Goal: Check status: Check status

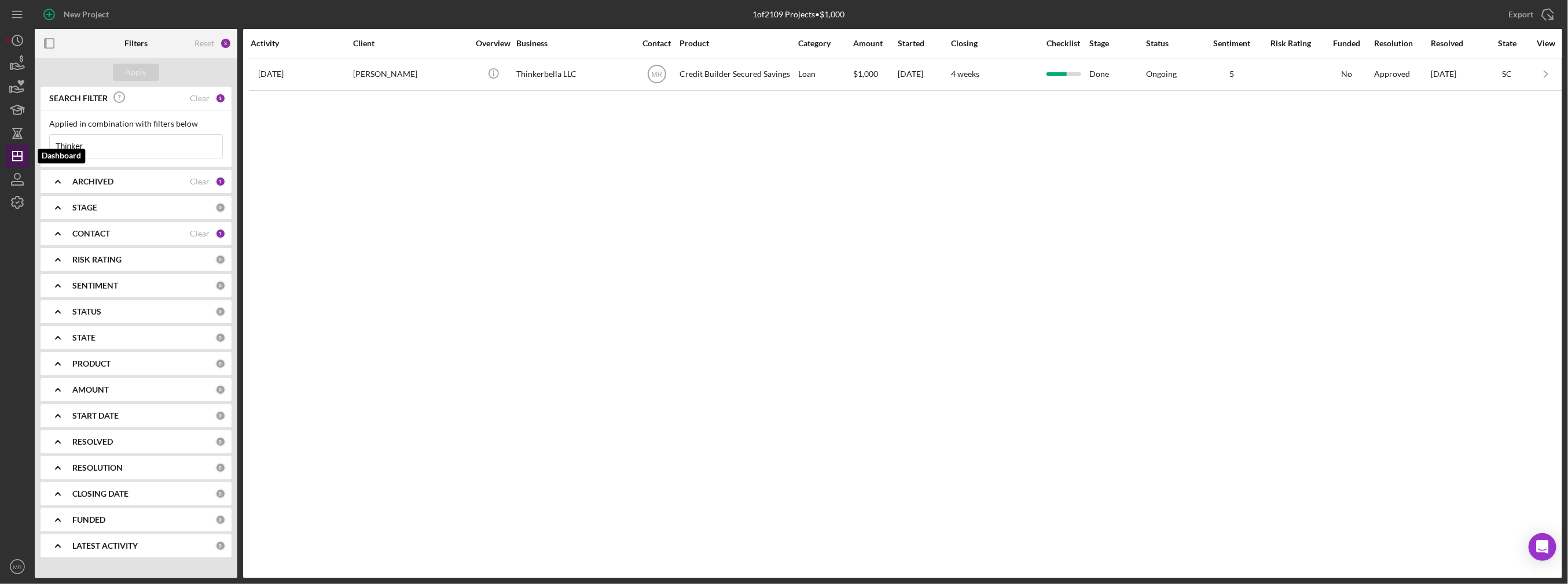
click at [23, 159] on icon "Icon/Dashboard" at bounding box center [18, 156] width 29 height 29
click at [21, 152] on polygon "button" at bounding box center [17, 156] width 9 height 9
click at [158, 145] on input "Thinker" at bounding box center [136, 147] width 172 height 23
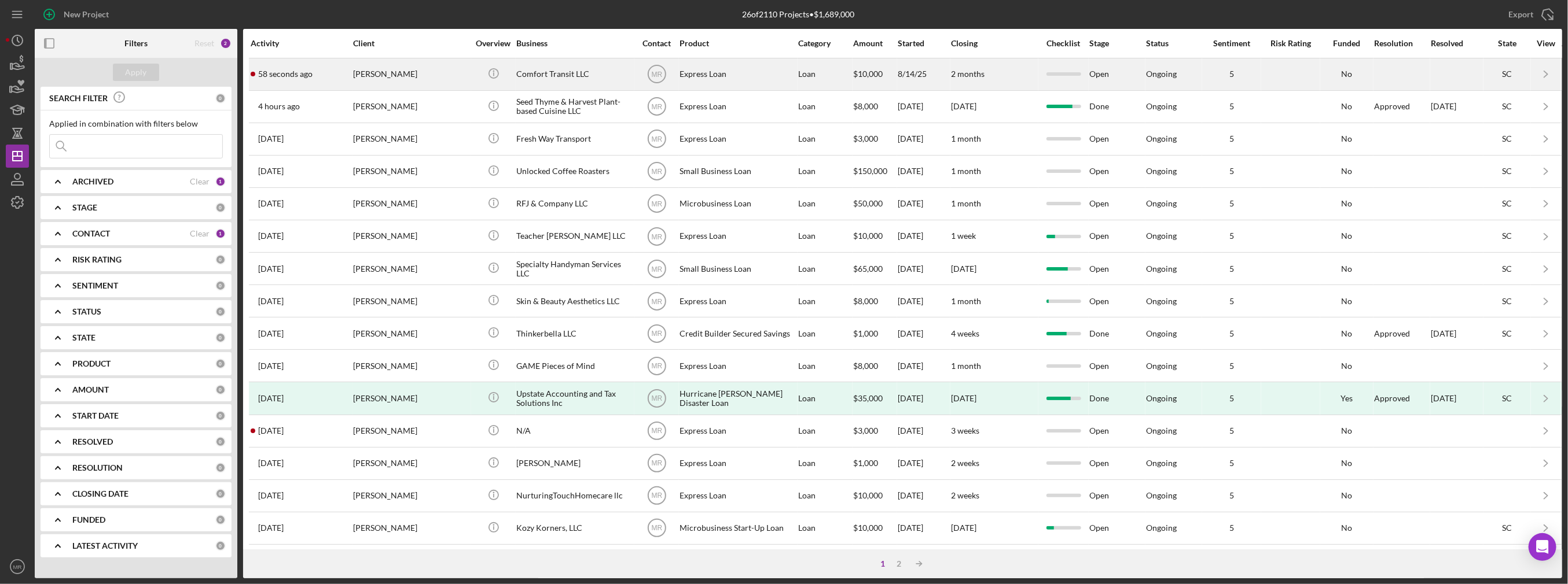
click at [422, 78] on div "[PERSON_NAME]" at bounding box center [411, 74] width 116 height 30
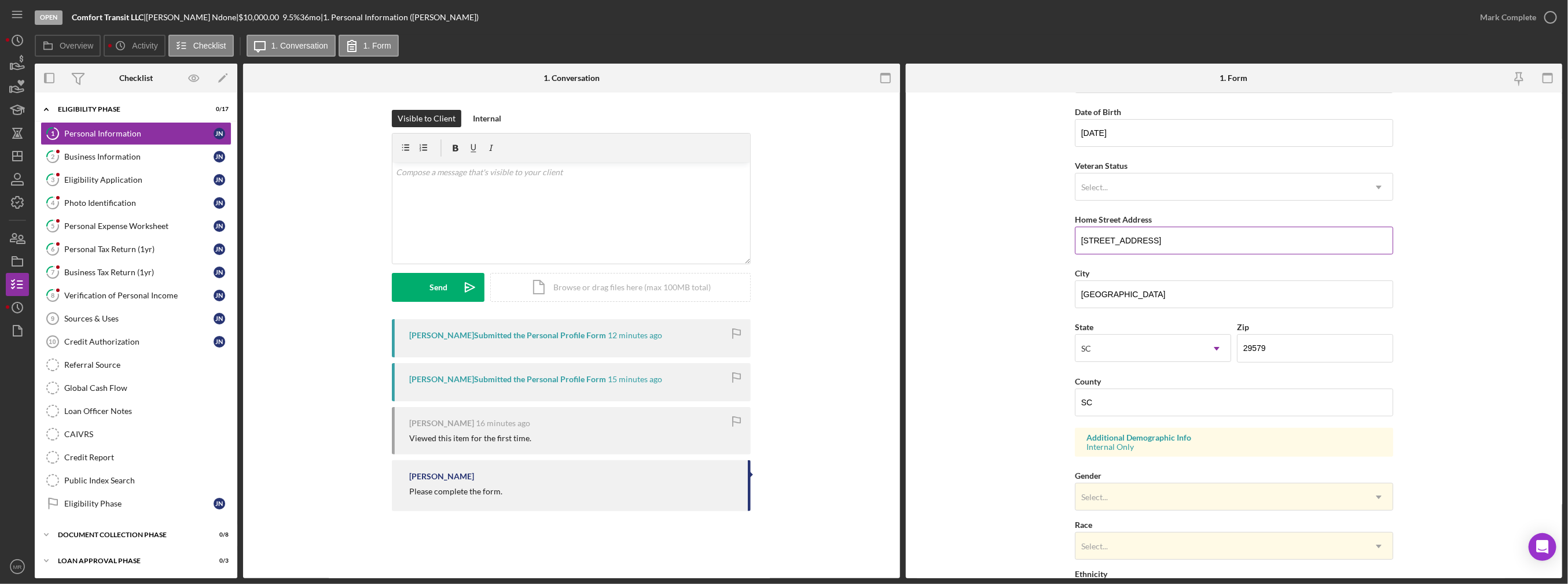
scroll to position [116, 0]
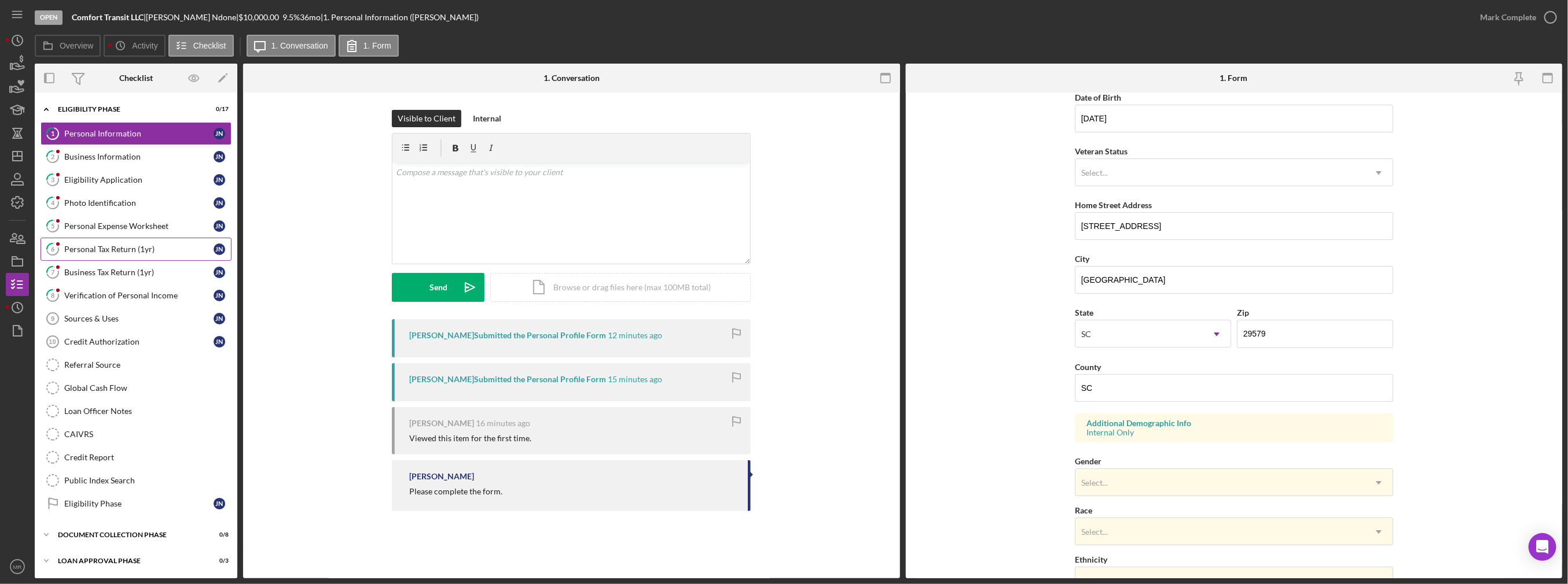
click at [144, 243] on link "6 Personal Tax Return (1yr) J N" at bounding box center [136, 249] width 191 height 23
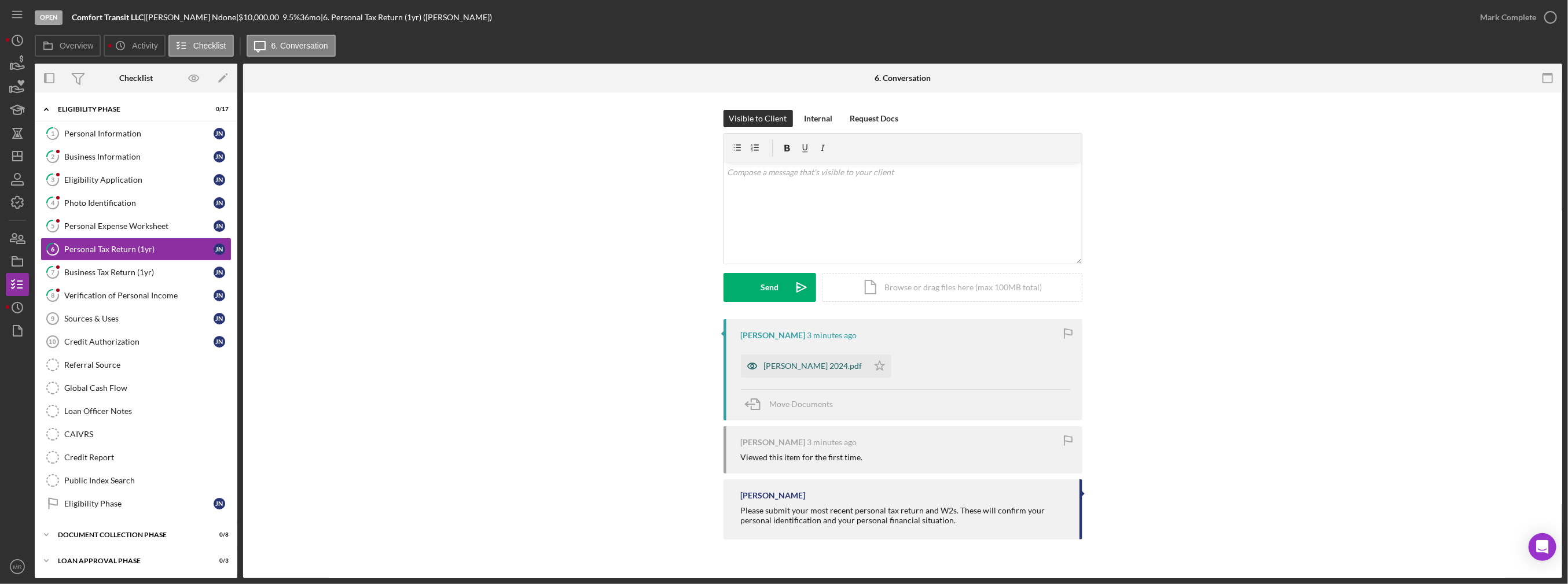
click at [816, 370] on div "[PERSON_NAME] 2024.pdf" at bounding box center [813, 366] width 99 height 9
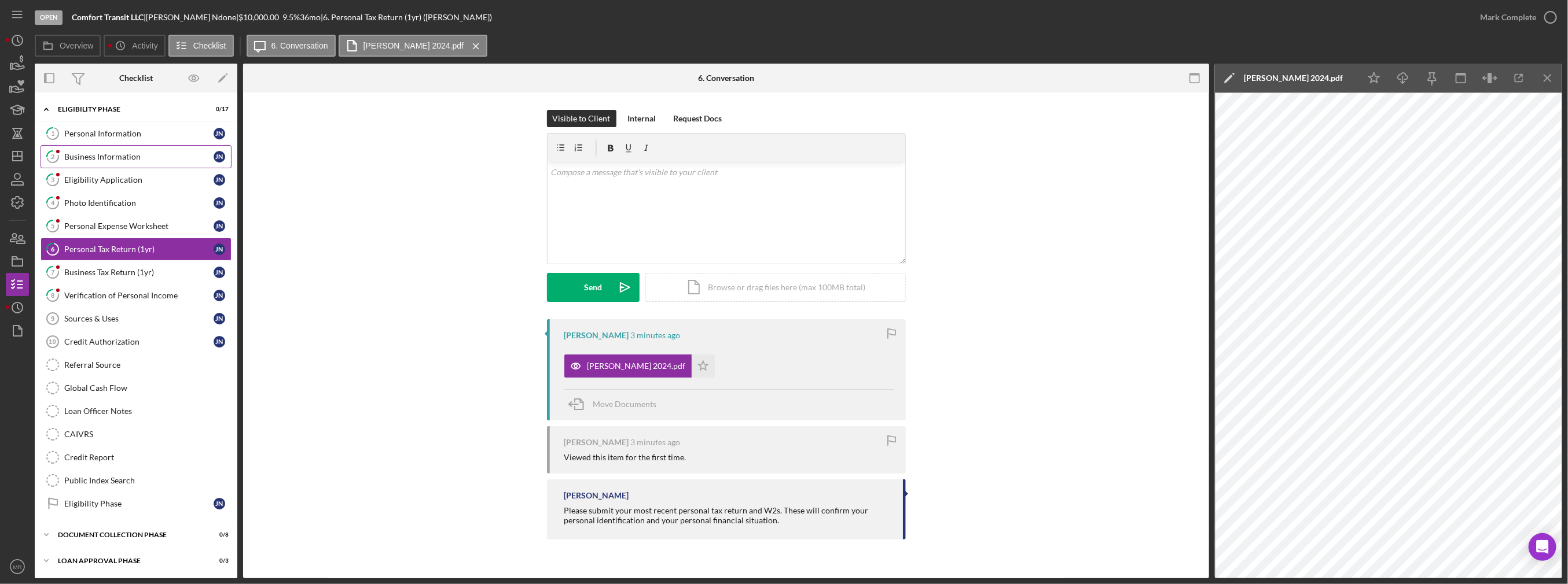
click at [143, 153] on div "Business Information" at bounding box center [139, 156] width 149 height 9
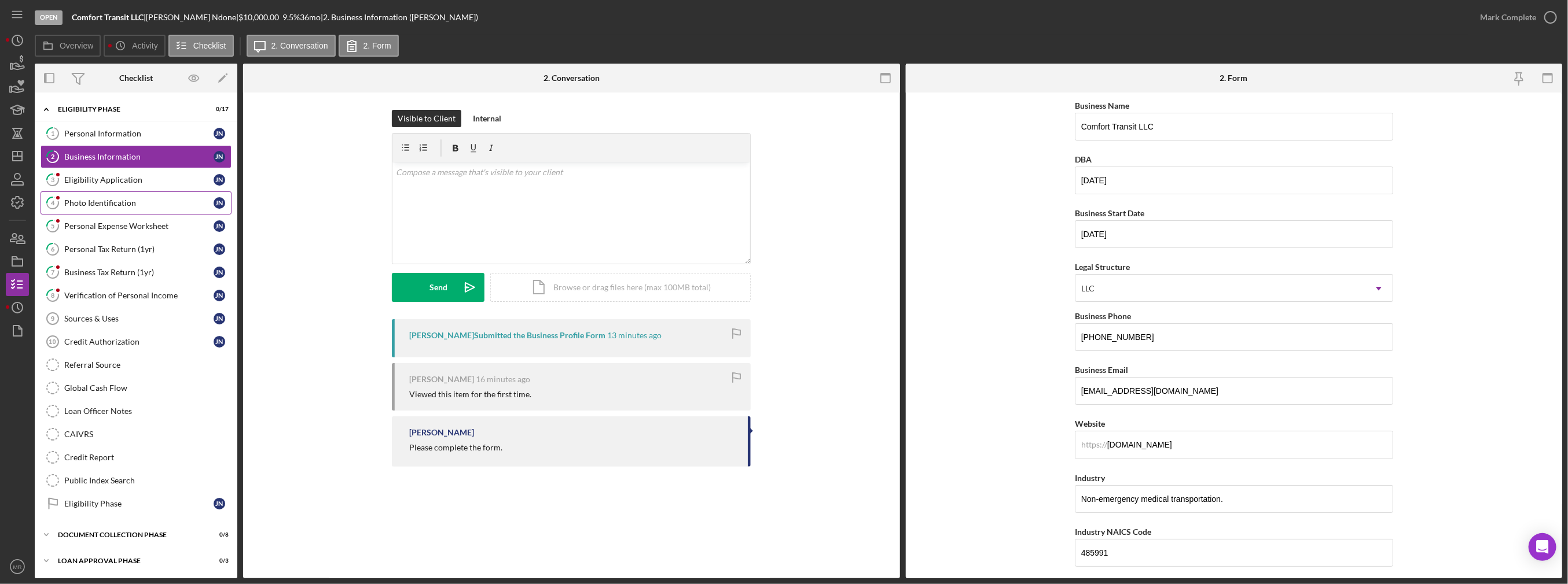
click at [105, 195] on link "4 Photo Identification J N" at bounding box center [136, 203] width 191 height 23
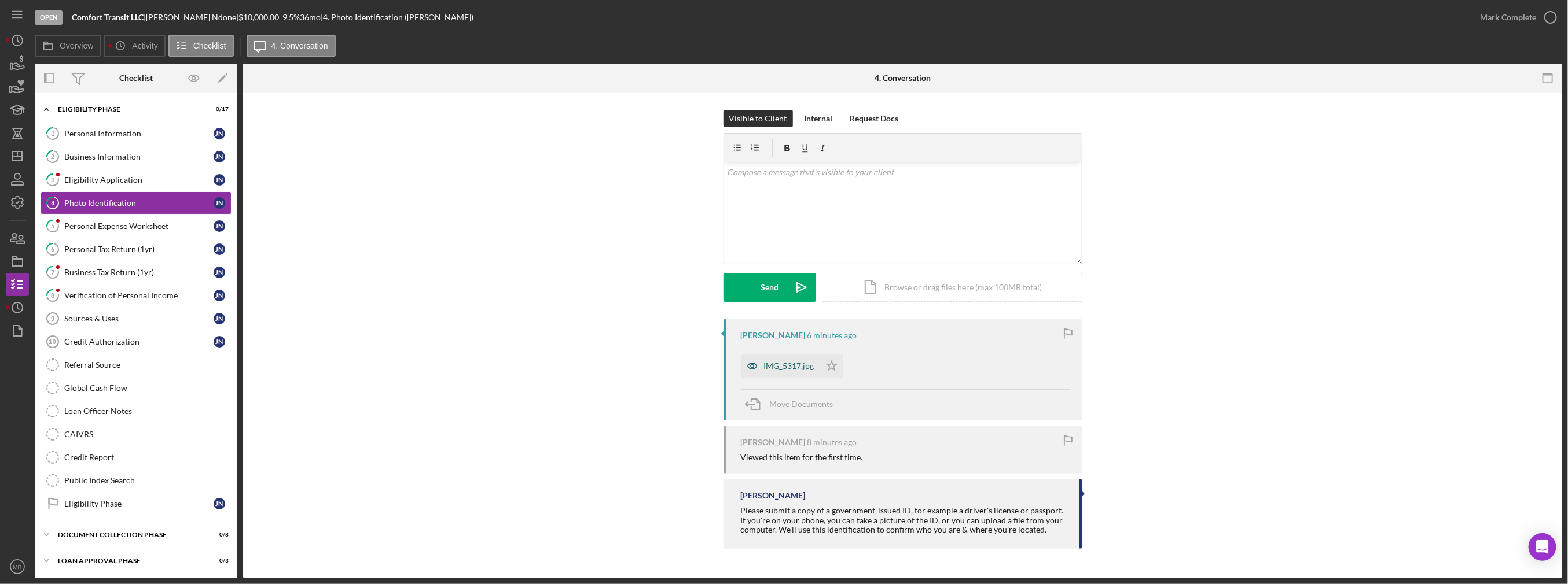
click at [750, 365] on icon "button" at bounding box center [752, 366] width 23 height 23
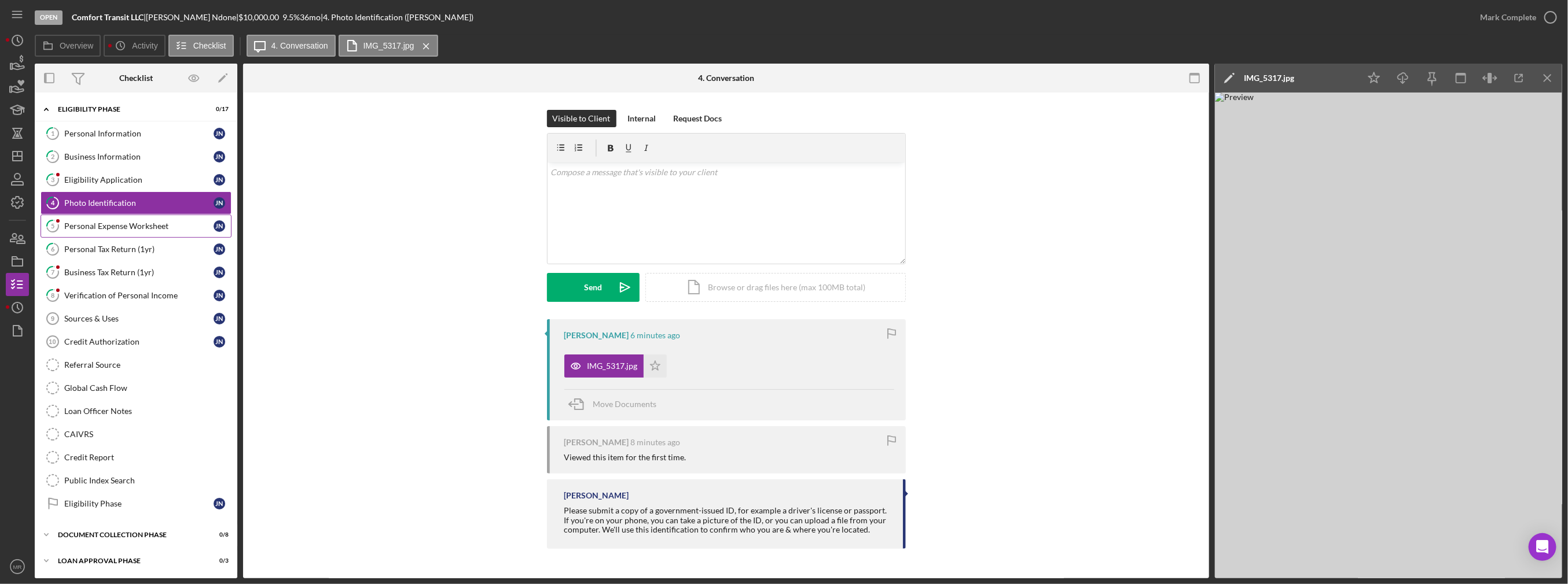
click at [142, 231] on link "5 Personal Expense Worksheet J N" at bounding box center [136, 226] width 191 height 23
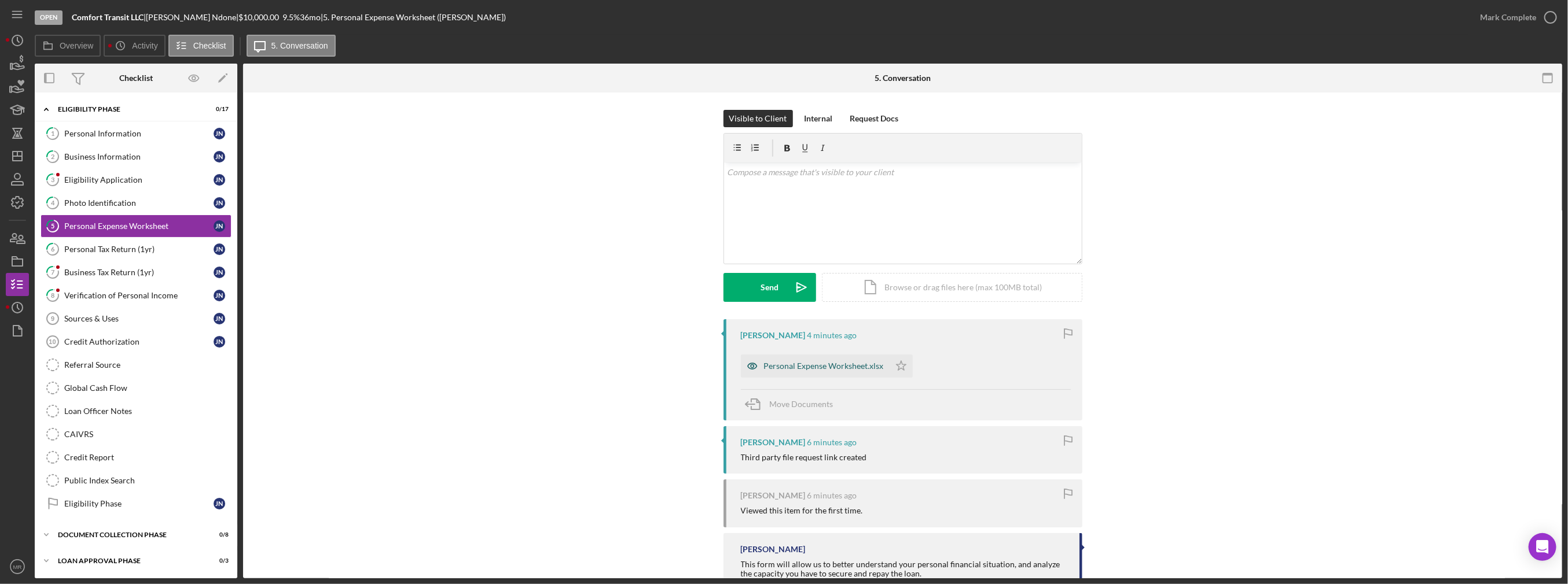
click at [802, 370] on div "Personal Expense Worksheet.xlsx" at bounding box center [824, 366] width 120 height 9
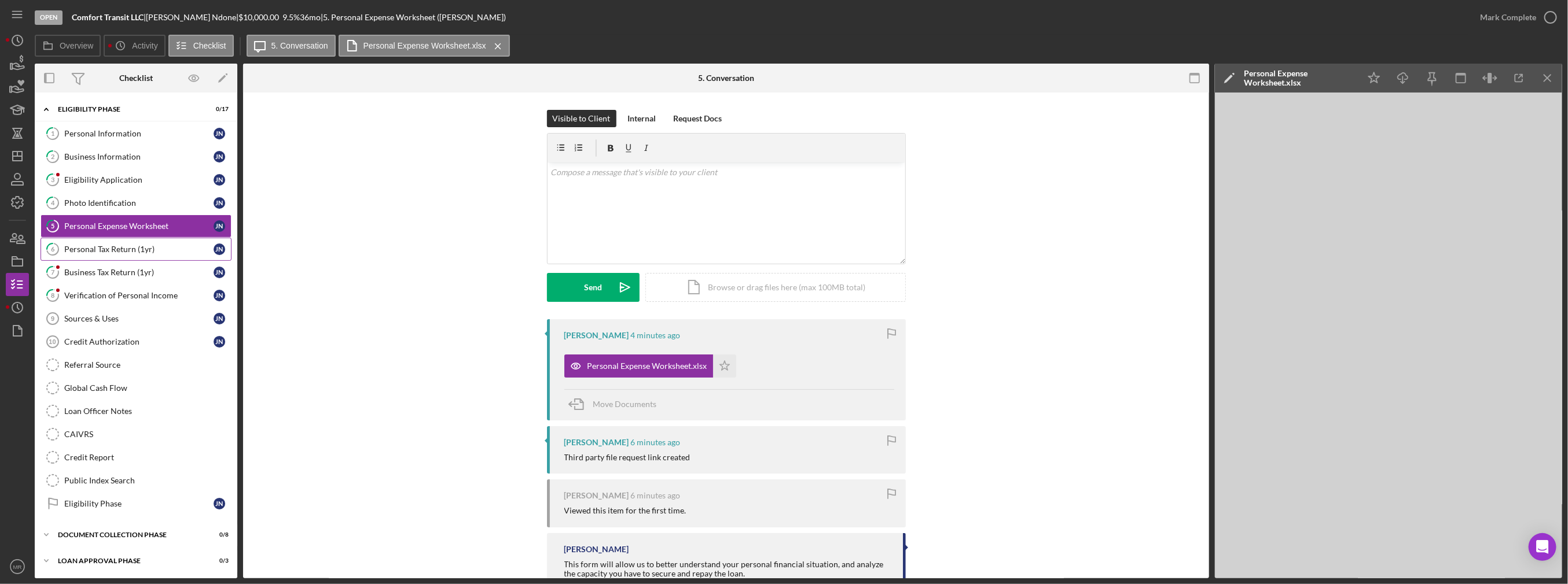
click at [128, 245] on div "Personal Tax Return (1yr)" at bounding box center [139, 249] width 149 height 9
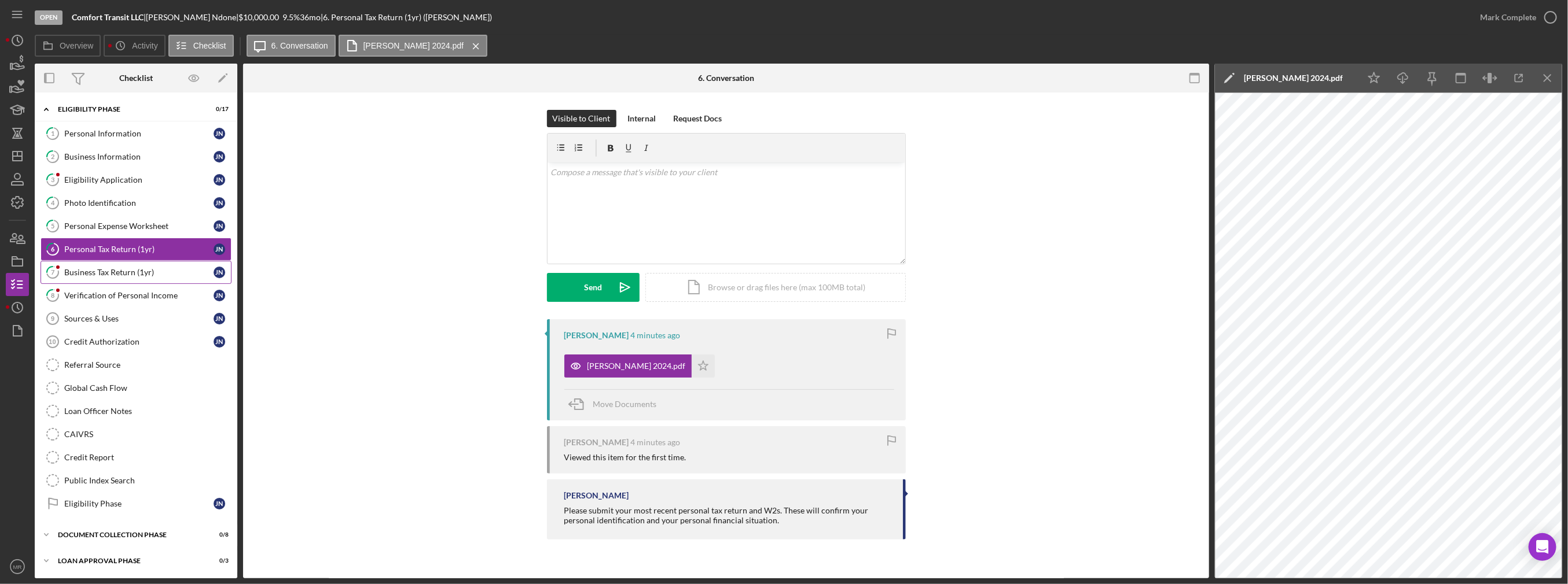
click at [130, 269] on div "Business Tax Return (1yr)" at bounding box center [139, 272] width 149 height 9
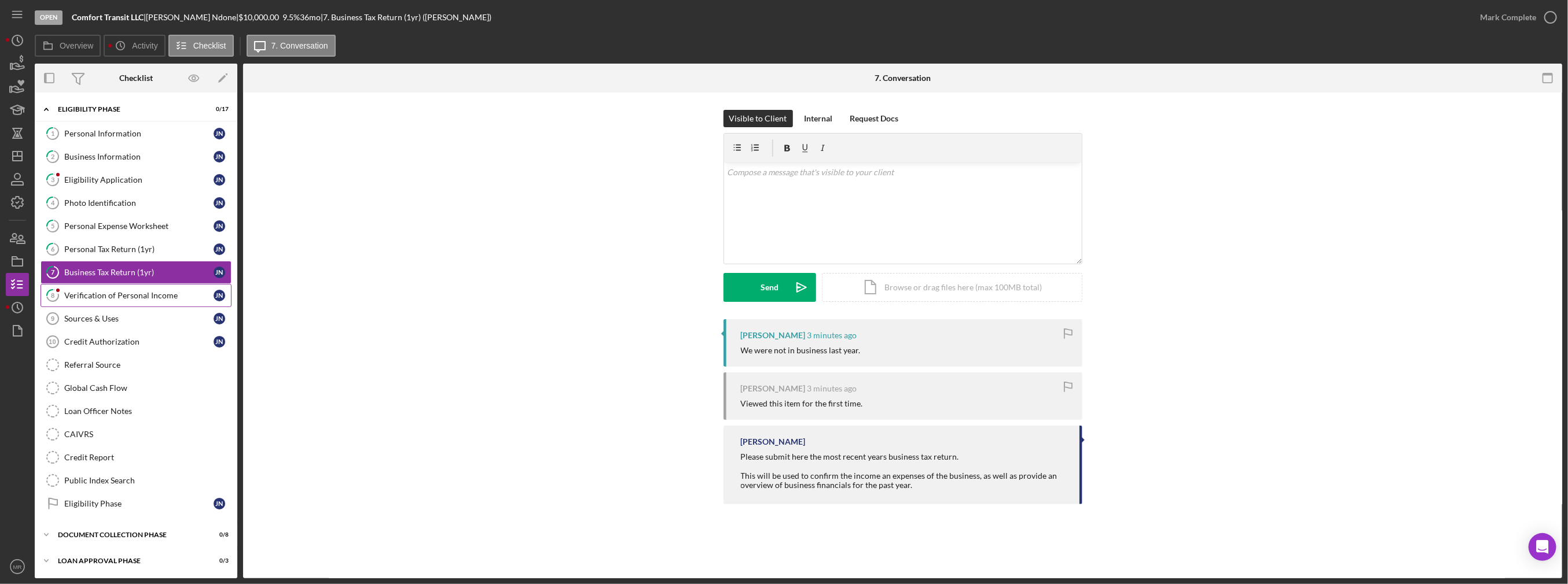
click at [133, 287] on link "8 Verification of Personal Income J N" at bounding box center [136, 296] width 191 height 23
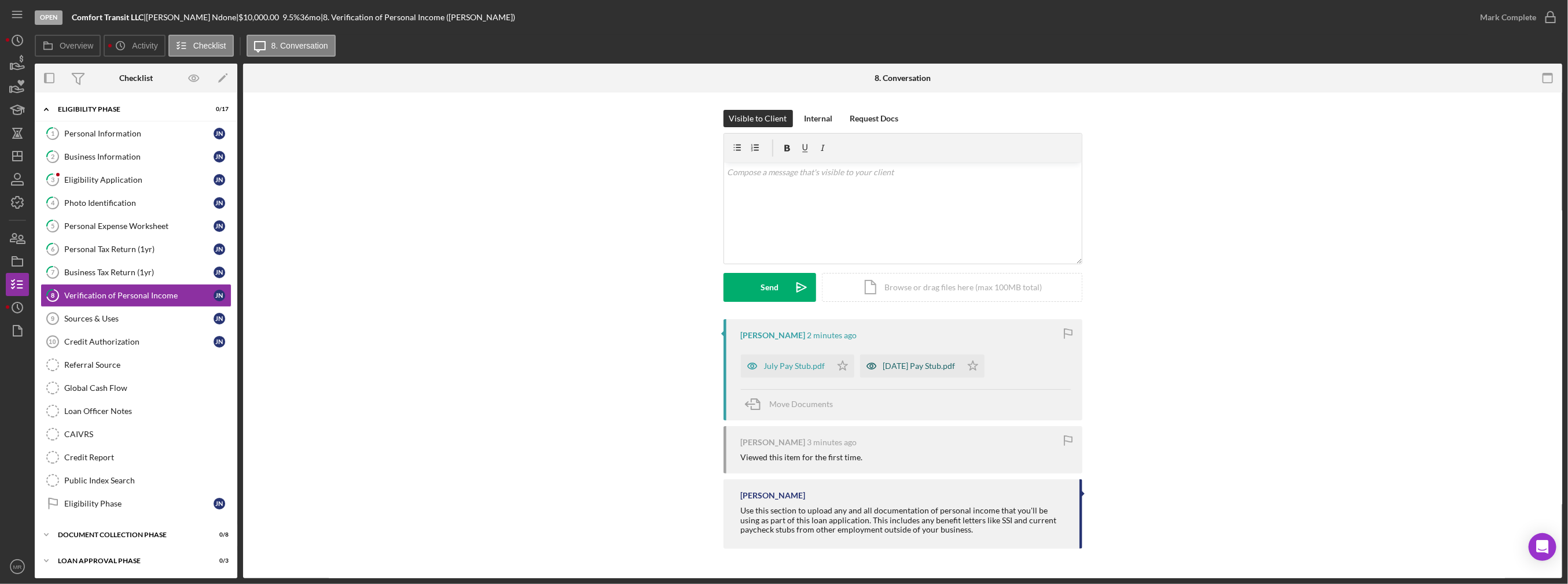
click at [909, 368] on div "[DATE] Pay Stub.pdf" at bounding box center [919, 366] width 72 height 9
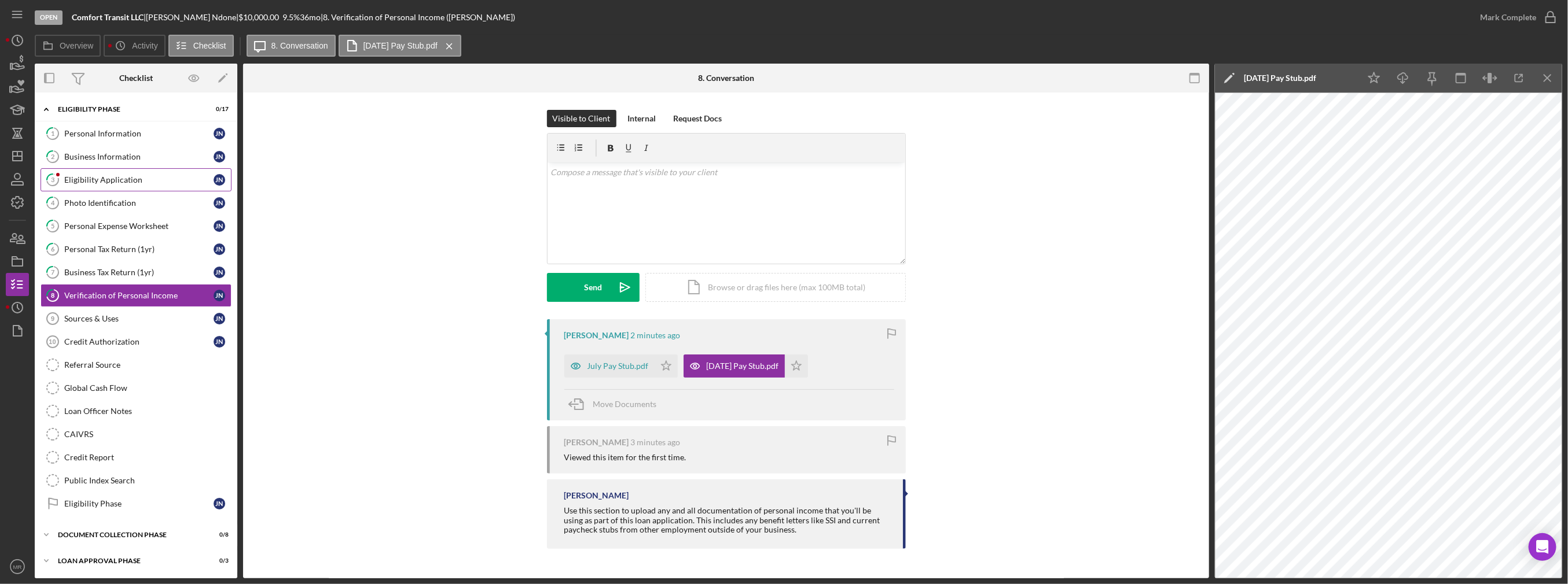
click at [107, 182] on div "Eligibility Application" at bounding box center [139, 179] width 149 height 9
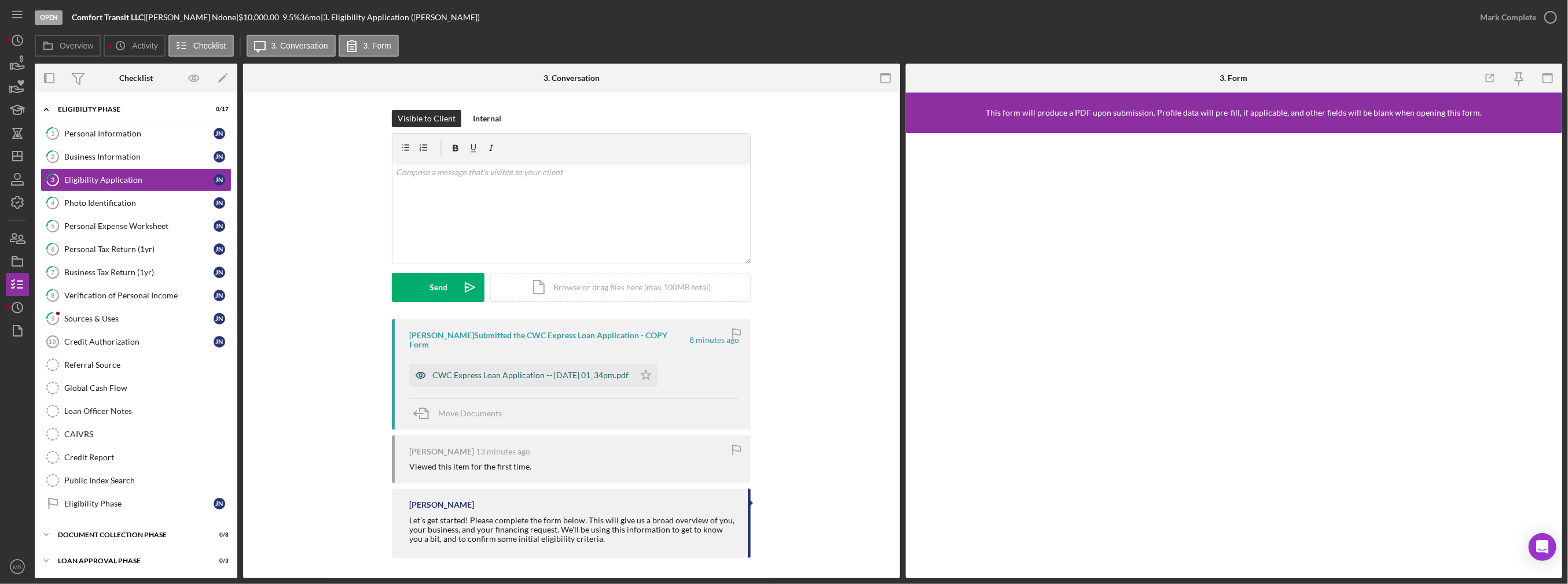
click at [595, 371] on div "CWC Express Loan Application -- [DATE] 01_34pm.pdf" at bounding box center [522, 375] width 225 height 23
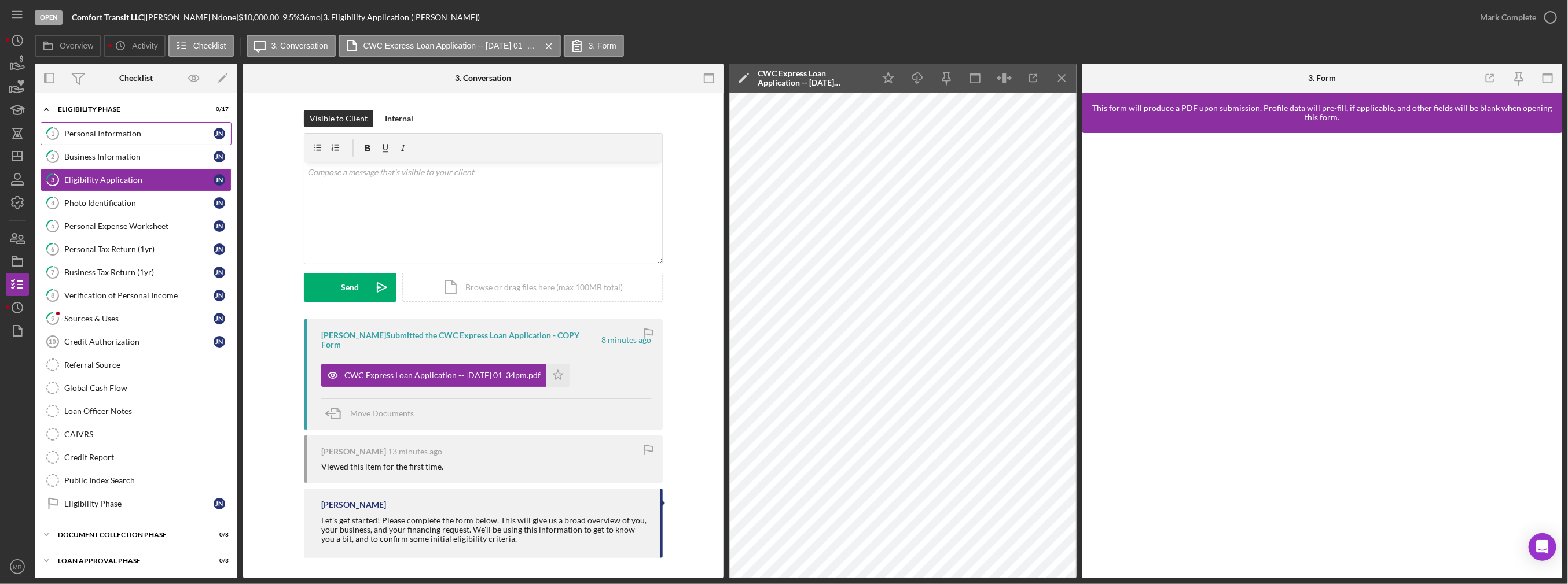
click at [99, 134] on div "Personal Information" at bounding box center [139, 133] width 149 height 9
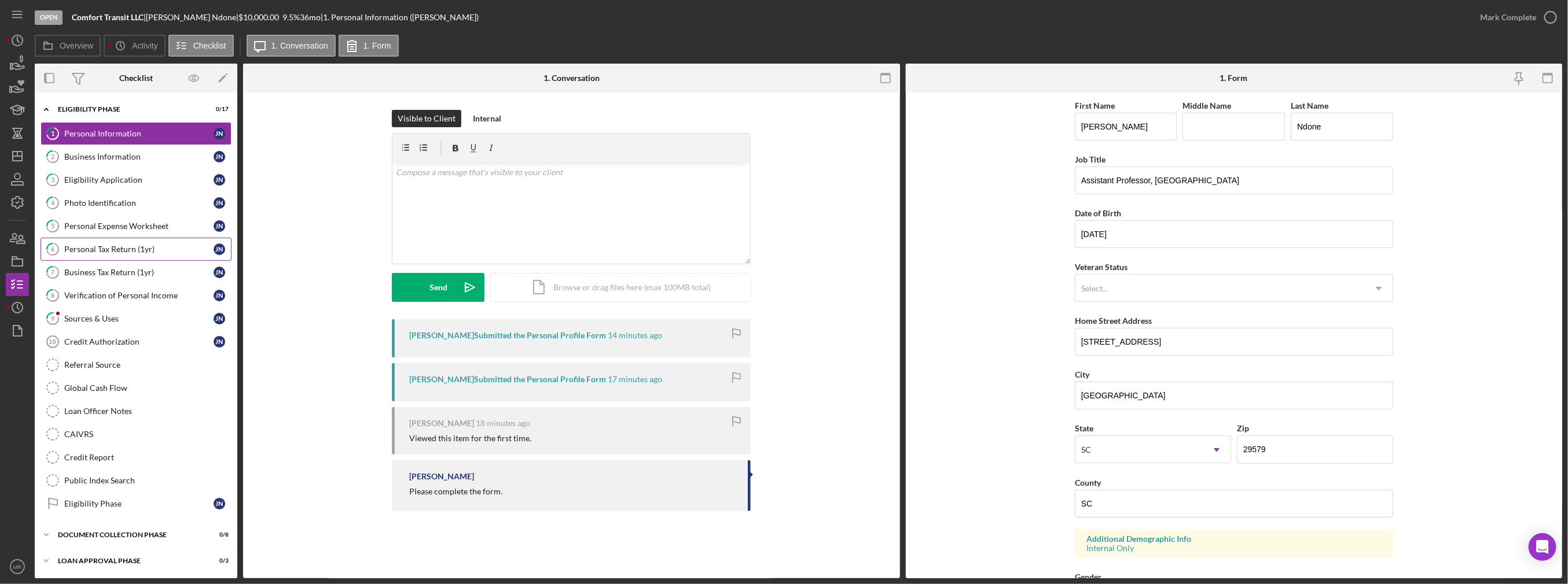
click at [118, 245] on div "Personal Tax Return (1yr)" at bounding box center [139, 249] width 149 height 9
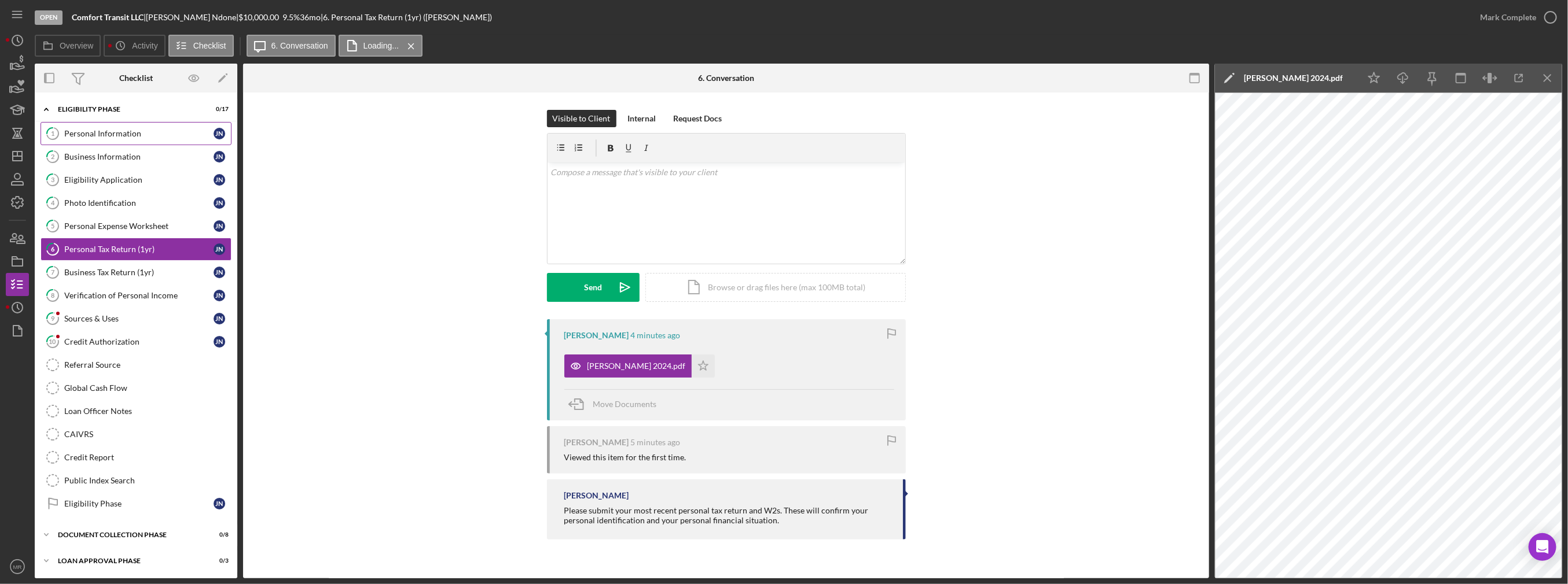
click at [125, 135] on div "Personal Information" at bounding box center [139, 133] width 149 height 9
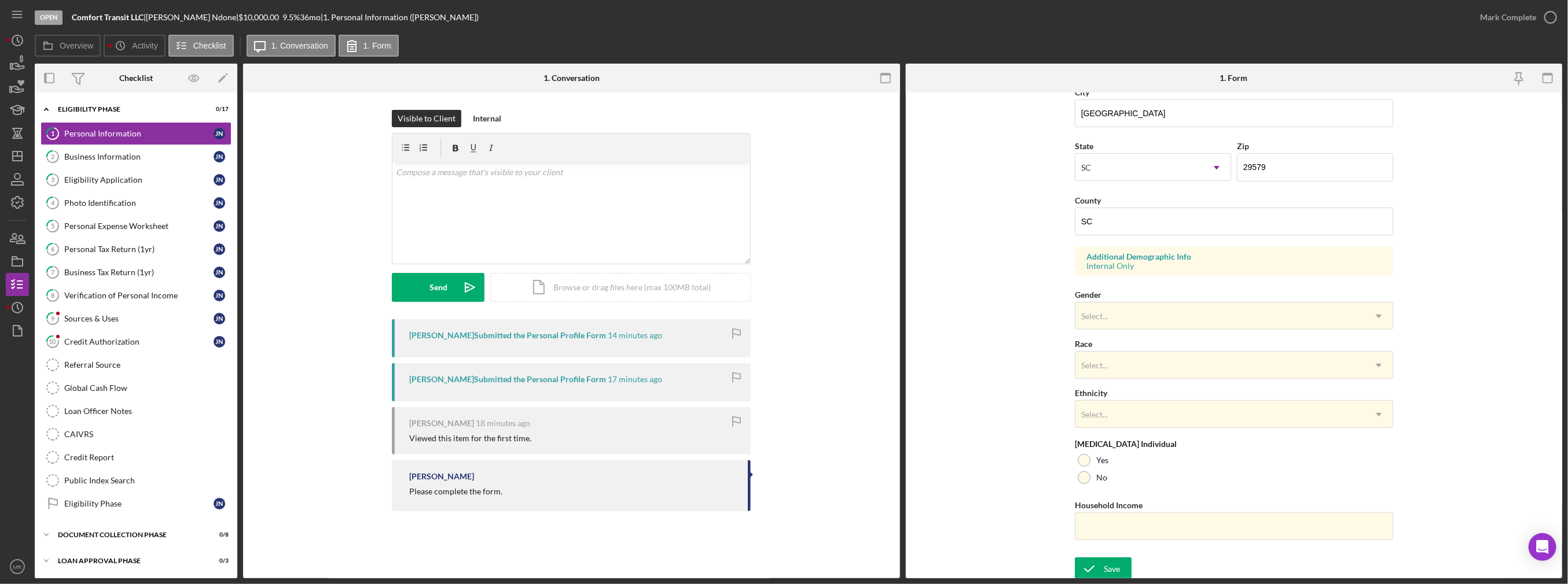
scroll to position [283, 0]
click at [125, 179] on div "Eligibility Application" at bounding box center [139, 179] width 149 height 9
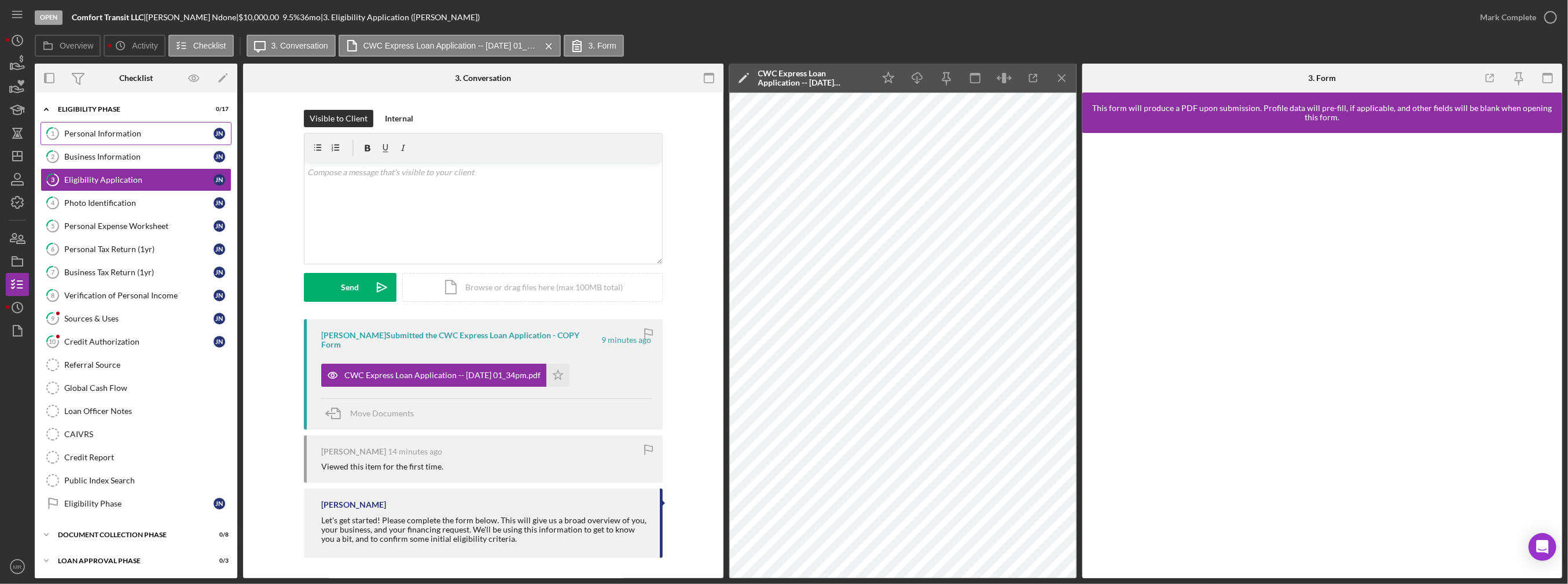
click at [122, 134] on div "Personal Information" at bounding box center [139, 133] width 149 height 9
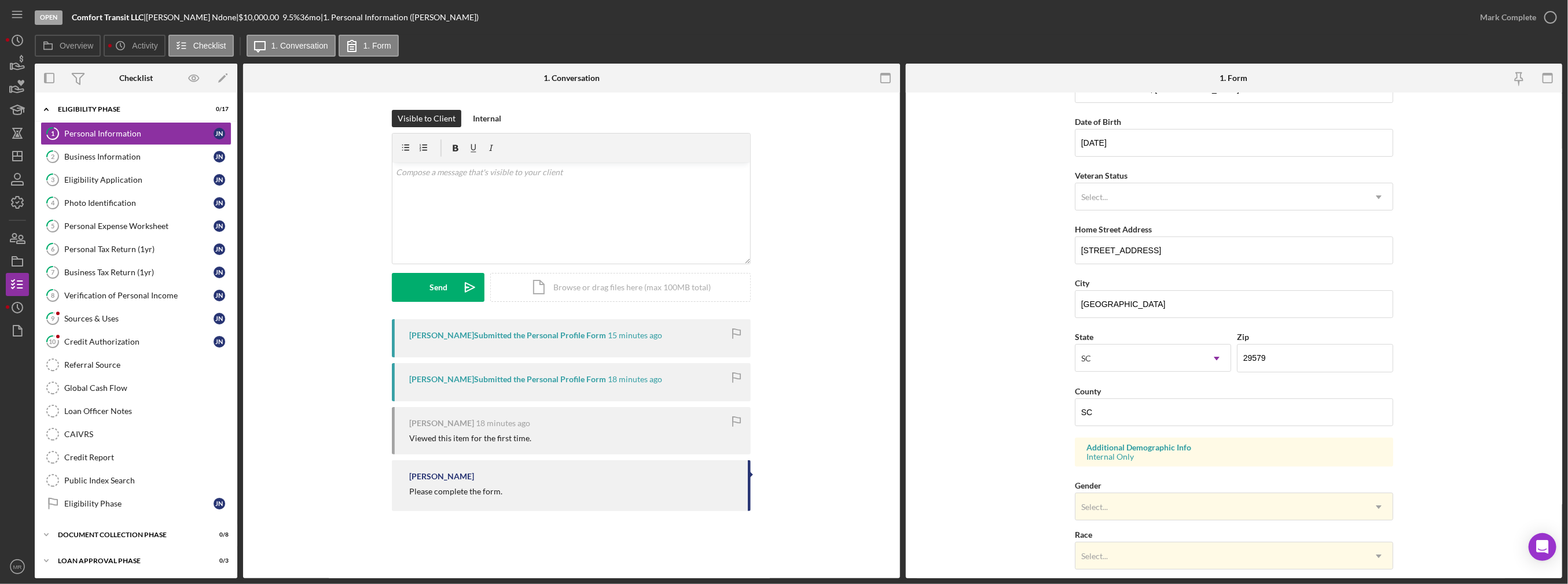
scroll to position [116, 0]
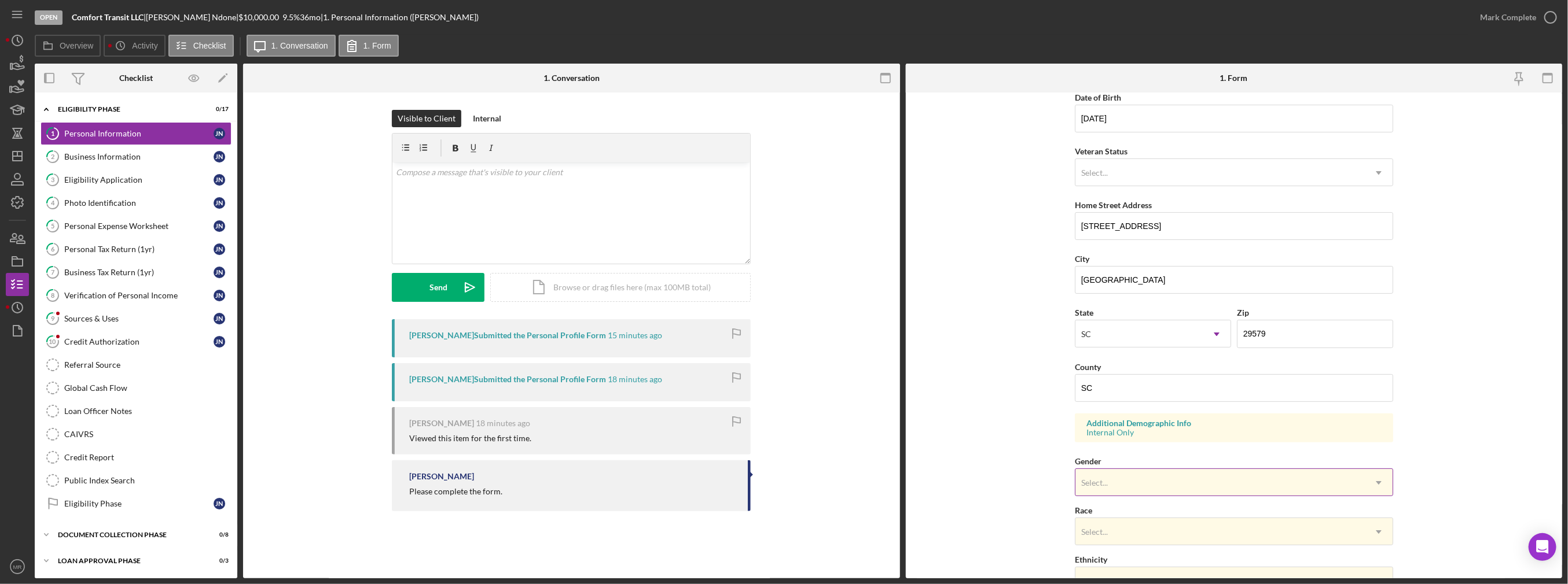
click at [1168, 477] on div "Select..." at bounding box center [1220, 483] width 289 height 27
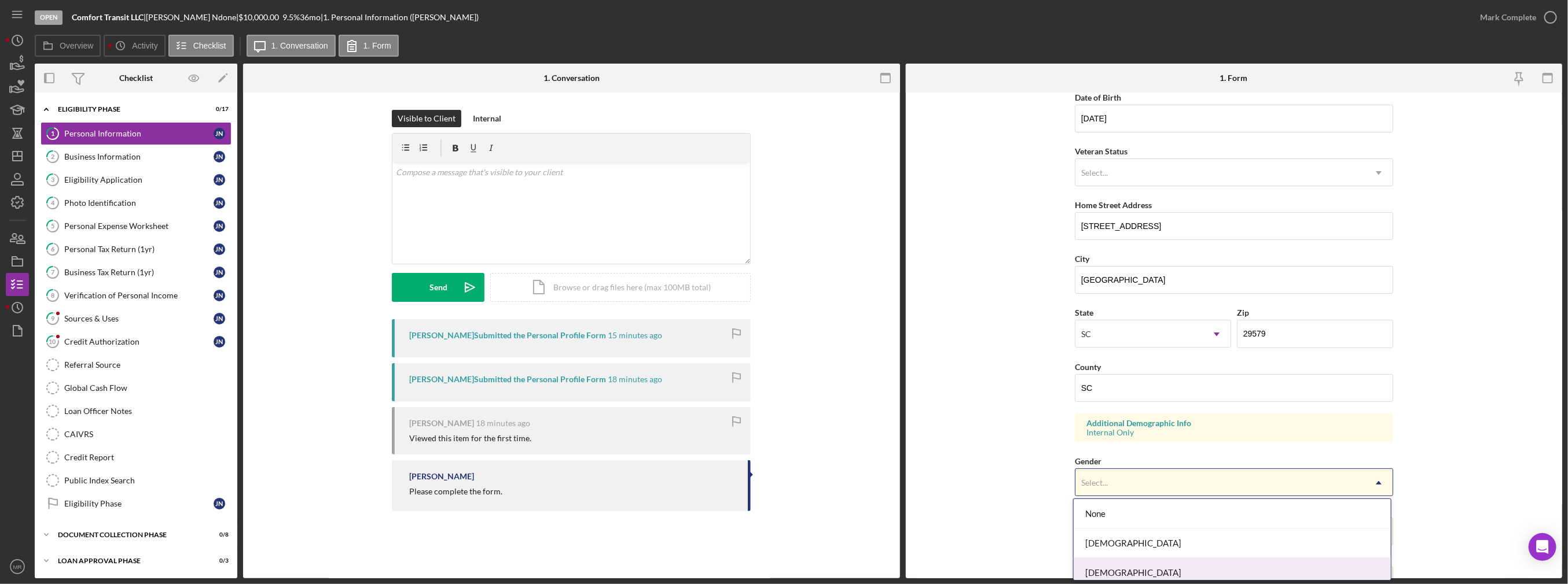
click at [1119, 559] on div "[DEMOGRAPHIC_DATA]" at bounding box center [1232, 573] width 317 height 29
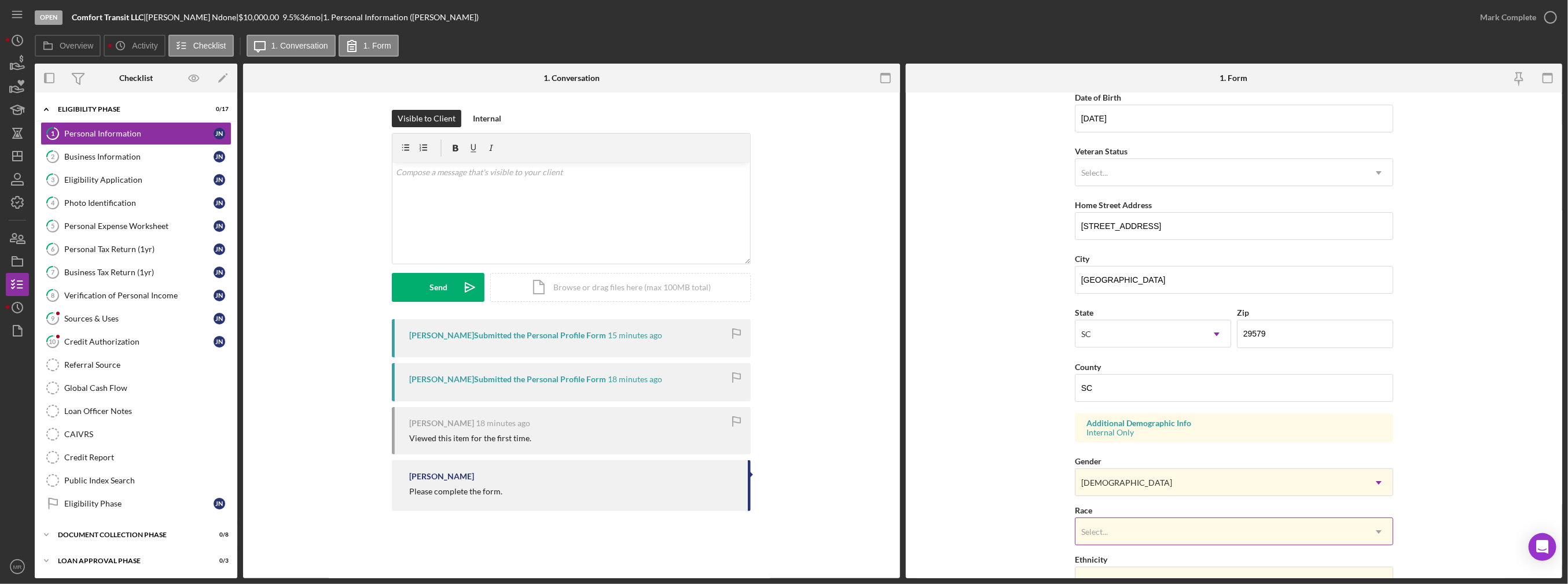
click at [1143, 521] on div "Select..." at bounding box center [1220, 532] width 289 height 27
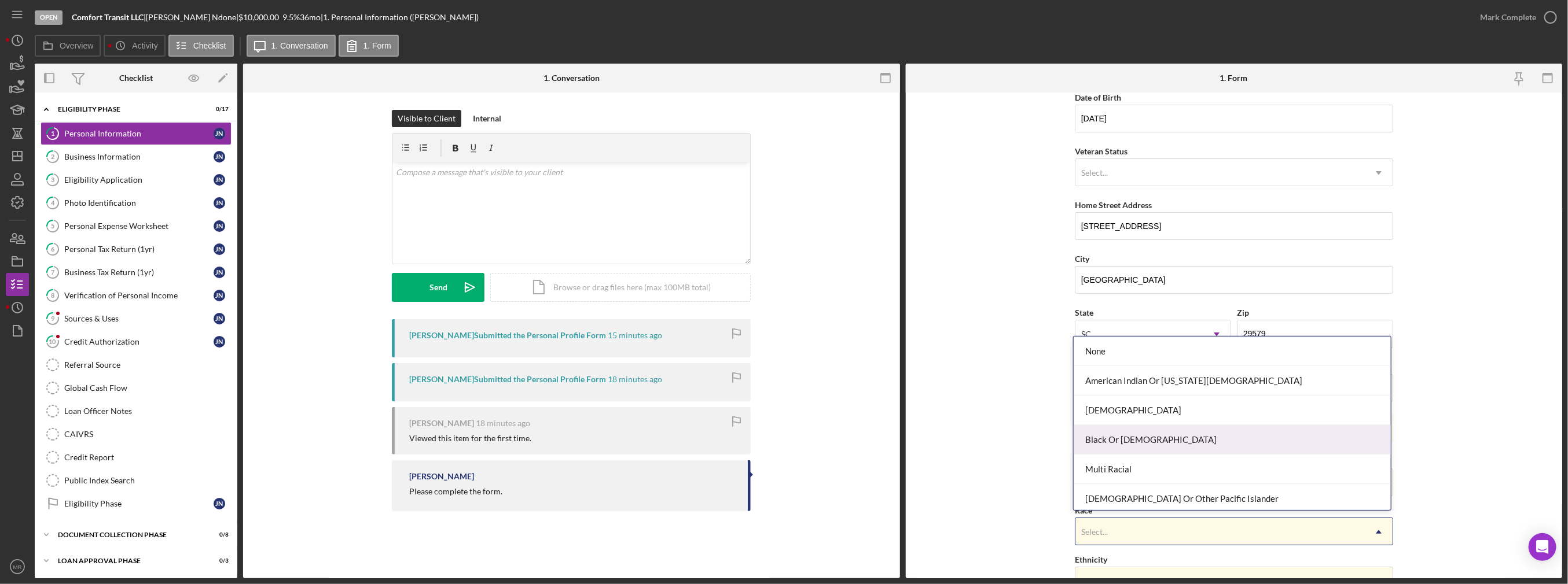
click at [1147, 442] on div "Black Or [DEMOGRAPHIC_DATA]" at bounding box center [1232, 440] width 317 height 29
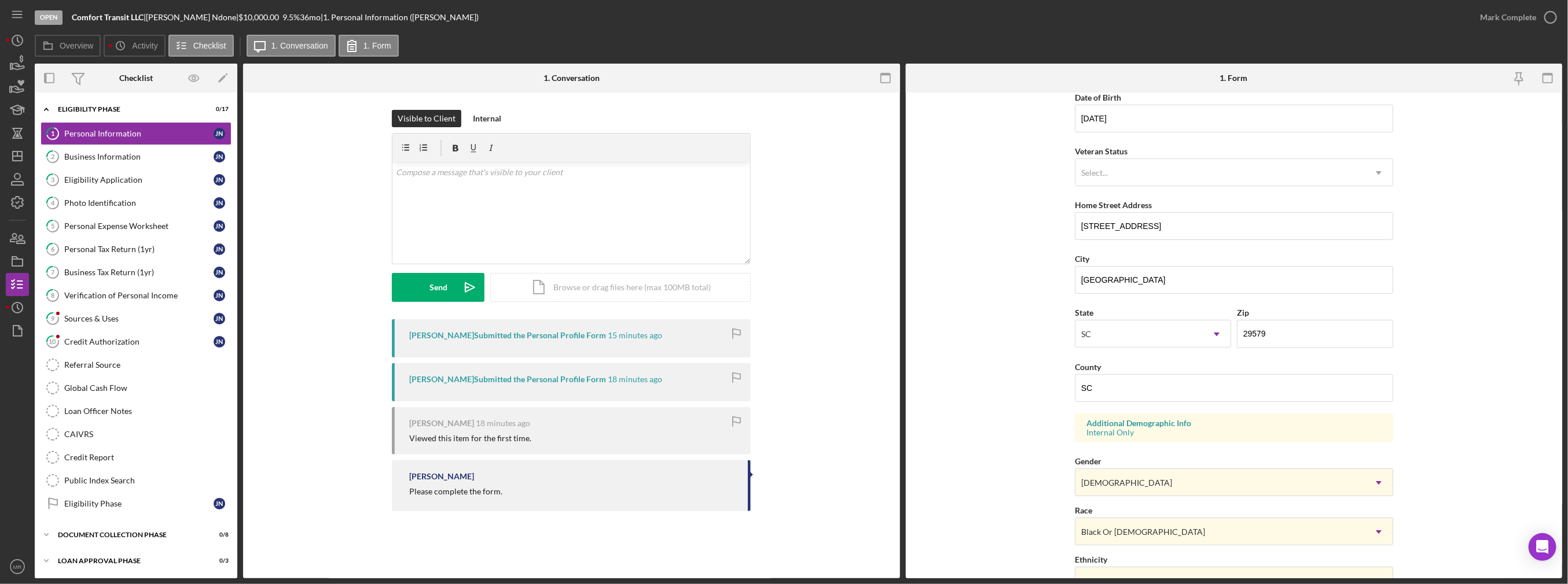
click at [1011, 498] on form "First Name [PERSON_NAME] Middle Name Last Name Ndone Job Title Assistant Profes…" at bounding box center [1234, 335] width 657 height 486
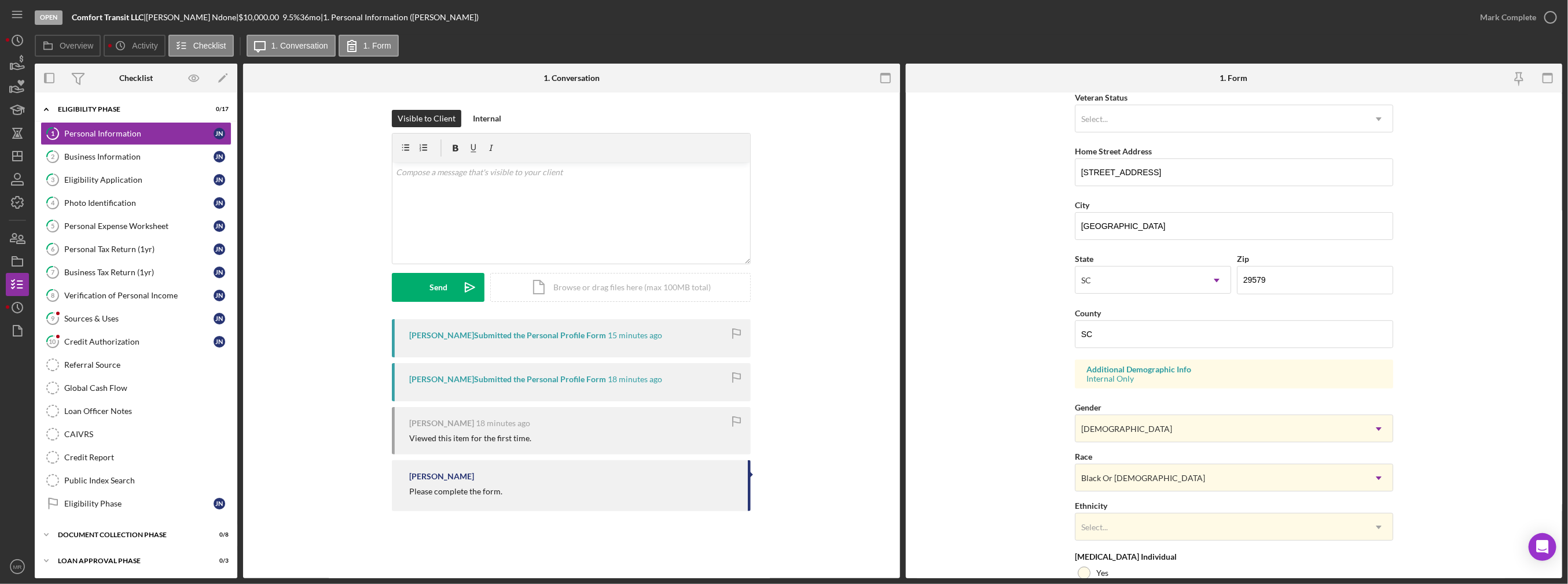
scroll to position [173, 0]
click at [1134, 531] on div "Select..." at bounding box center [1220, 524] width 289 height 27
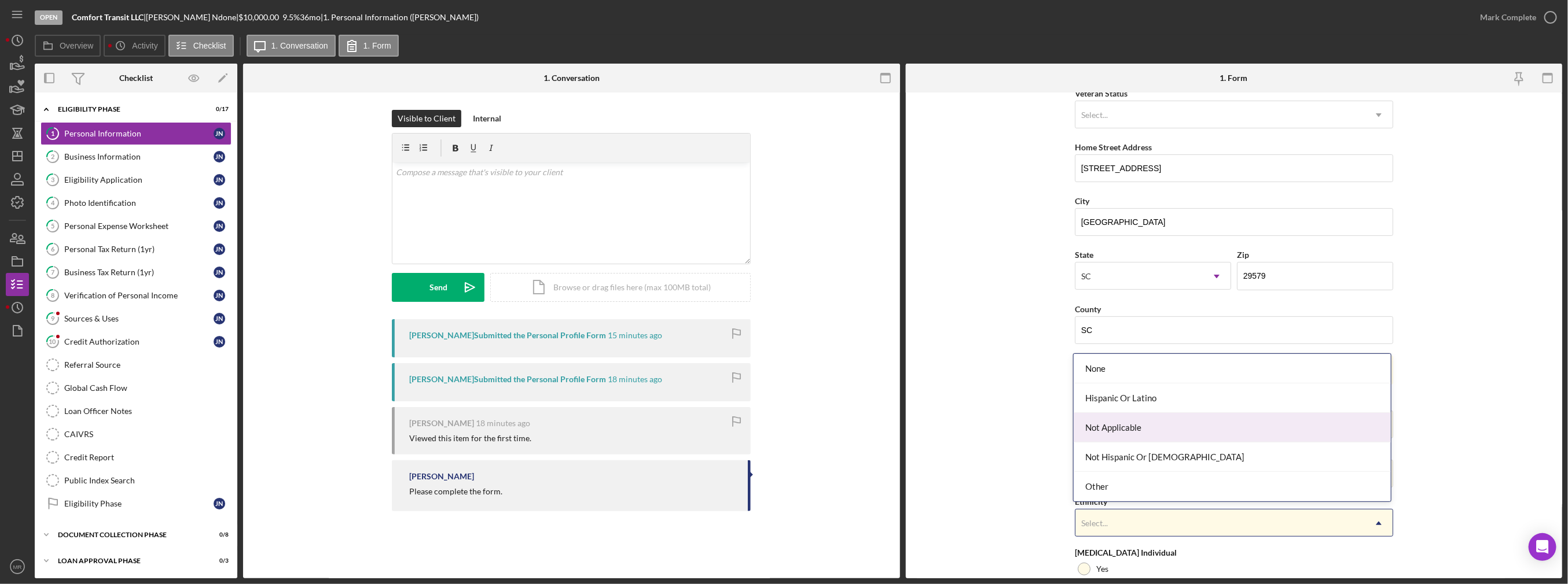
click at [1132, 436] on div "Not Applicable" at bounding box center [1232, 428] width 317 height 29
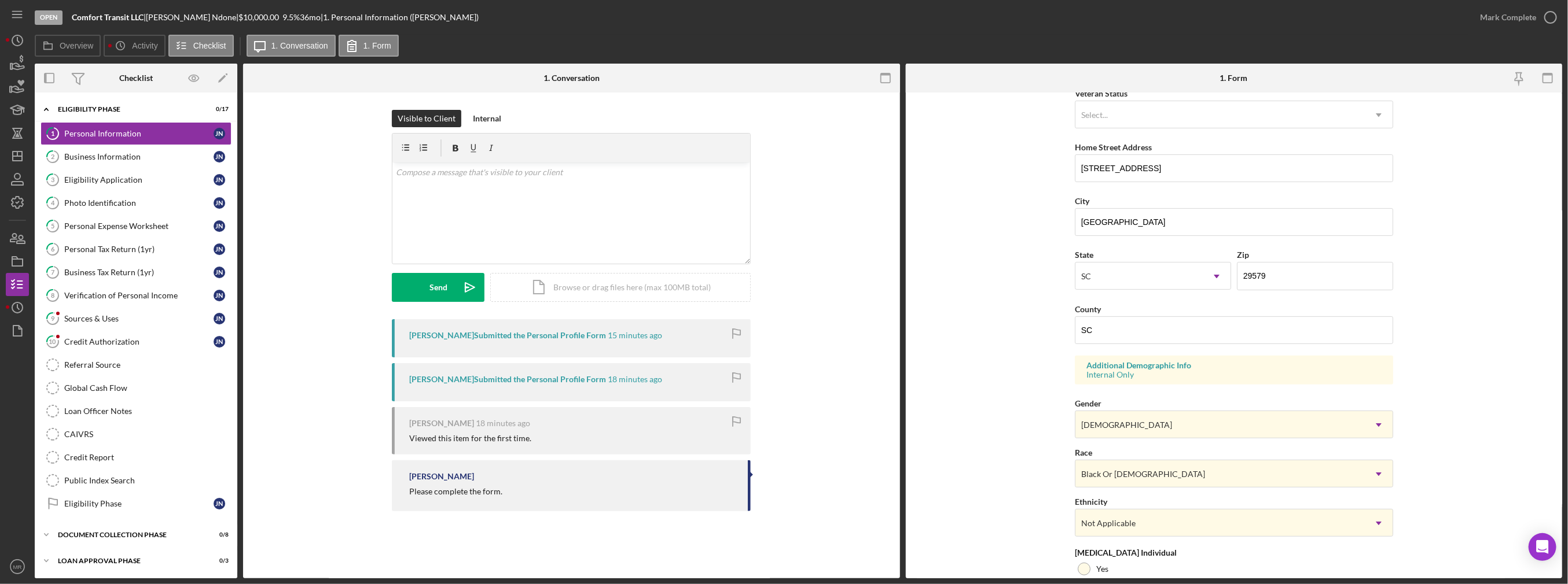
scroll to position [231, 0]
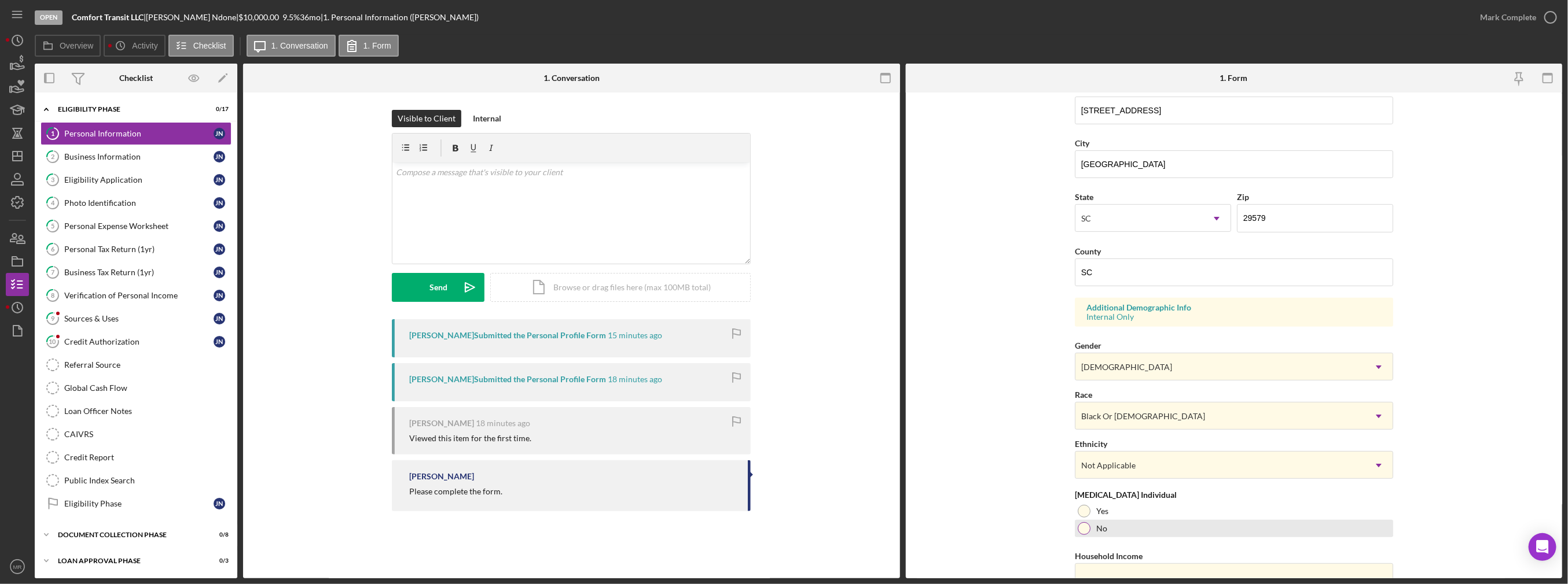
click at [1096, 528] on label "No" at bounding box center [1102, 529] width 11 height 9
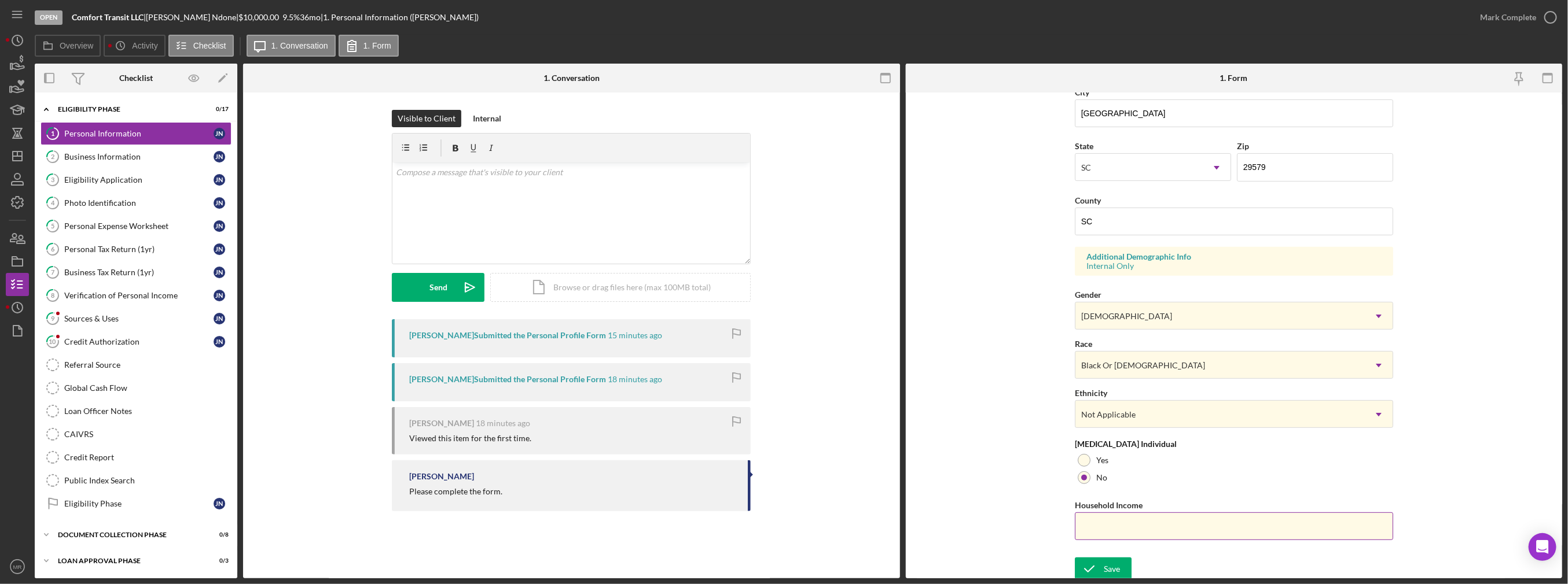
scroll to position [283, 0]
click at [1099, 529] on input "Household Income" at bounding box center [1234, 526] width 318 height 28
paste input "$40,719"
type input "$40,719"
click at [1091, 559] on icon "submit" at bounding box center [1090, 568] width 29 height 29
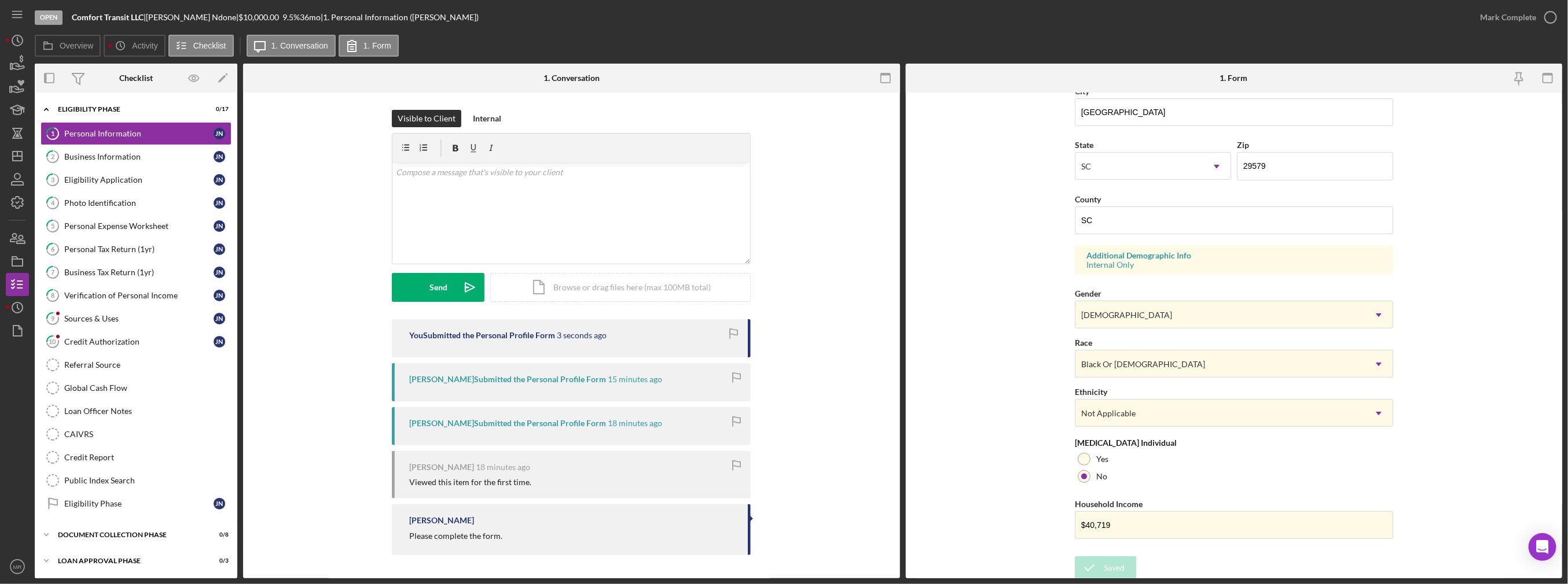
click at [0, 583] on nordpass-portal at bounding box center [0, 584] width 0 height 0
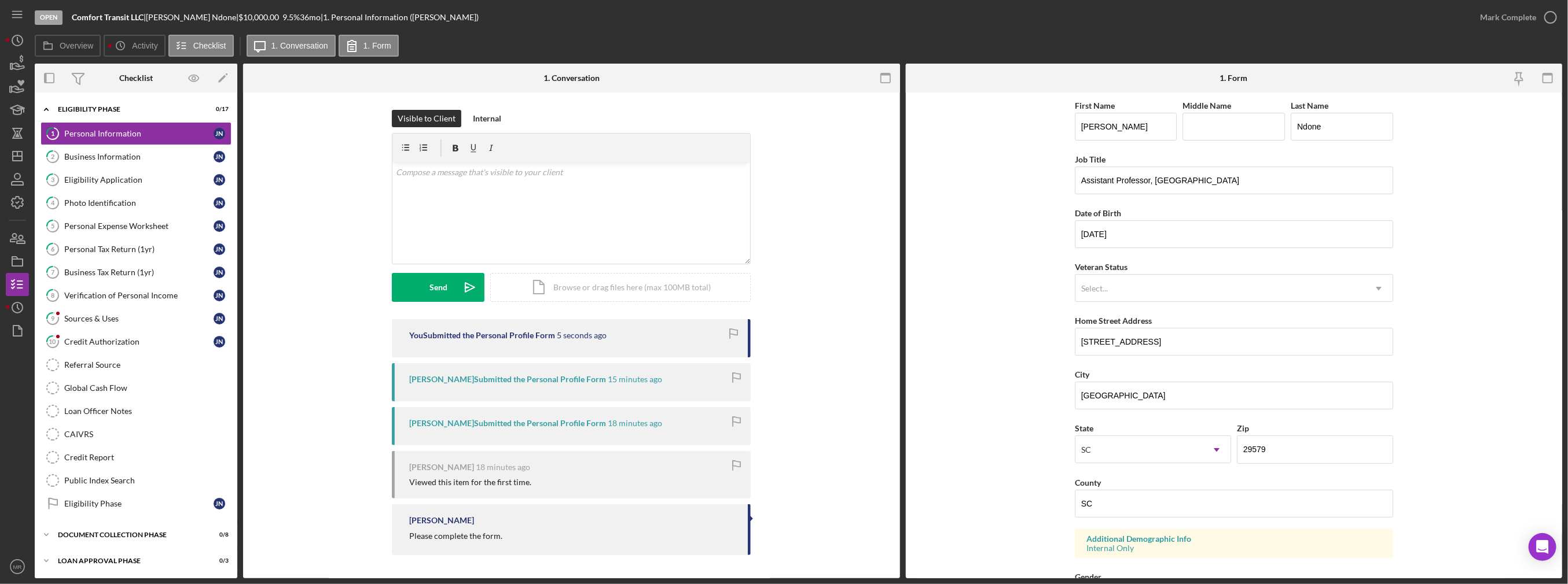
scroll to position [0, 0]
click at [147, 161] on link "2 Business Information J N" at bounding box center [136, 157] width 191 height 23
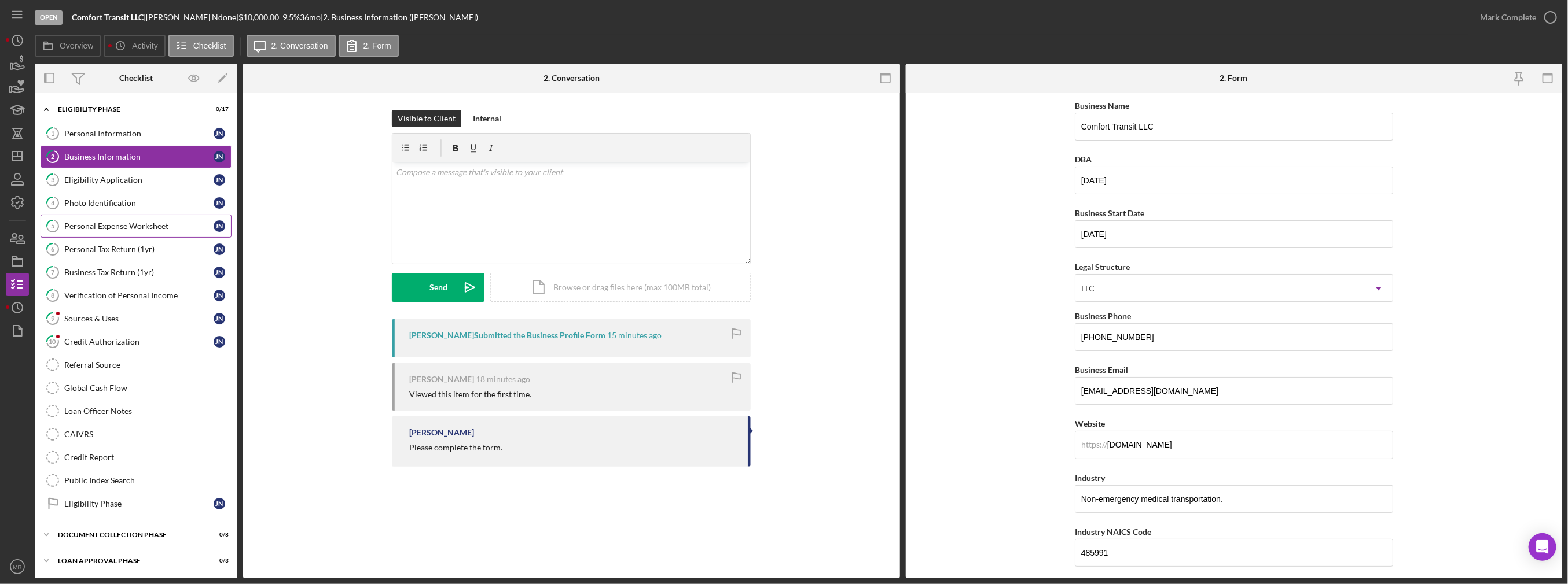
click at [131, 215] on link "5 Personal Expense Worksheet J N" at bounding box center [136, 226] width 191 height 23
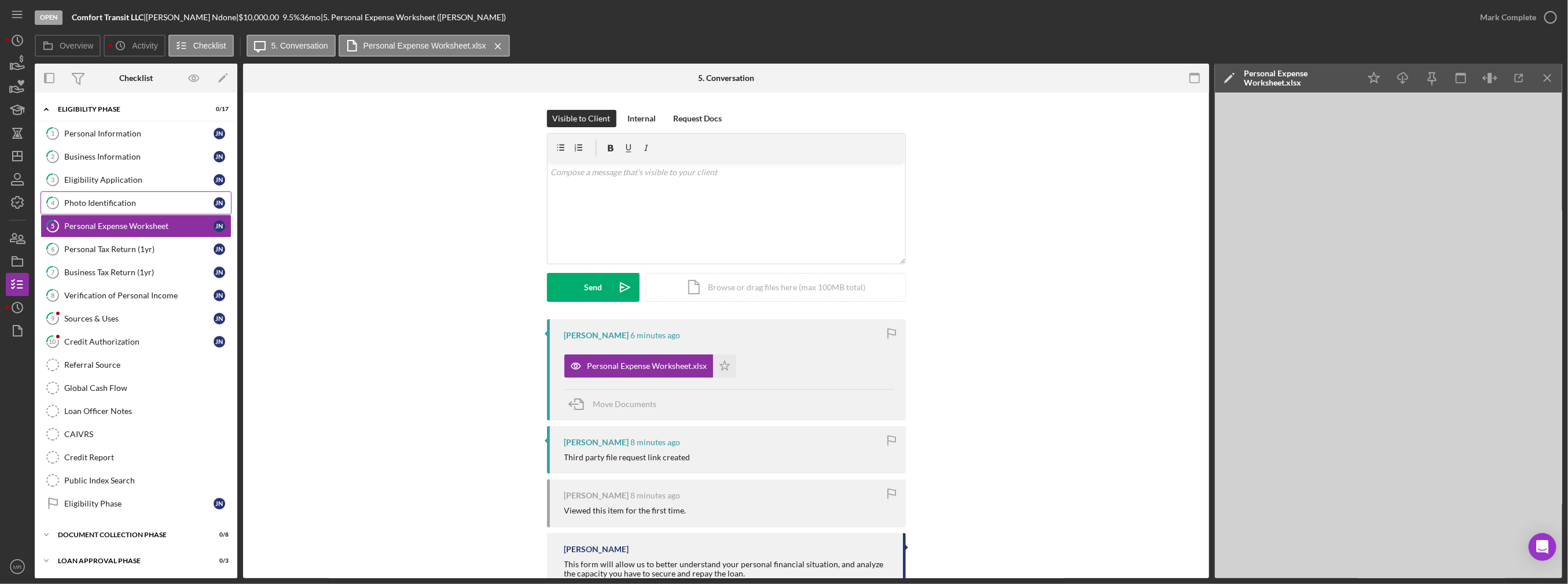
click at [133, 206] on div "Photo Identification" at bounding box center [139, 203] width 149 height 9
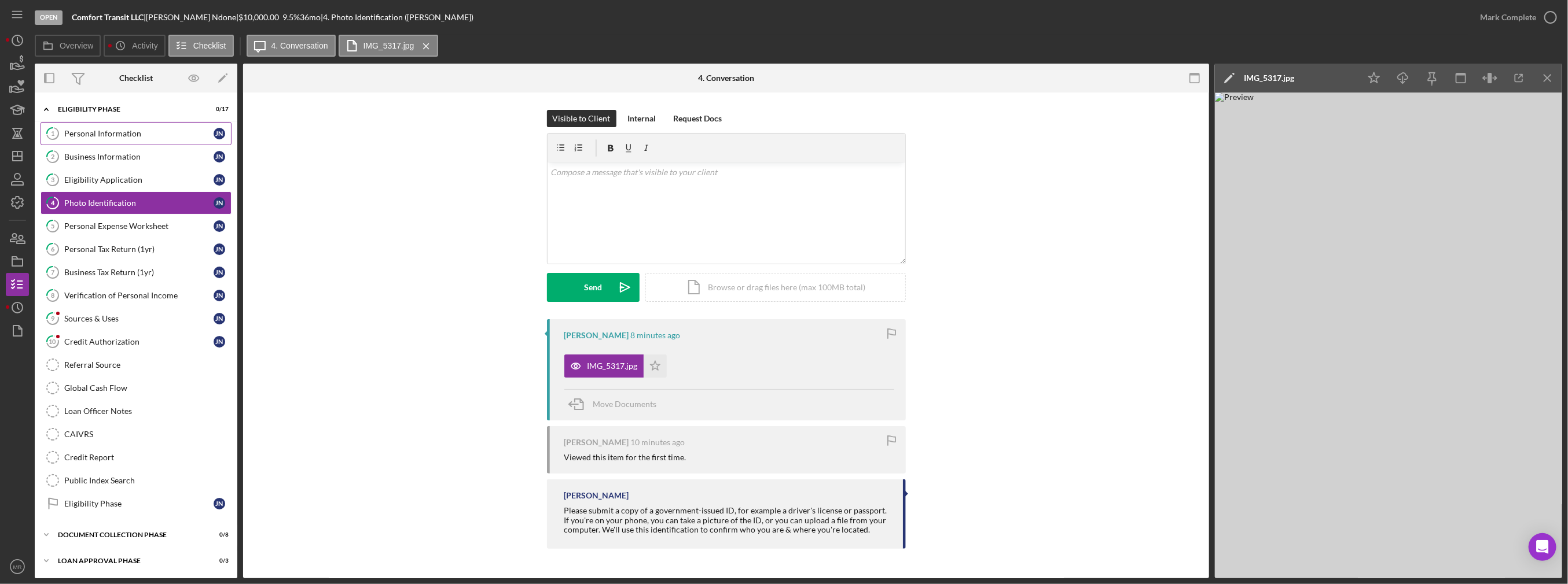
click at [144, 137] on div "Personal Information" at bounding box center [139, 133] width 149 height 9
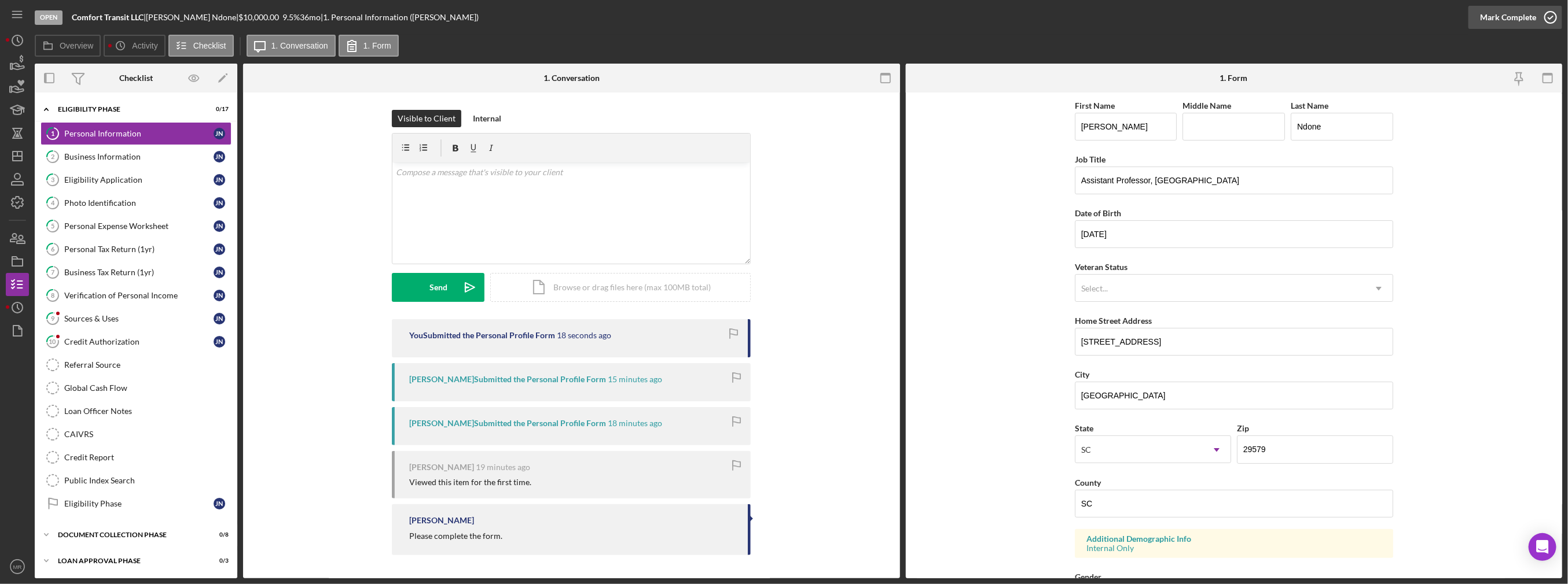
click at [1488, 17] on div "Mark Complete" at bounding box center [1508, 18] width 56 height 23
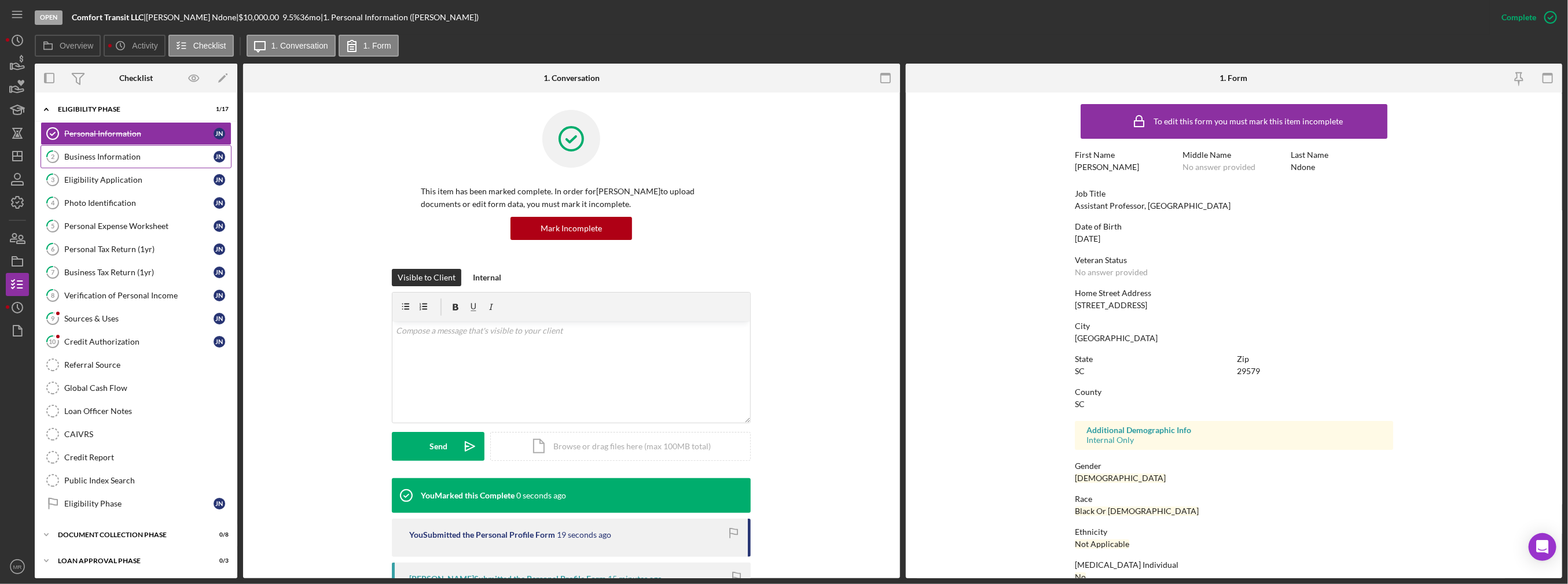
click at [138, 150] on link "2 Business Information J N" at bounding box center [136, 157] width 191 height 23
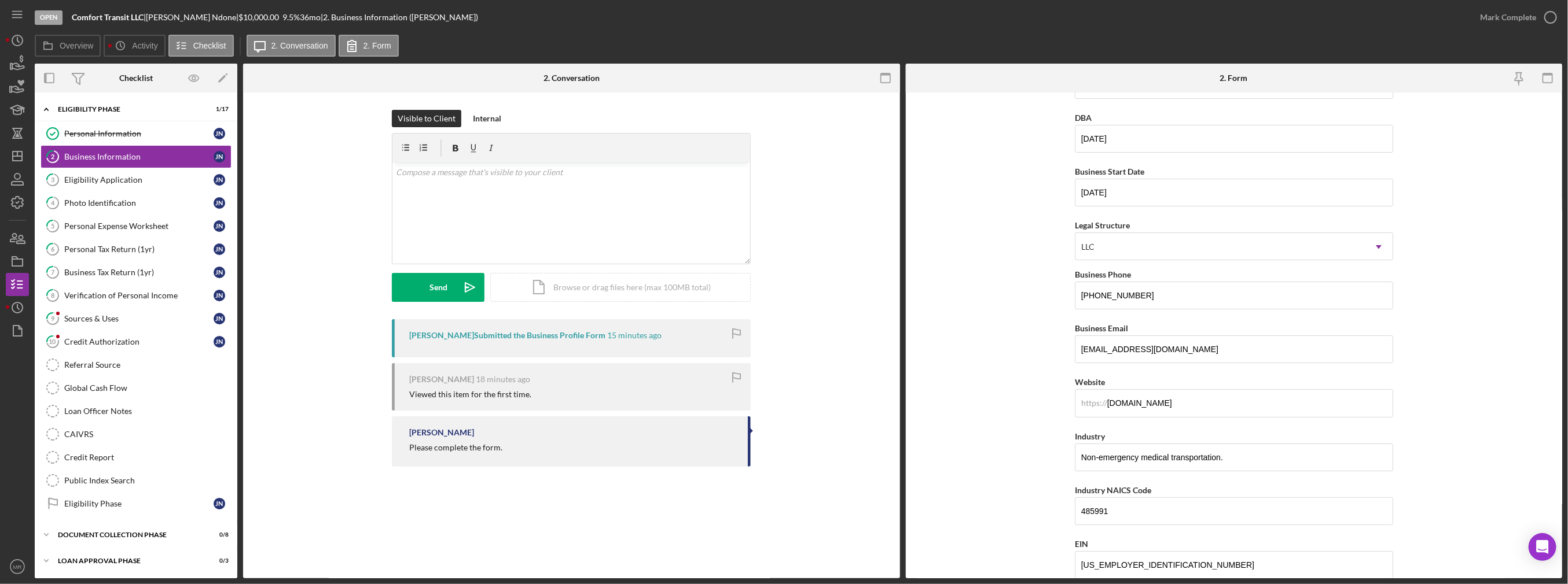
scroll to position [41, 0]
click at [1474, 30] on div "Mark Complete" at bounding box center [1515, 17] width 94 height 35
click at [1513, 19] on div "Mark Complete" at bounding box center [1508, 18] width 56 height 23
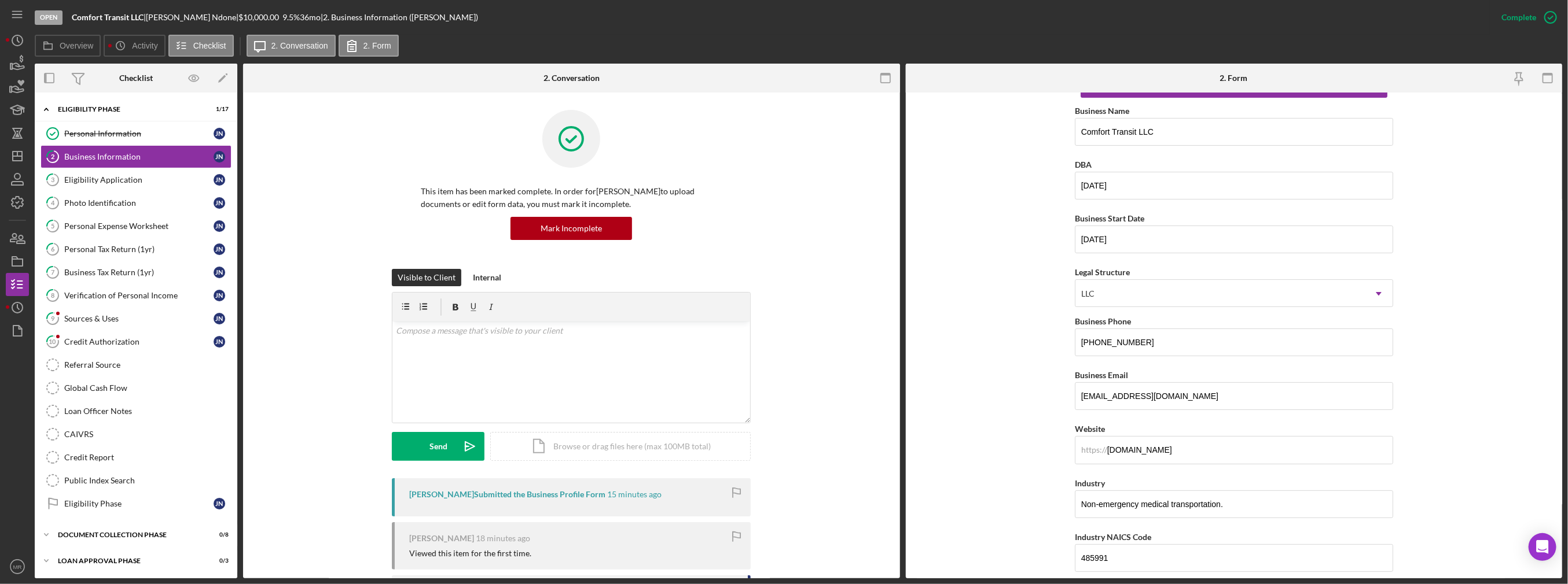
scroll to position [88, 0]
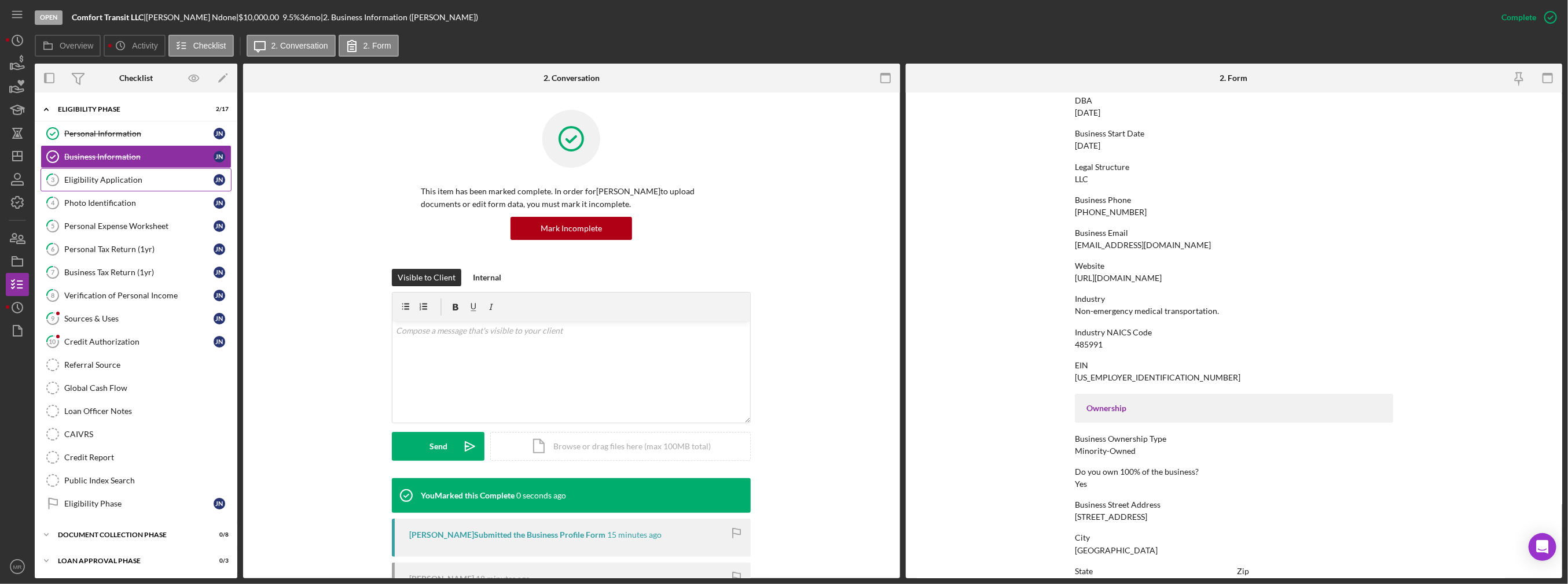
click at [128, 179] on div "Eligibility Application" at bounding box center [139, 179] width 149 height 9
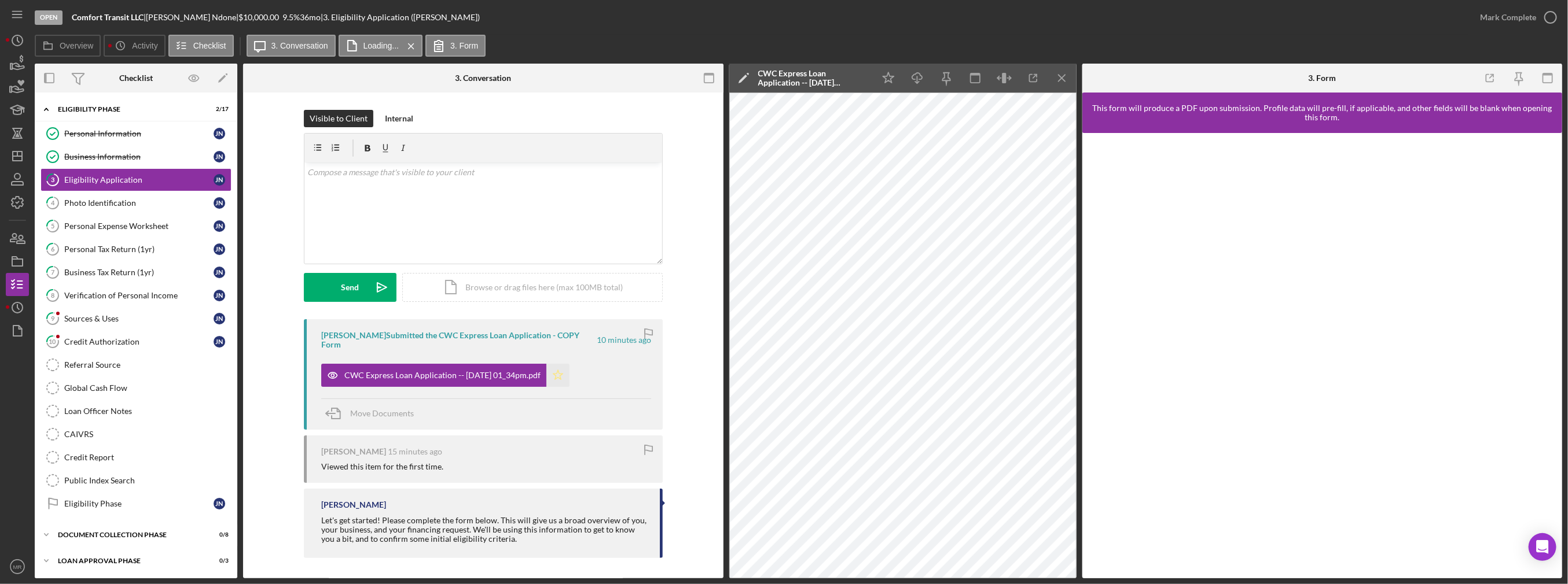
click at [565, 364] on icon "Icon/Star" at bounding box center [558, 375] width 23 height 23
click at [1538, 19] on icon "button" at bounding box center [1551, 18] width 29 height 29
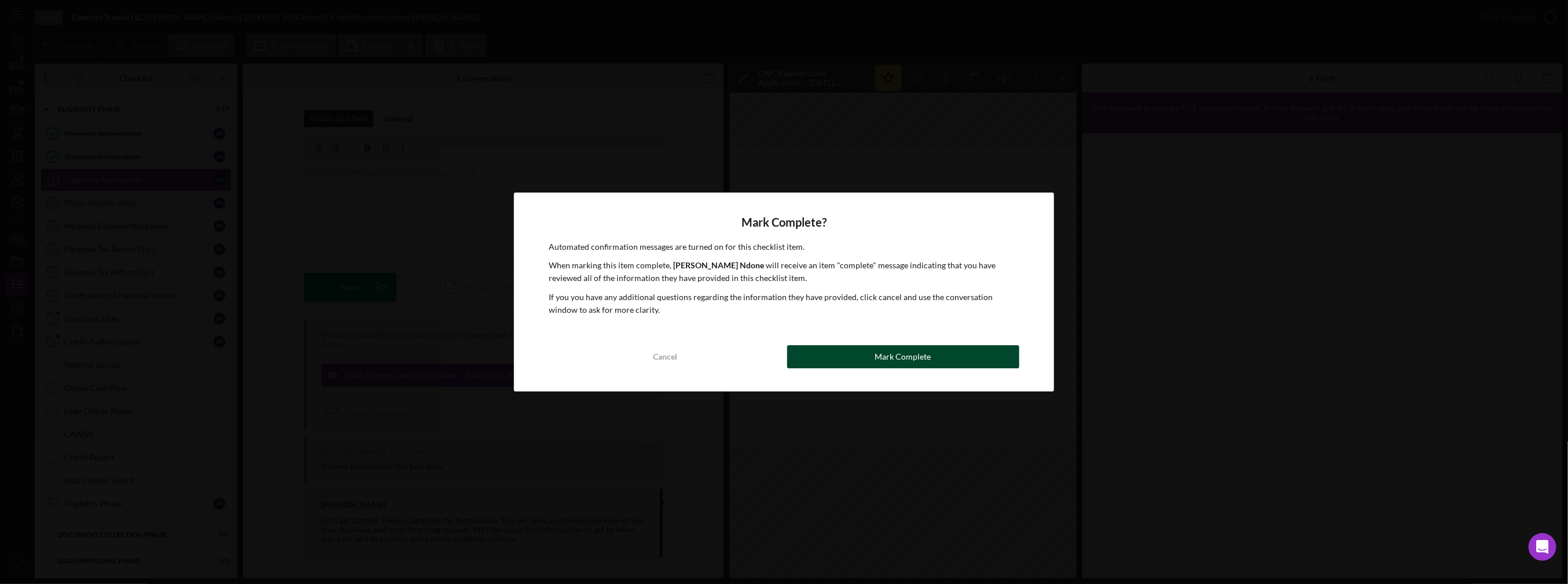
click at [877, 350] on button "Mark Complete" at bounding box center [903, 357] width 232 height 23
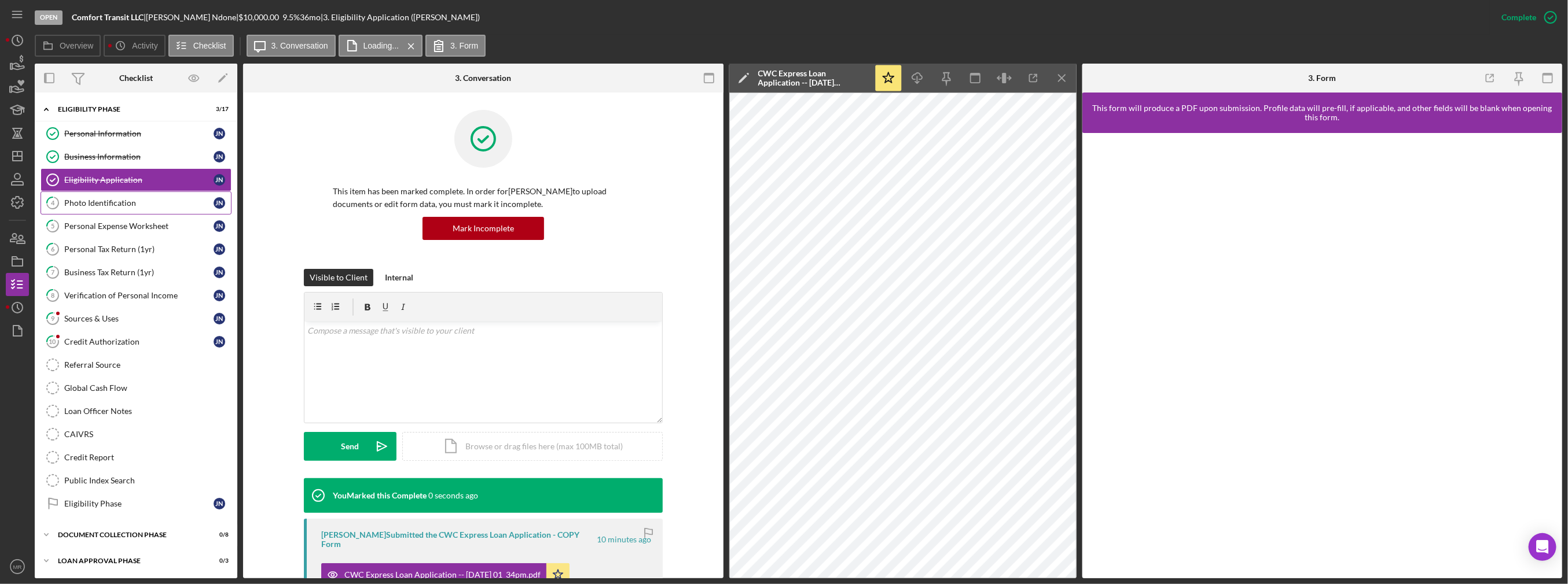
click at [156, 203] on div "Photo Identification" at bounding box center [139, 203] width 149 height 9
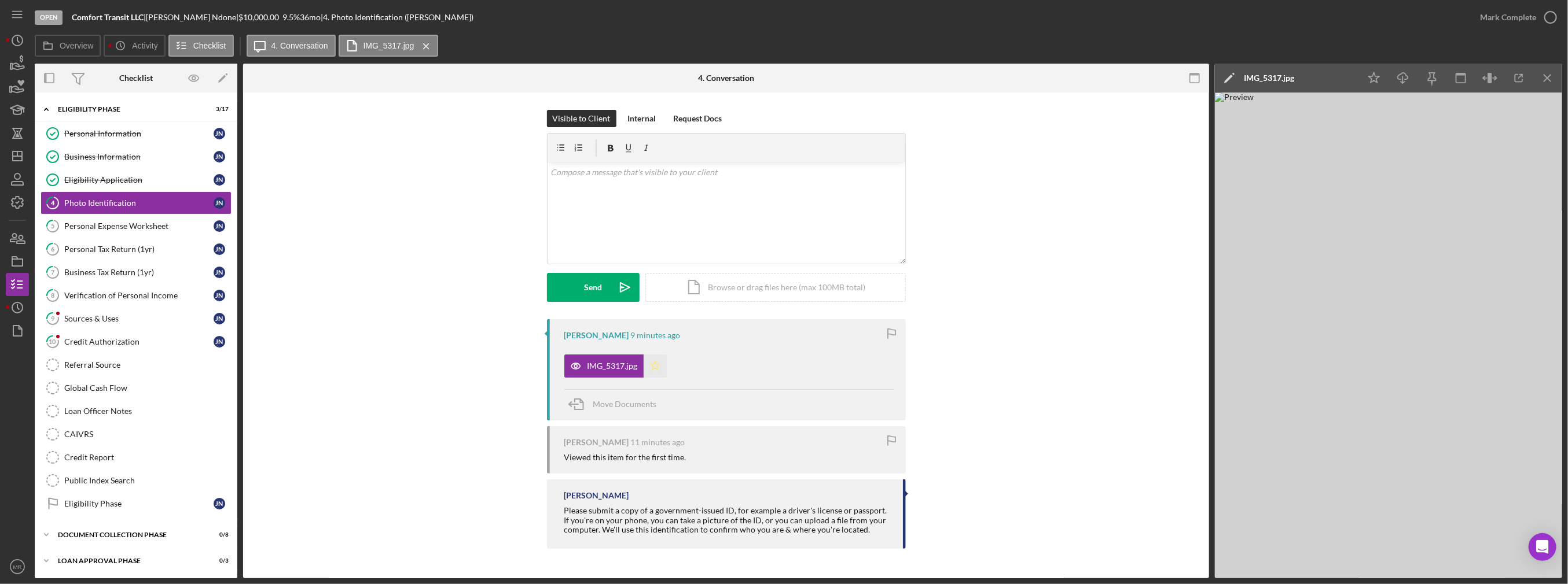
click at [653, 361] on icon "Icon/Star" at bounding box center [655, 366] width 23 height 23
click at [1503, 21] on div "Mark Complete" at bounding box center [1508, 18] width 56 height 23
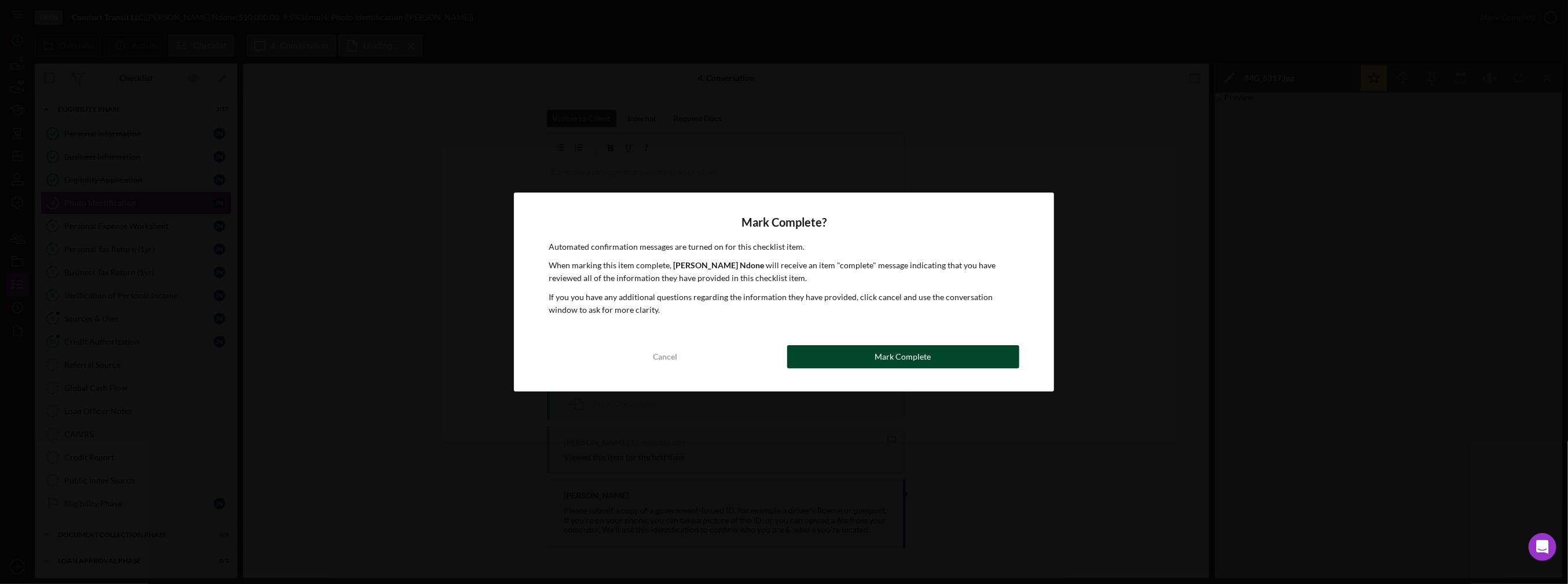
click at [828, 361] on button "Mark Complete" at bounding box center [903, 357] width 232 height 23
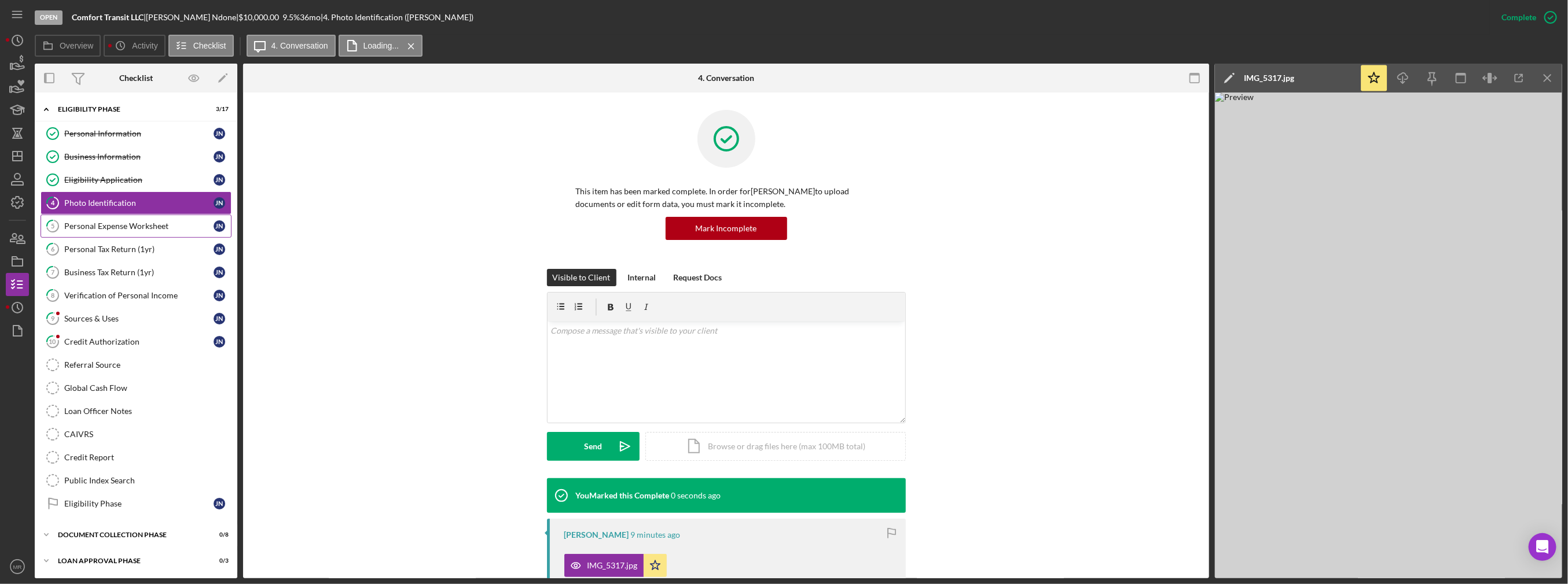
click at [147, 223] on div "Personal Expense Worksheet" at bounding box center [139, 226] width 149 height 9
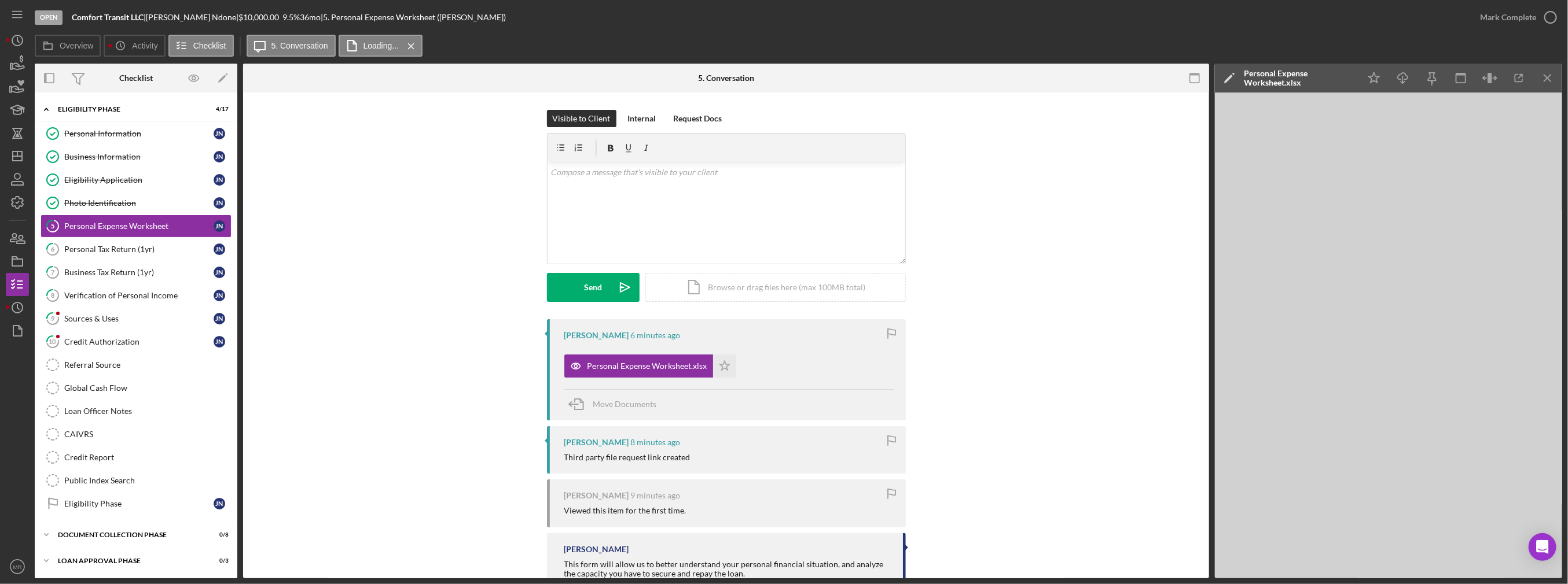
click at [740, 346] on div "[PERSON_NAME] 6 minutes ago Personal Expense Worksheet.xlsx Icon/Star Move Docu…" at bounding box center [727, 370] width 359 height 101
click at [720, 359] on icon "Icon/Star" at bounding box center [725, 366] width 23 height 23
click at [1499, 20] on div "Mark Complete" at bounding box center [1508, 18] width 56 height 23
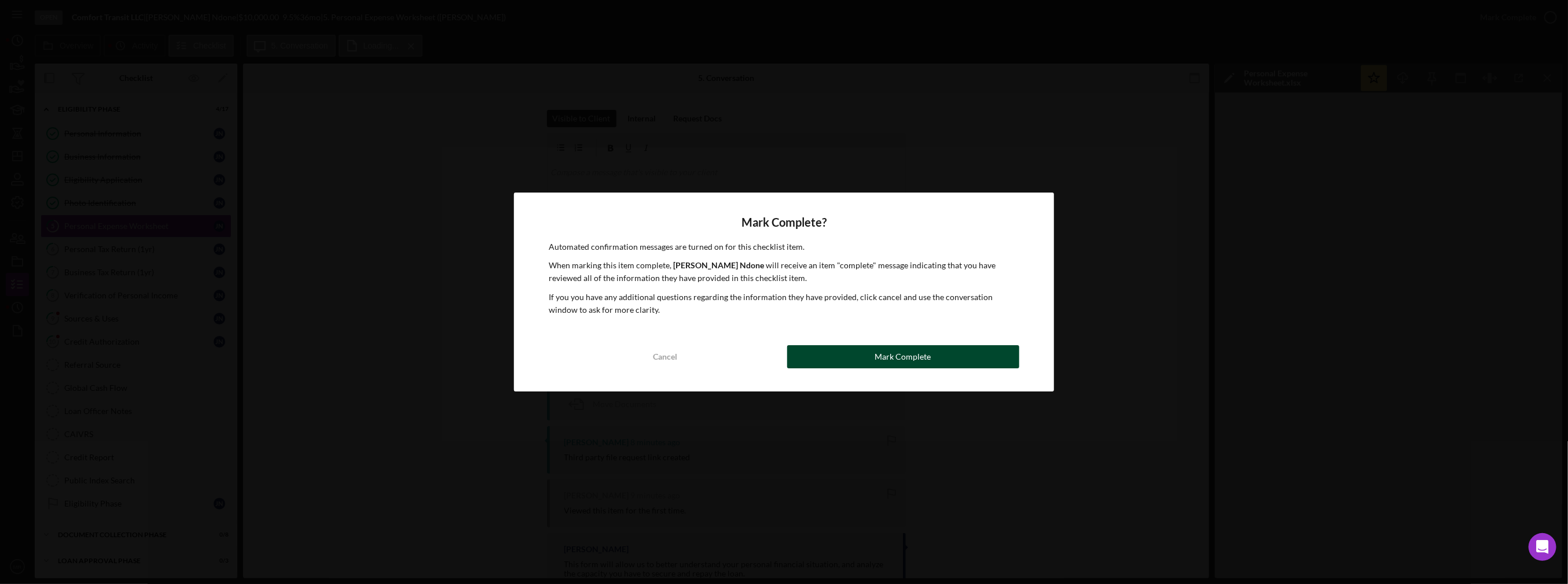
click at [883, 353] on div "Mark Complete" at bounding box center [903, 357] width 56 height 23
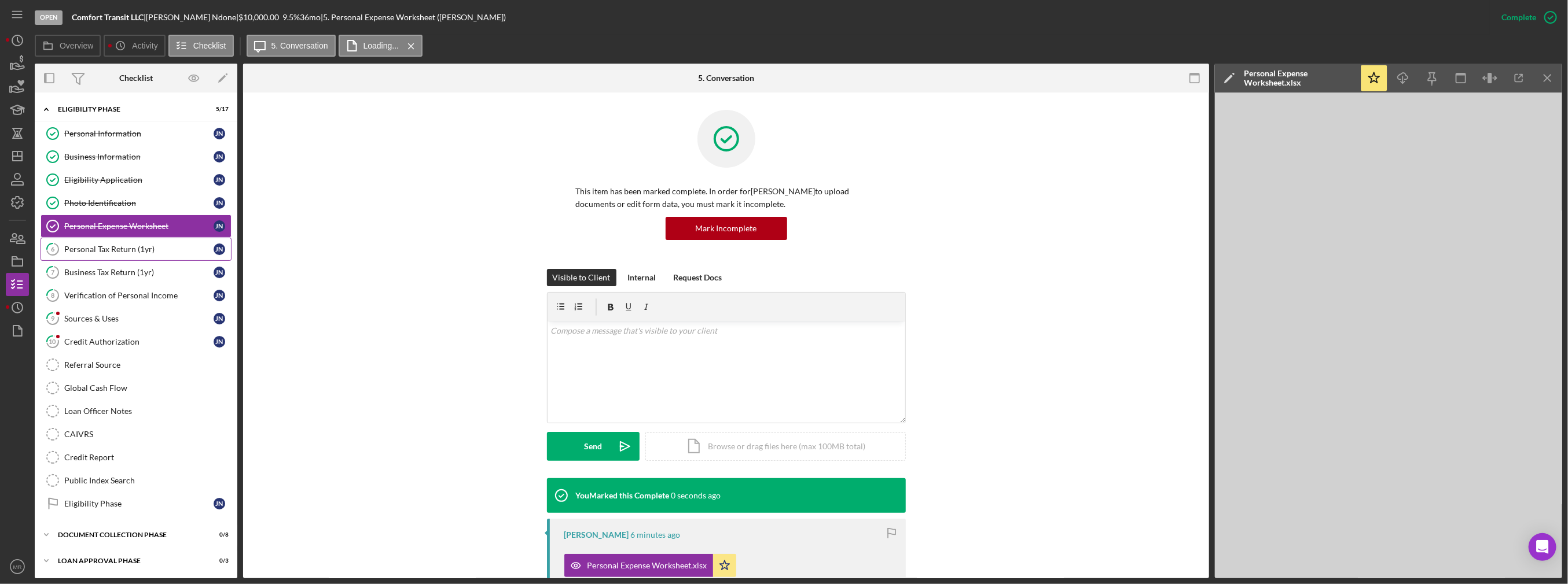
click at [150, 245] on div "Personal Tax Return (1yr)" at bounding box center [139, 249] width 149 height 9
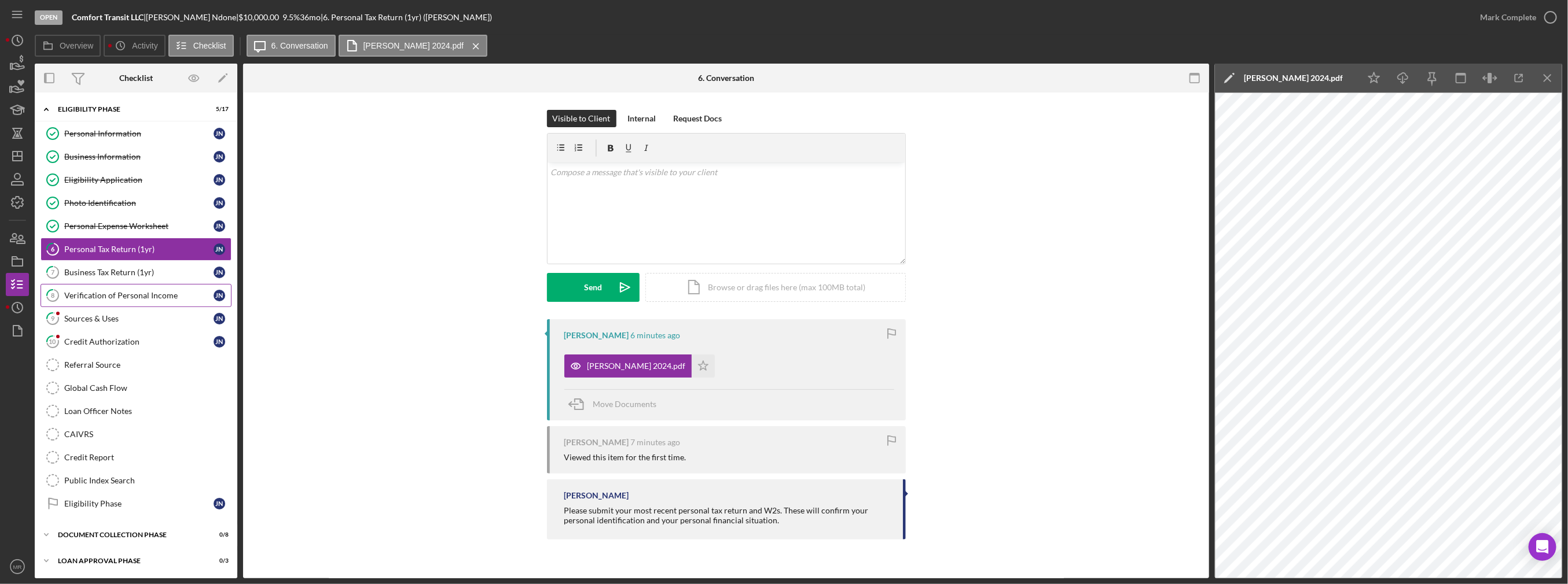
drag, startPoint x: 147, startPoint y: 269, endPoint x: 148, endPoint y: 291, distance: 22.0
click at [147, 269] on div "Business Tax Return (1yr)" at bounding box center [139, 272] width 149 height 9
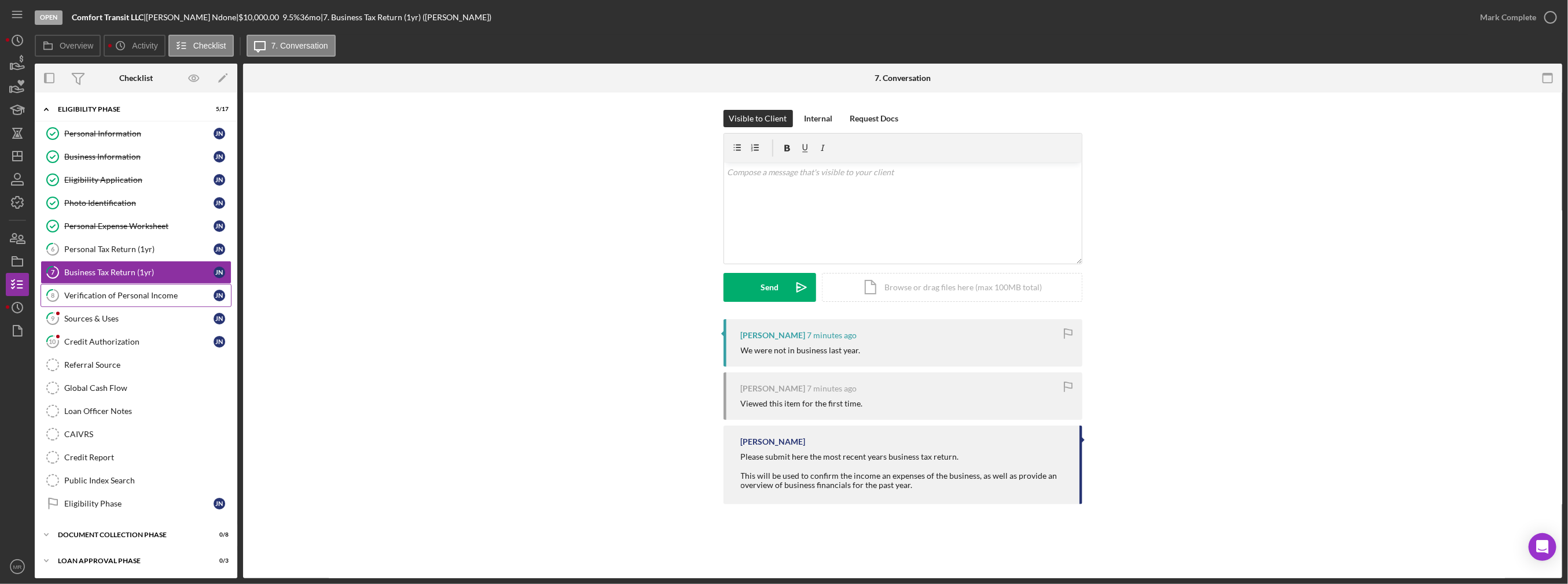
click at [145, 297] on div "Verification of Personal Income" at bounding box center [139, 295] width 149 height 9
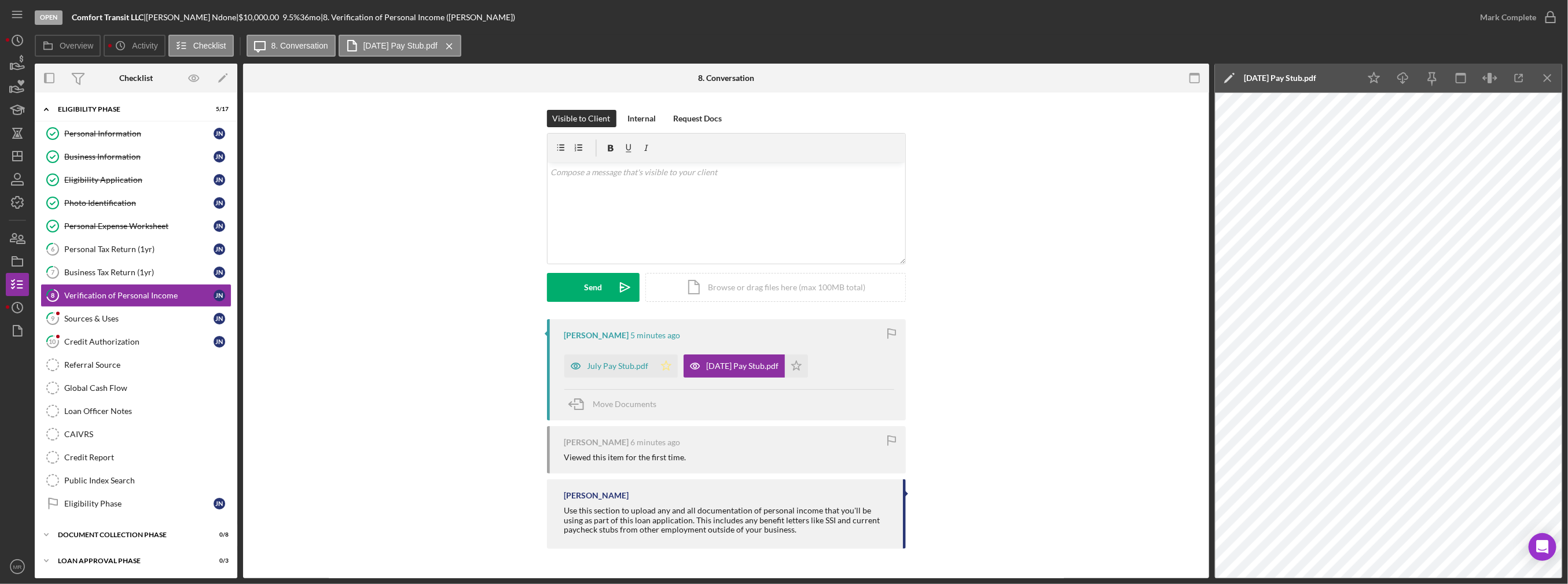
click at [669, 367] on icon "Icon/Star" at bounding box center [666, 366] width 23 height 23
click at [785, 363] on icon "Icon/Star" at bounding box center [796, 366] width 23 height 23
click at [1517, 64] on div "Icon/Star Icon/Download Icon/Menu Close" at bounding box center [1461, 78] width 203 height 29
click at [1555, 69] on icon "Icon/Menu Close" at bounding box center [1548, 78] width 26 height 26
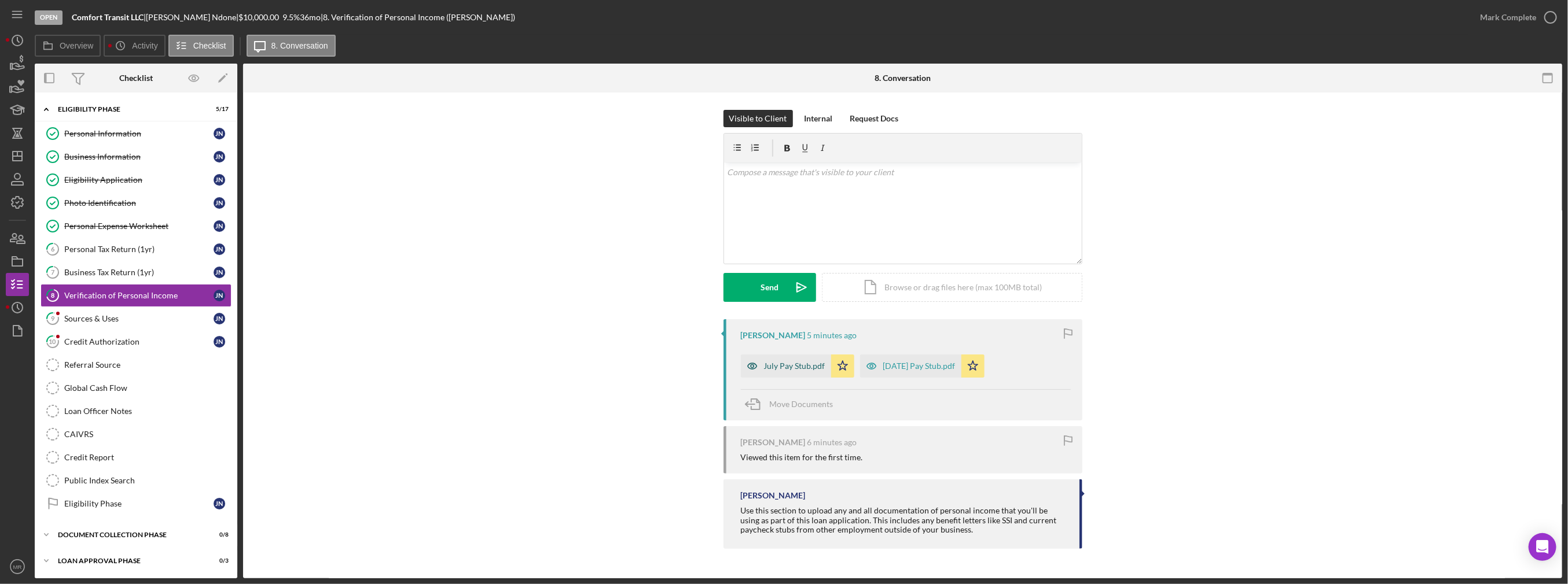
click at [796, 369] on div "July Pay Stub.pdf" at bounding box center [794, 366] width 61 height 9
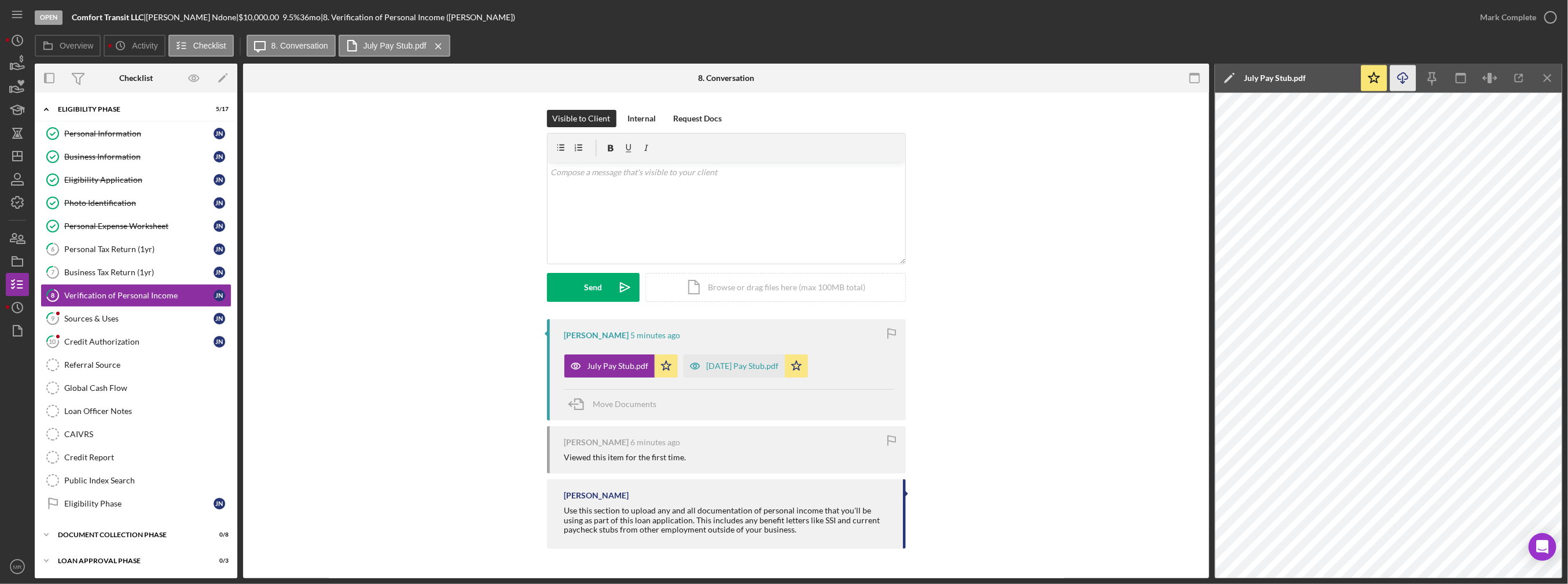
click at [1412, 81] on icon "Icon/Download" at bounding box center [1403, 78] width 26 height 26
click at [167, 315] on div "Sources & Uses" at bounding box center [139, 318] width 149 height 9
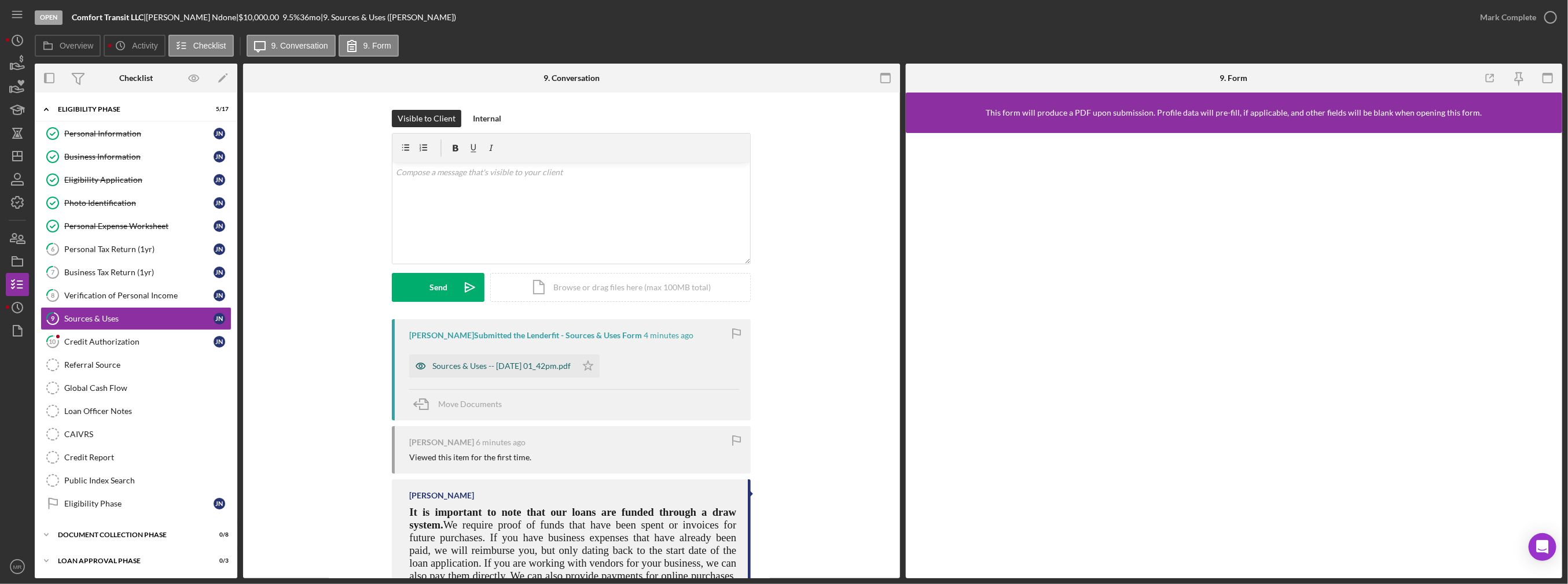
click at [512, 364] on div "Sources & Uses -- [DATE] 01_42pm.pdf" at bounding box center [501, 366] width 138 height 9
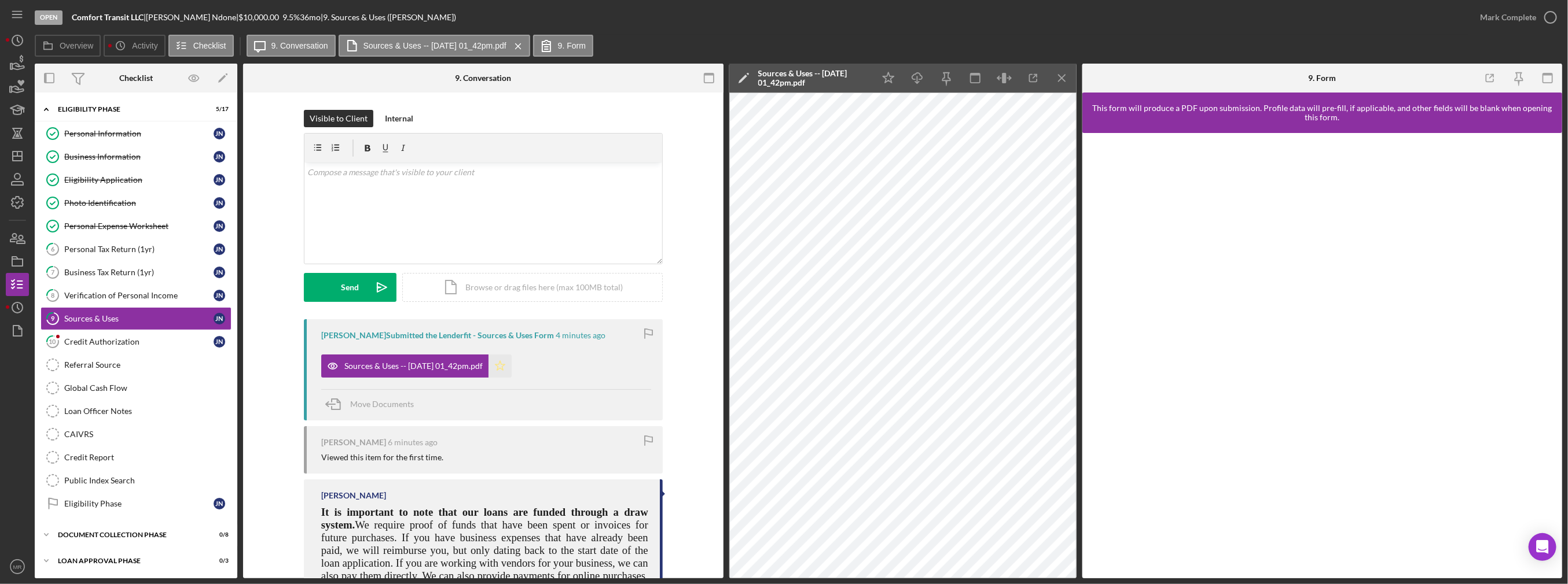
click at [509, 360] on icon "Icon/Star" at bounding box center [500, 366] width 23 height 23
click at [911, 77] on icon "Icon/Download" at bounding box center [917, 78] width 26 height 26
click at [1524, 18] on div "Mark Complete" at bounding box center [1508, 18] width 56 height 23
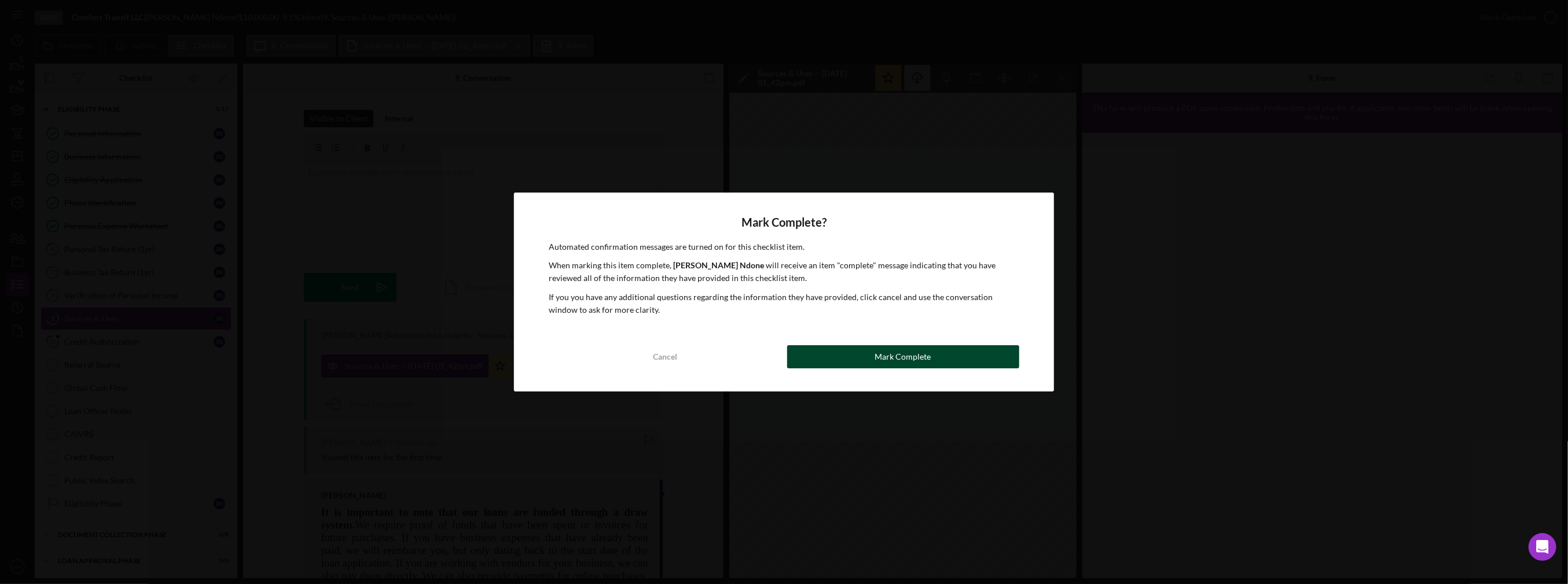
click at [833, 359] on button "Mark Complete" at bounding box center [903, 357] width 232 height 23
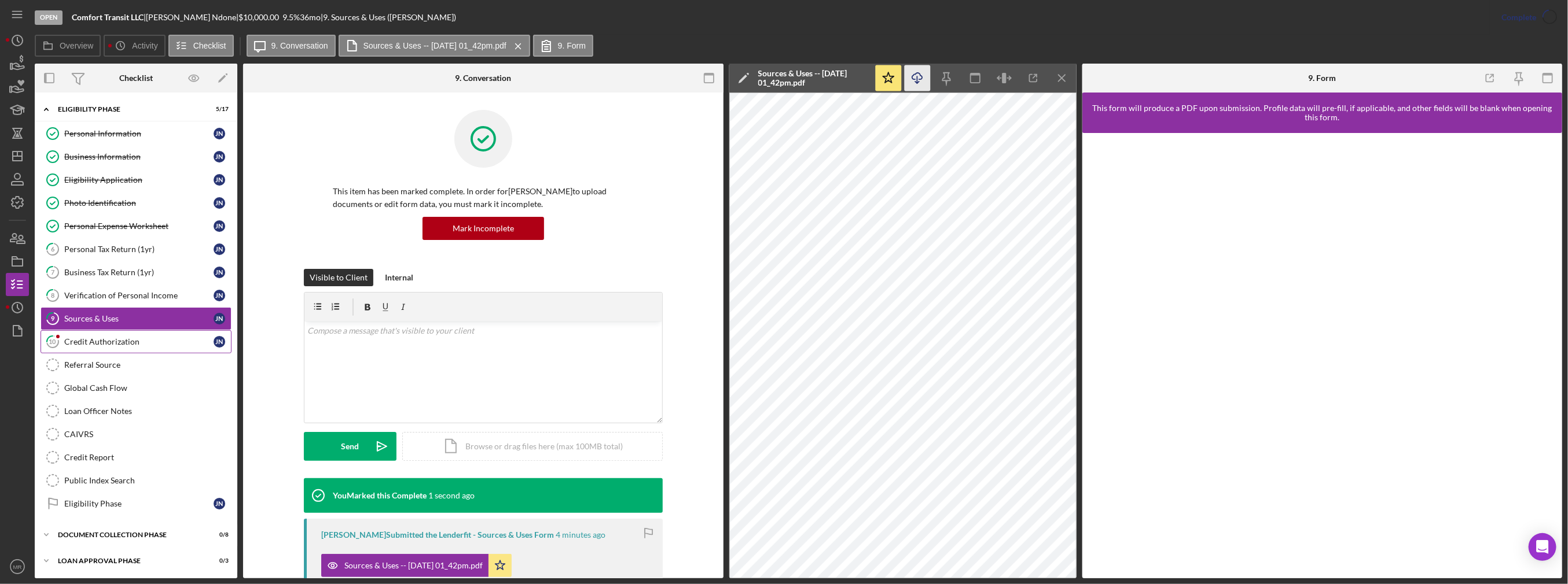
click at [99, 341] on div "Credit Authorization" at bounding box center [139, 341] width 149 height 9
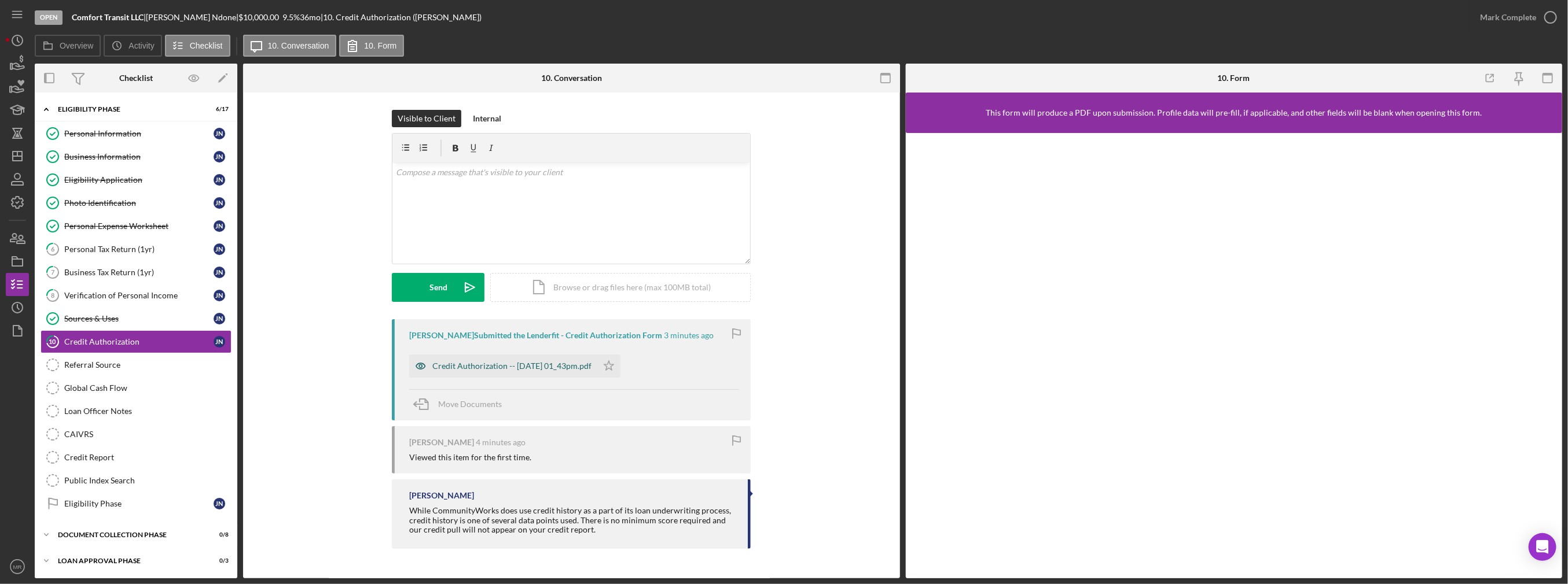
click at [494, 374] on div "Credit Authorization -- [DATE] 01_43pm.pdf" at bounding box center [503, 366] width 188 height 23
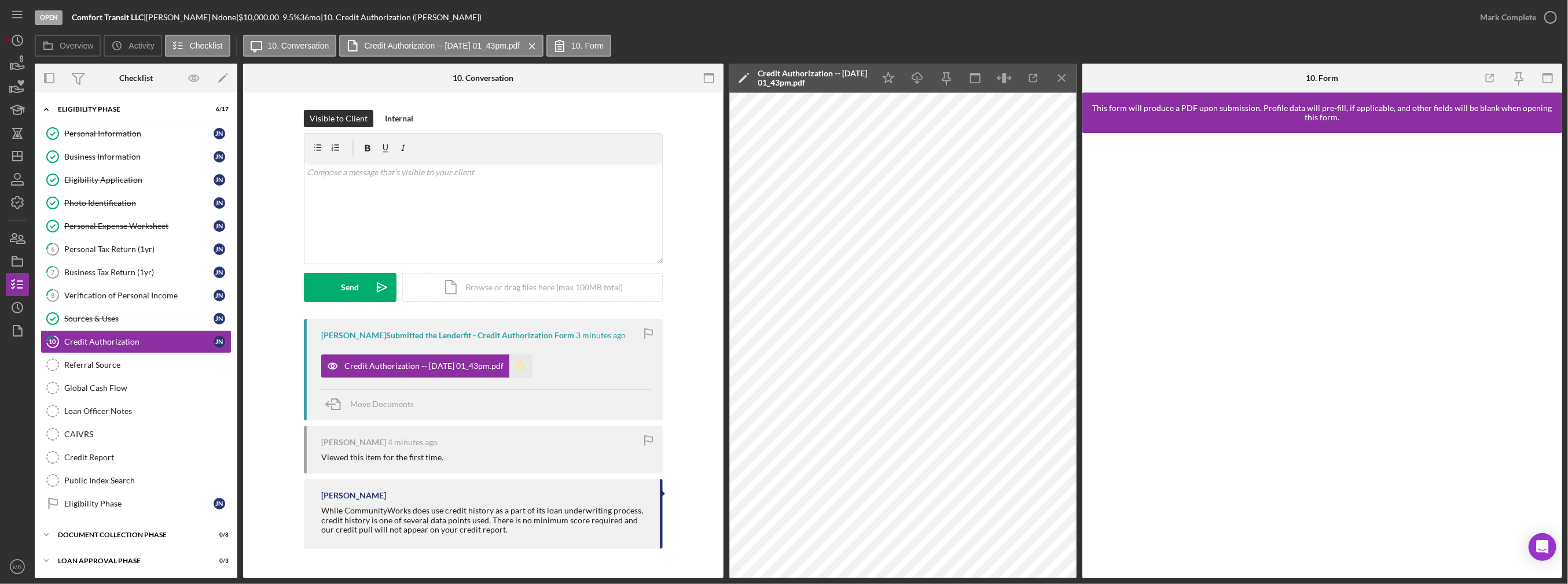
click at [533, 367] on icon "Icon/Star" at bounding box center [521, 366] width 23 height 23
click at [914, 72] on icon "Icon/Download" at bounding box center [917, 78] width 26 height 26
click at [130, 297] on div "Verification of Personal Income" at bounding box center [139, 295] width 149 height 9
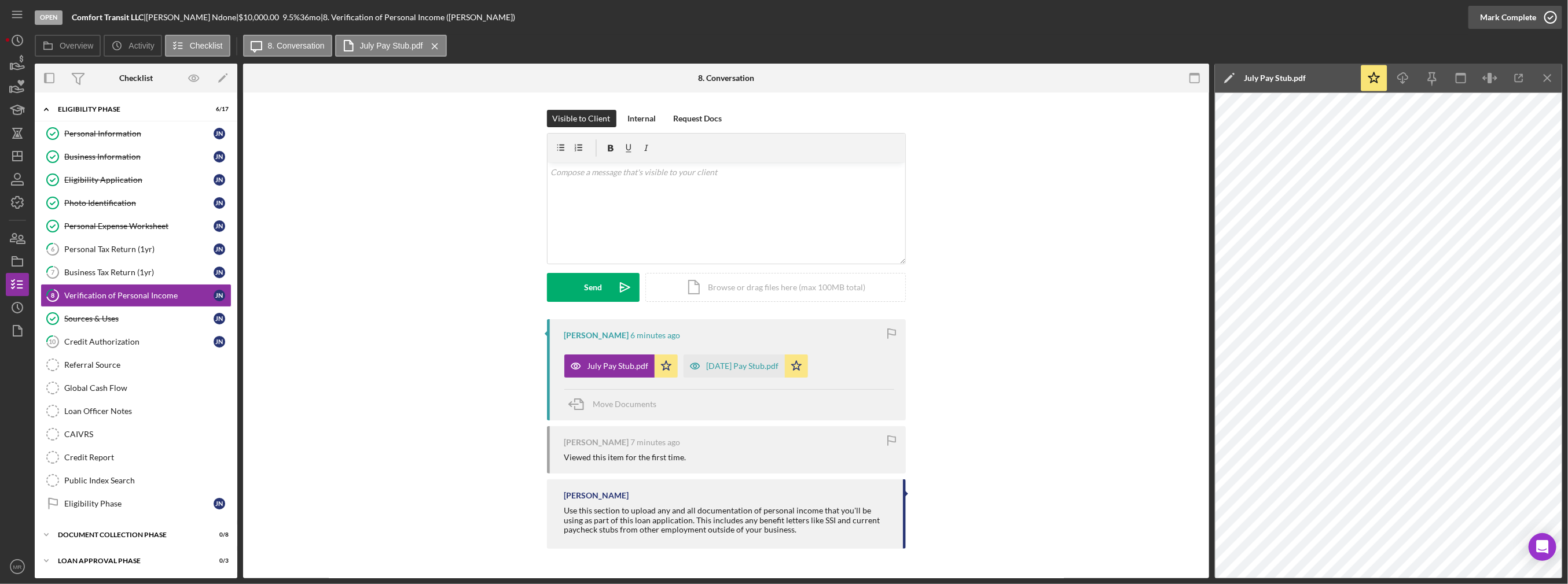
click at [1507, 13] on div "Mark Complete" at bounding box center [1508, 18] width 56 height 23
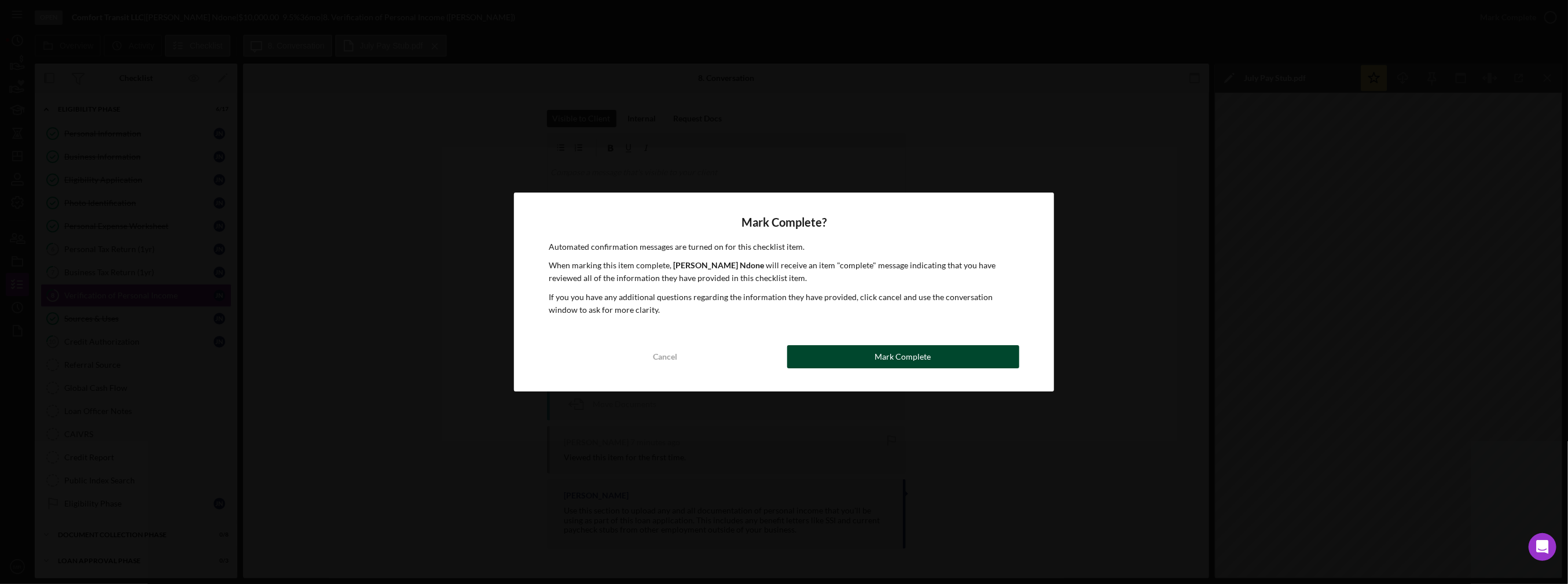
click at [866, 353] on button "Mark Complete" at bounding box center [903, 357] width 232 height 23
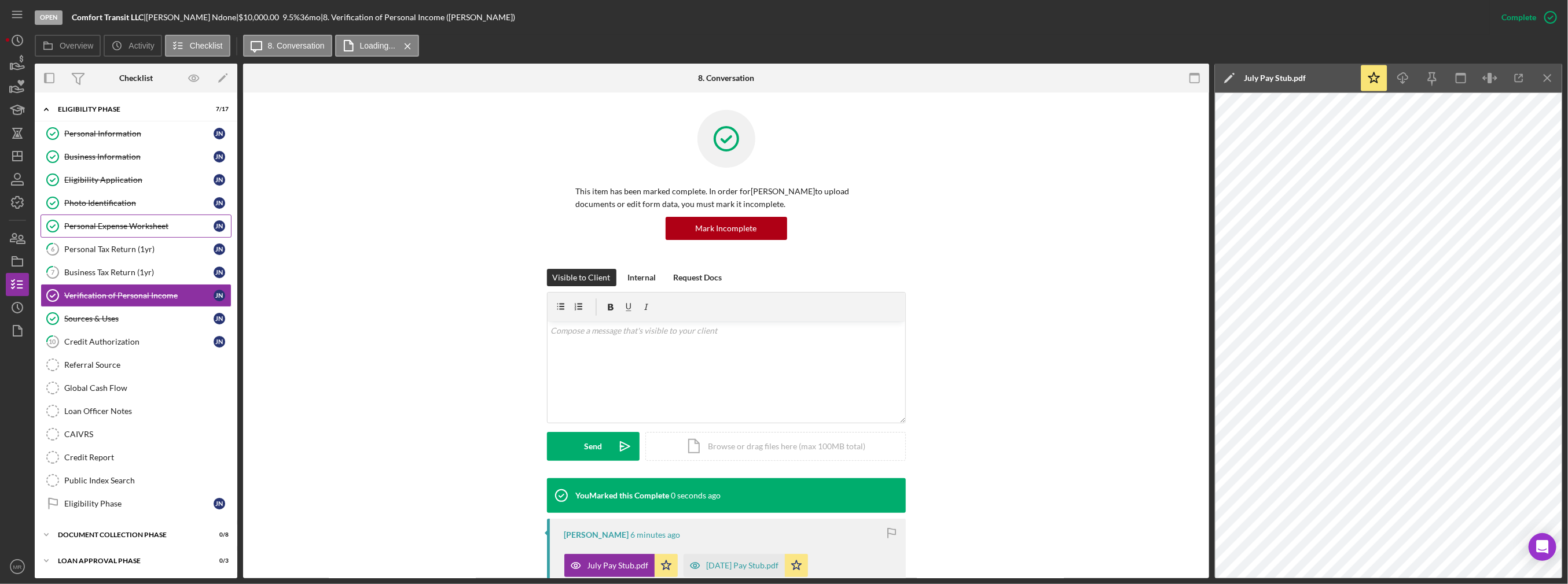
click at [124, 229] on div "Personal Expense Worksheet" at bounding box center [139, 226] width 149 height 9
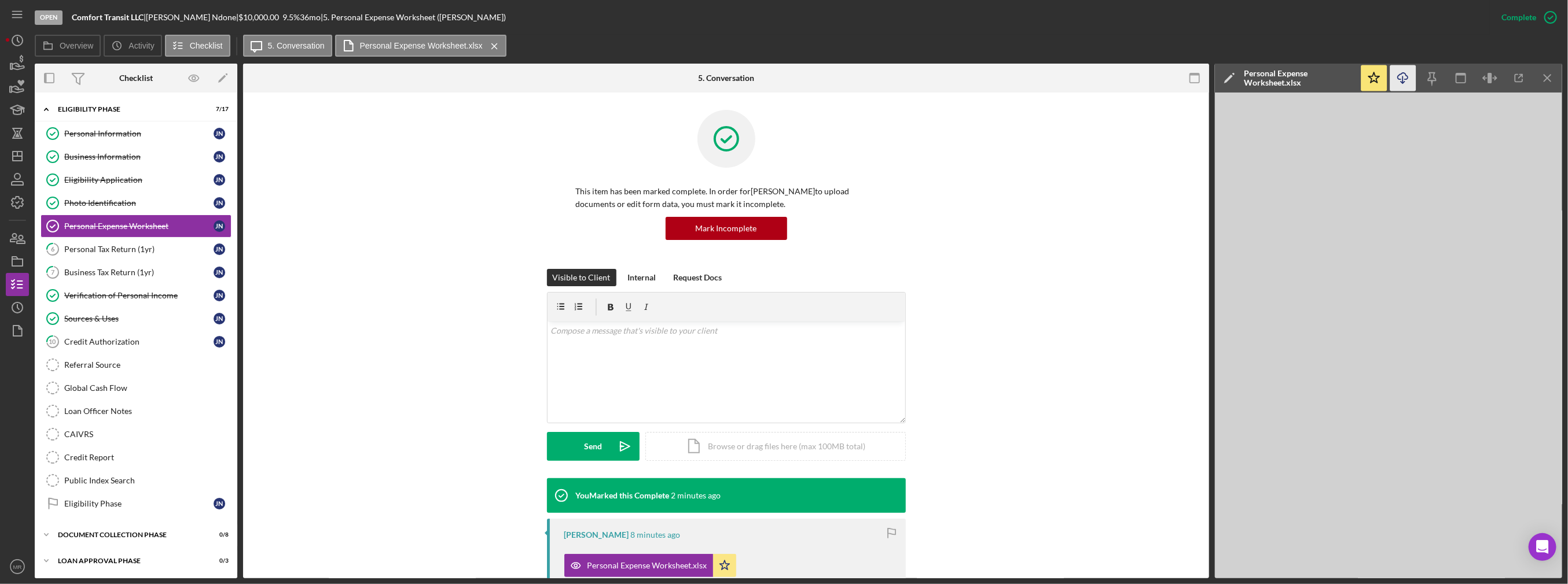
click at [1404, 84] on icon "Icon/Download" at bounding box center [1403, 78] width 26 height 26
click at [99, 201] on div "Photo Identification" at bounding box center [139, 203] width 149 height 9
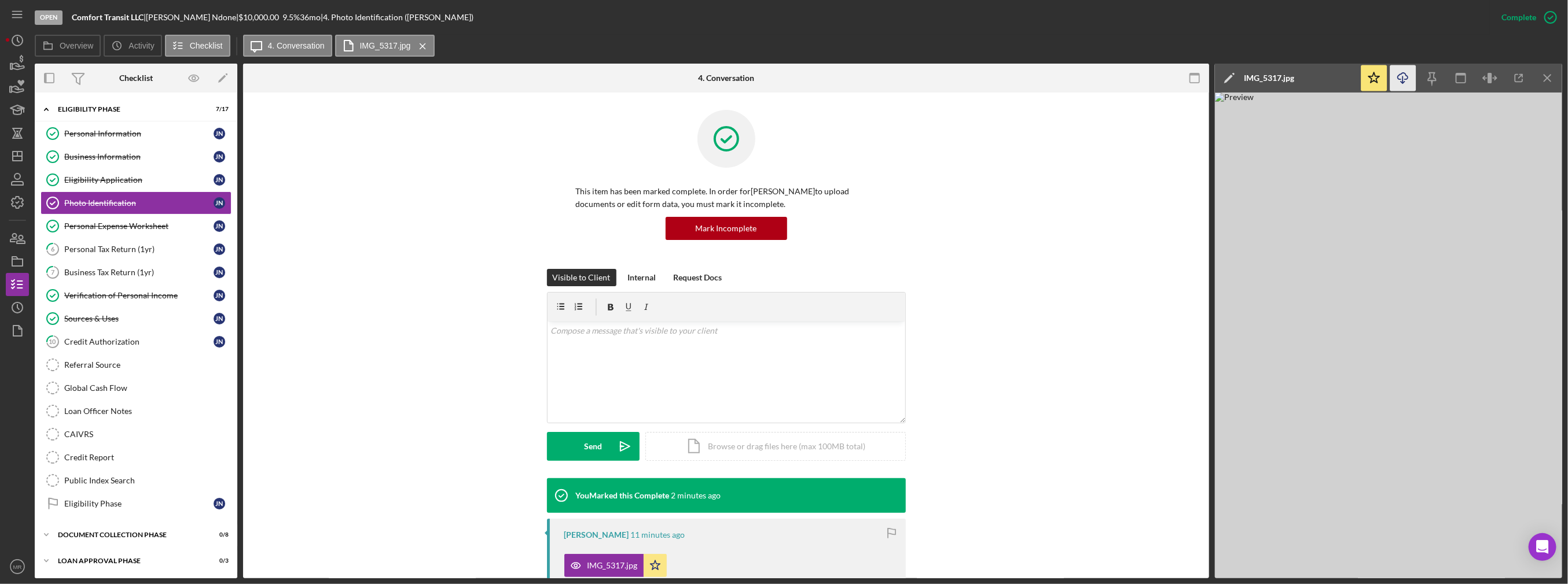
click at [1404, 78] on icon "Icon/Download" at bounding box center [1403, 78] width 26 height 26
click at [100, 178] on div "Eligibility Application" at bounding box center [139, 179] width 149 height 9
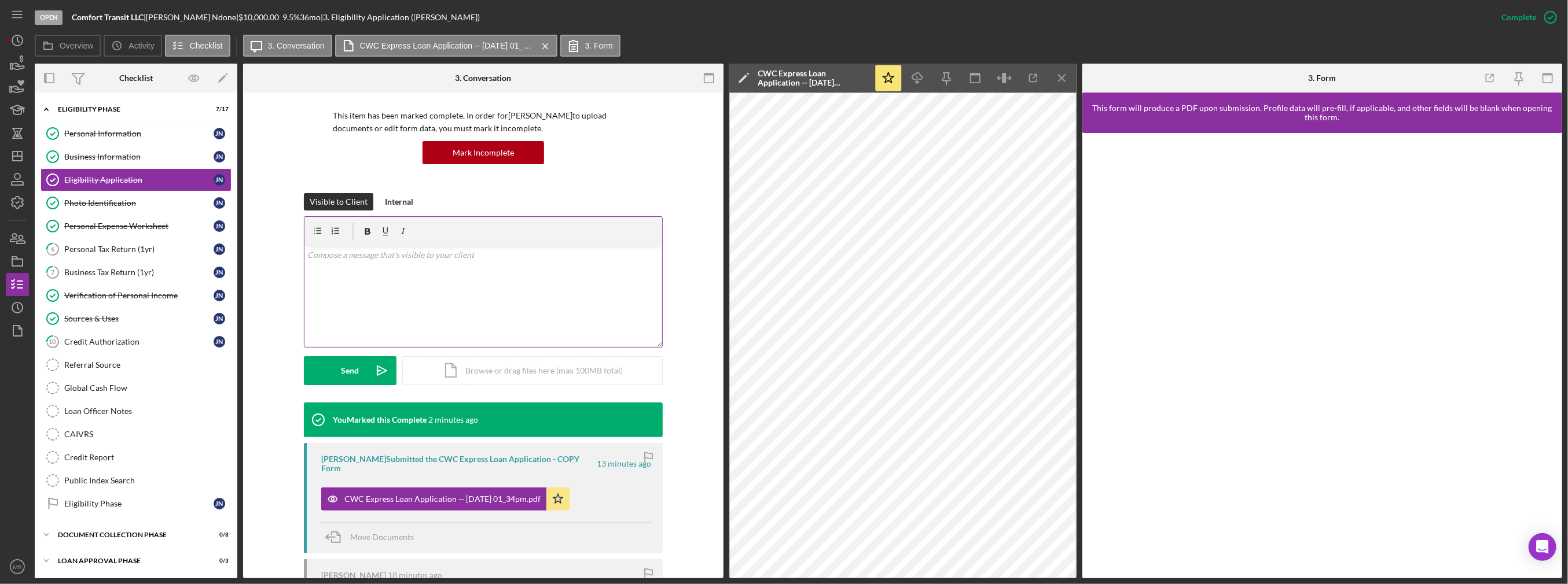
scroll to position [116, 0]
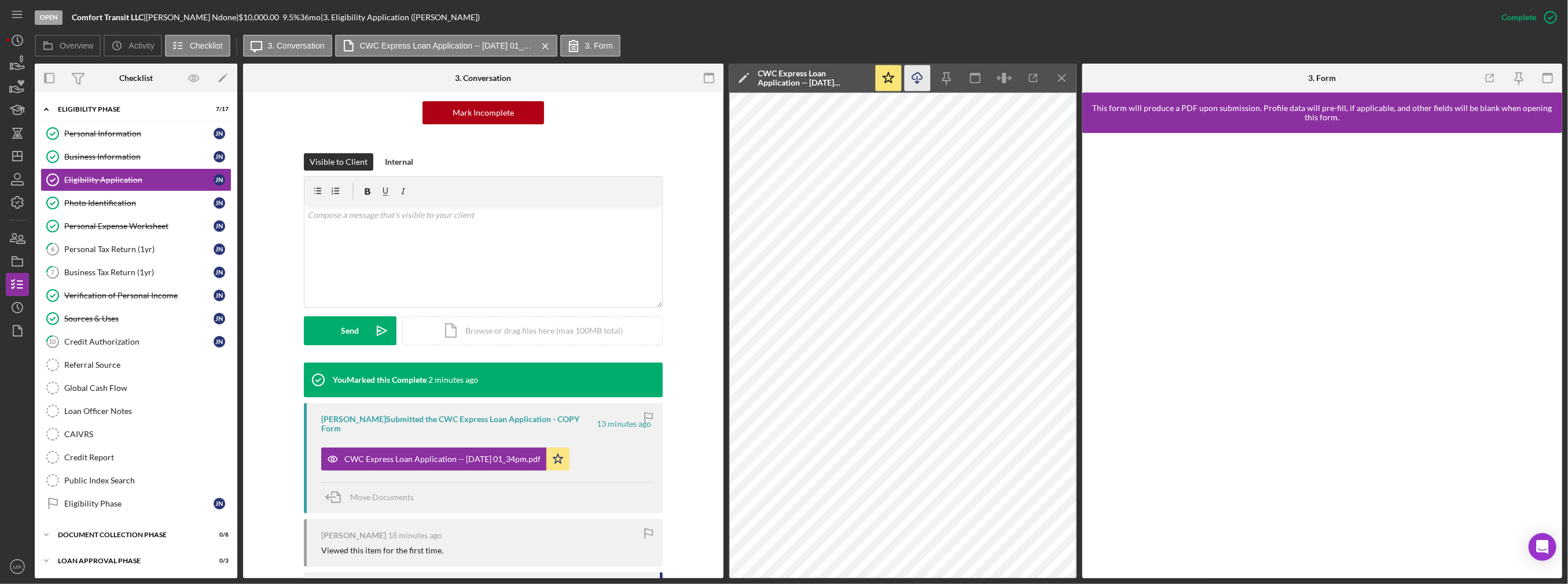
click at [914, 78] on icon "button" at bounding box center [917, 76] width 10 height 6
click at [100, 194] on link "Photo Identification Photo Identification J N" at bounding box center [136, 203] width 191 height 23
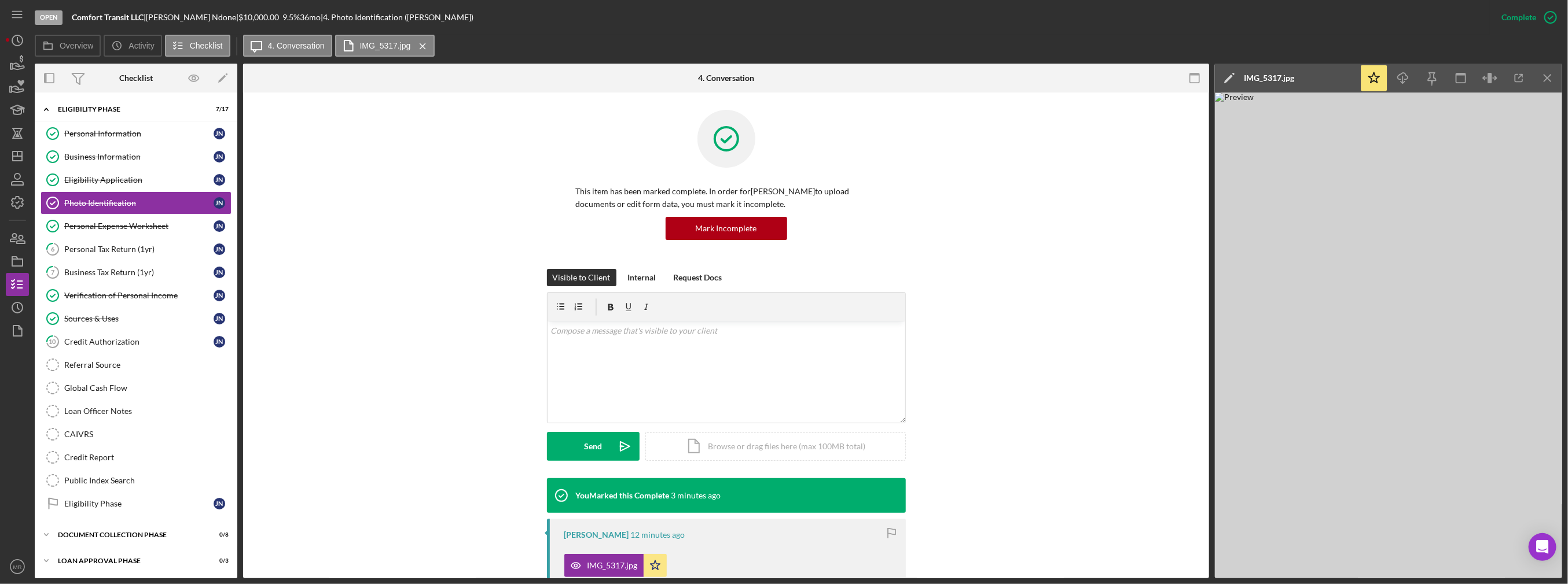
click at [368, 144] on div "This item has been marked complete. In order for [PERSON_NAME] to upload docume…" at bounding box center [726, 189] width 931 height 159
click at [152, 245] on div "Personal Tax Return (1yr)" at bounding box center [139, 249] width 149 height 9
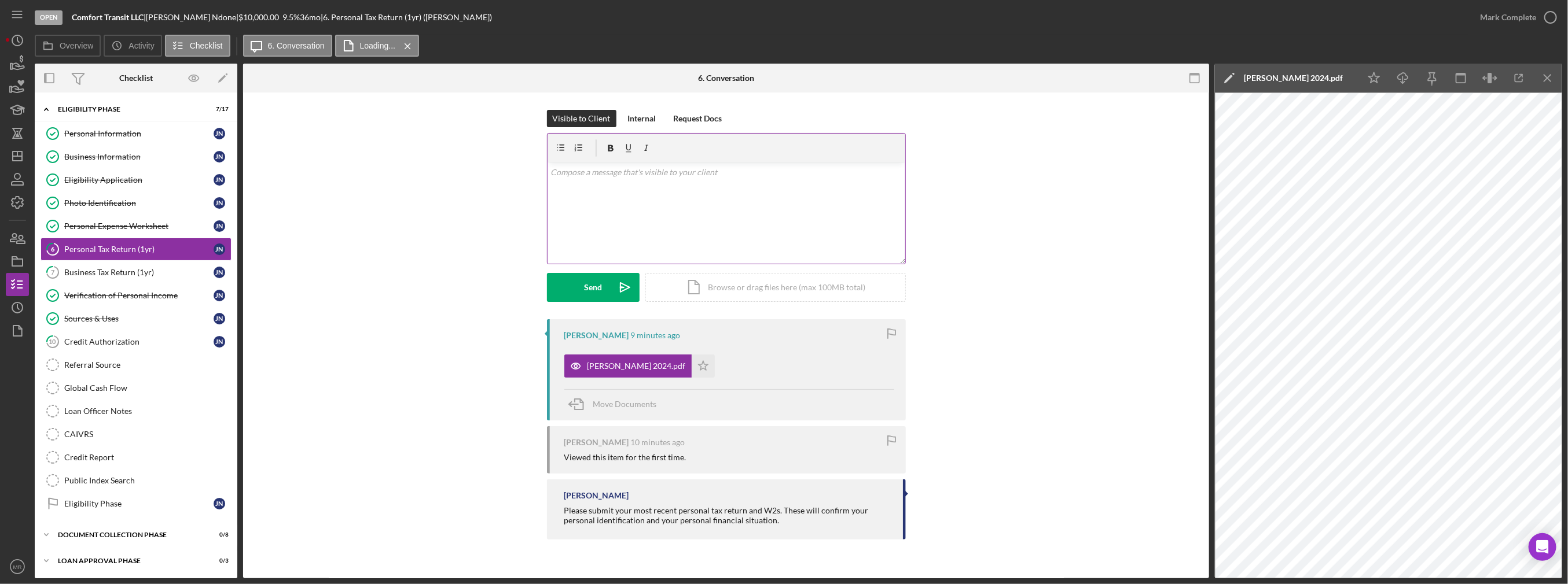
click at [669, 230] on div "v Color teal Color pink Remove color Add row above Add row below Add column bef…" at bounding box center [727, 213] width 358 height 101
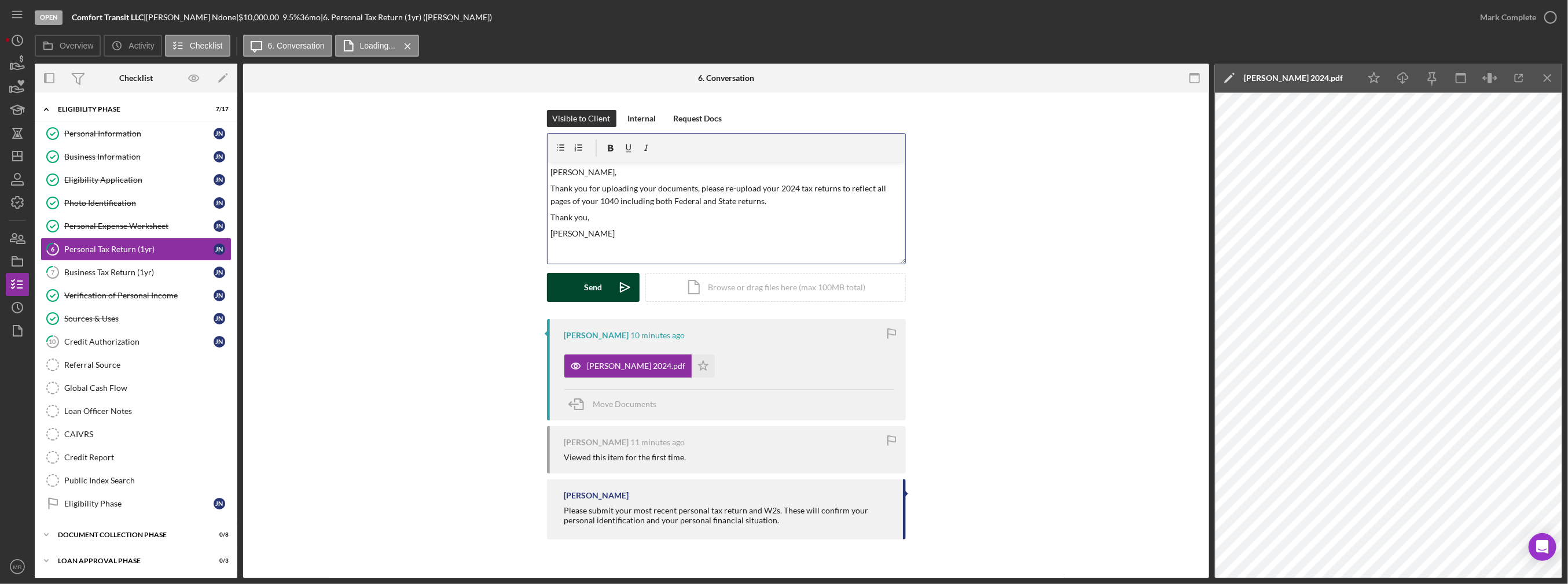
click at [576, 281] on button "Send Icon/icon-invite-send" at bounding box center [593, 288] width 93 height 29
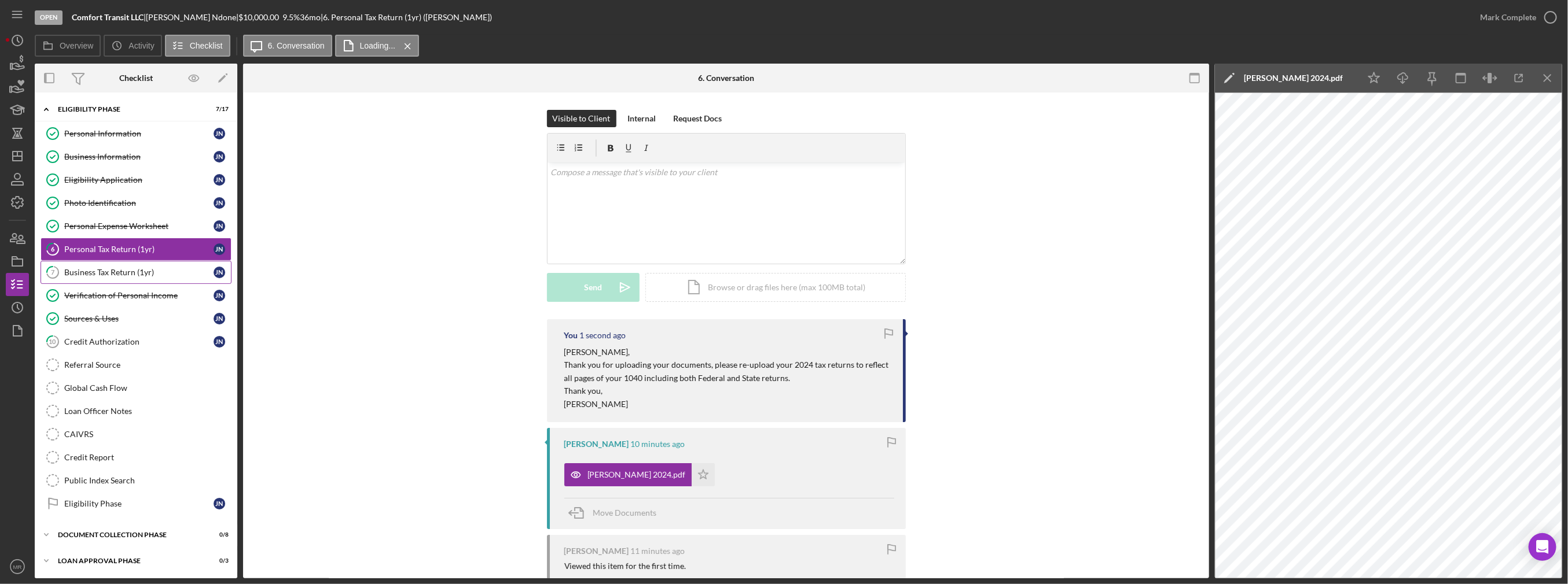
click at [163, 262] on link "7 Business Tax Return (1yr) J N" at bounding box center [136, 273] width 191 height 23
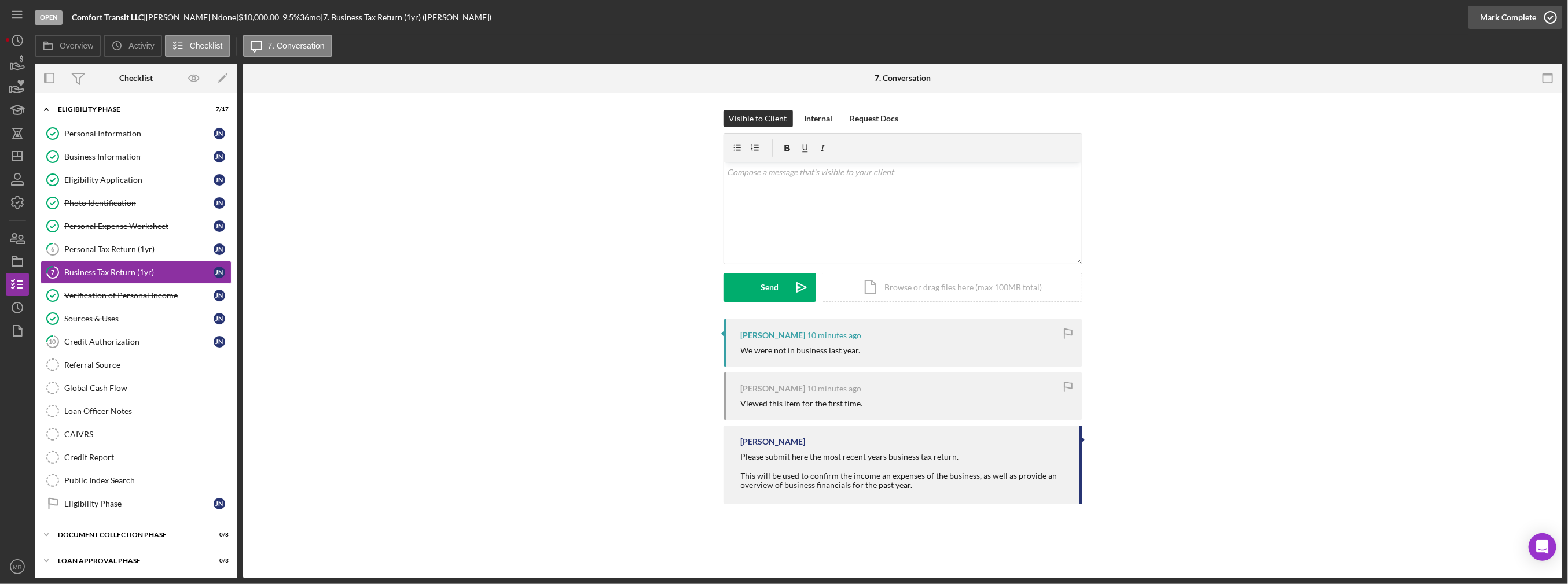
click at [1491, 18] on div "Mark Complete" at bounding box center [1508, 18] width 56 height 23
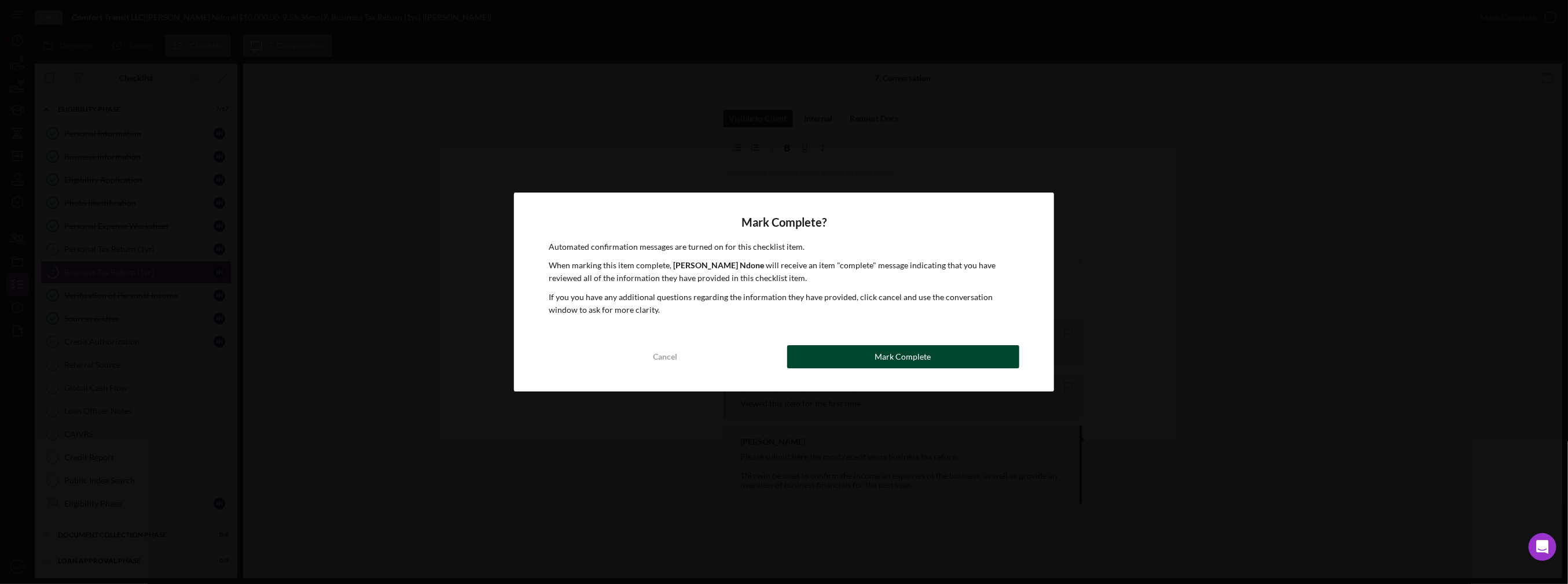
click at [912, 355] on div "Mark Complete" at bounding box center [903, 357] width 56 height 23
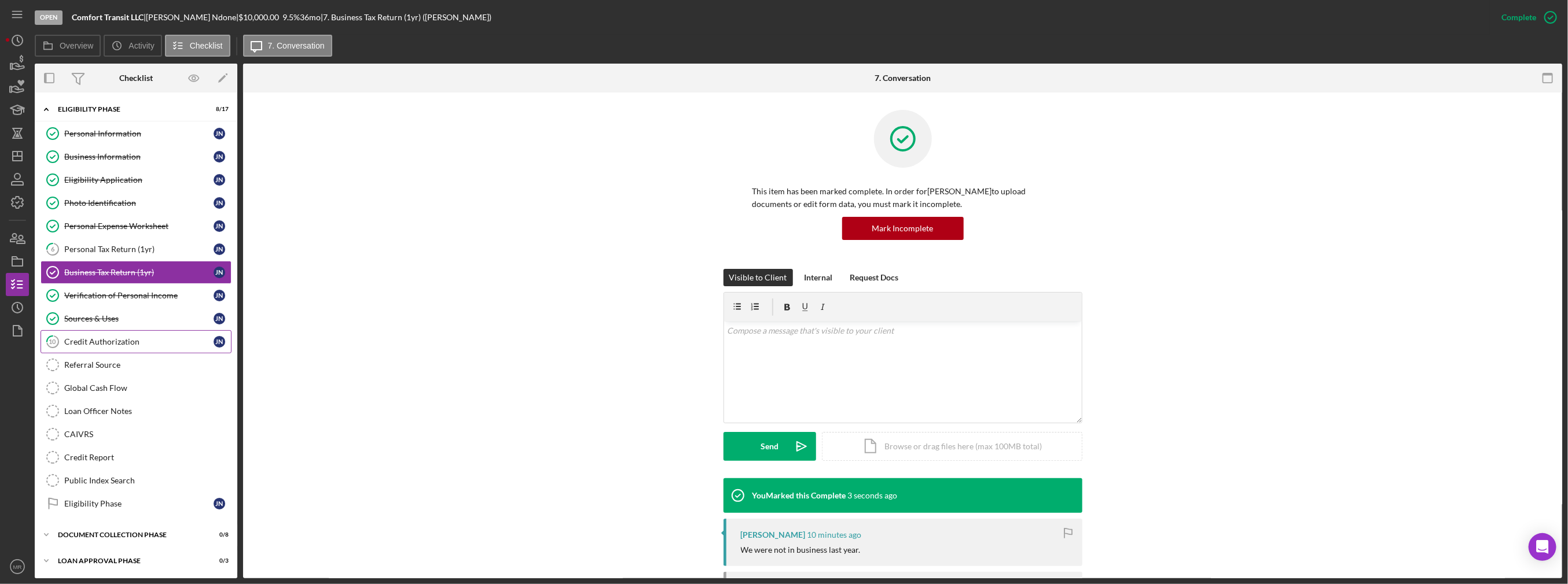
click at [122, 337] on div "Credit Authorization" at bounding box center [139, 341] width 149 height 9
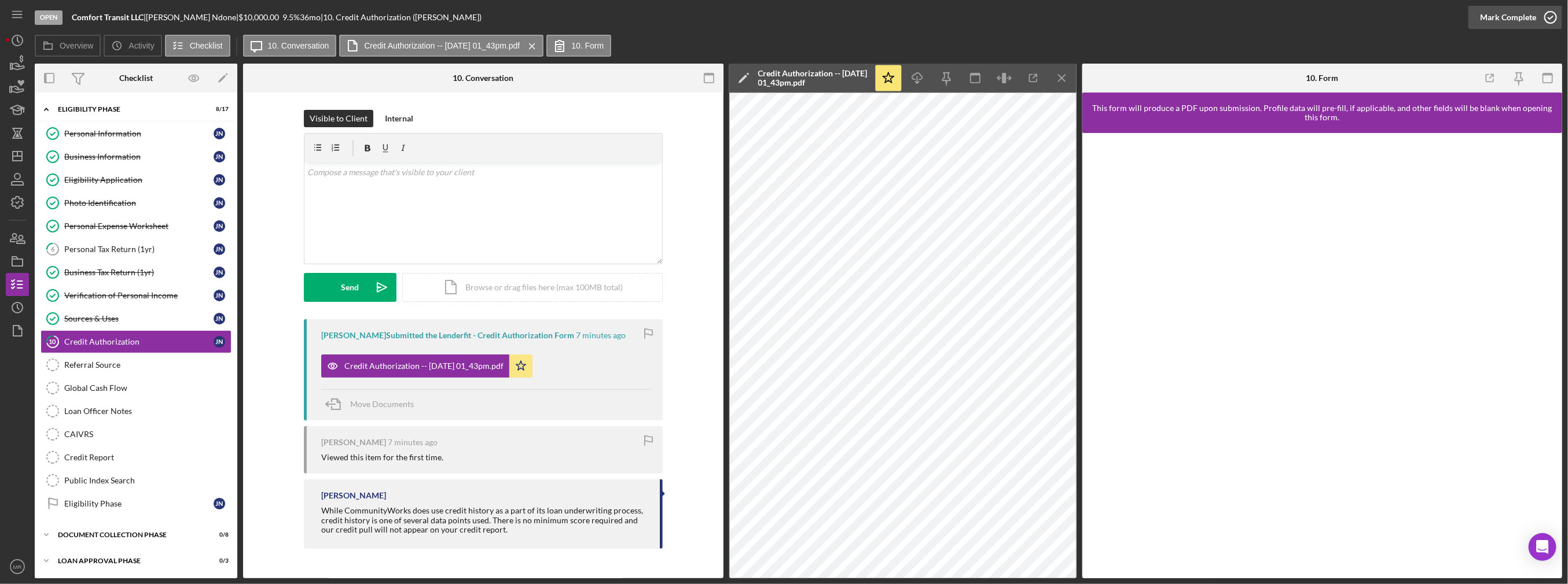
click at [1513, 18] on div "Mark Complete" at bounding box center [1508, 18] width 56 height 23
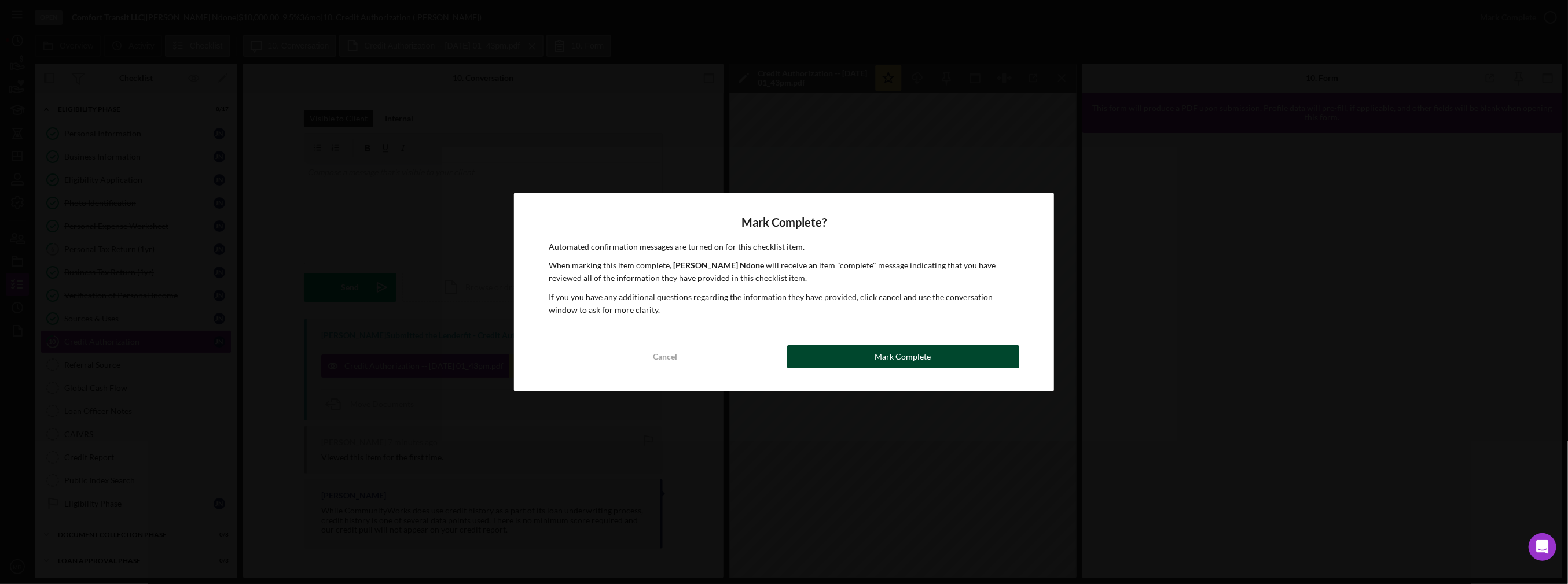
click at [900, 355] on div "Mark Complete" at bounding box center [903, 357] width 56 height 23
